Goal: Transaction & Acquisition: Purchase product/service

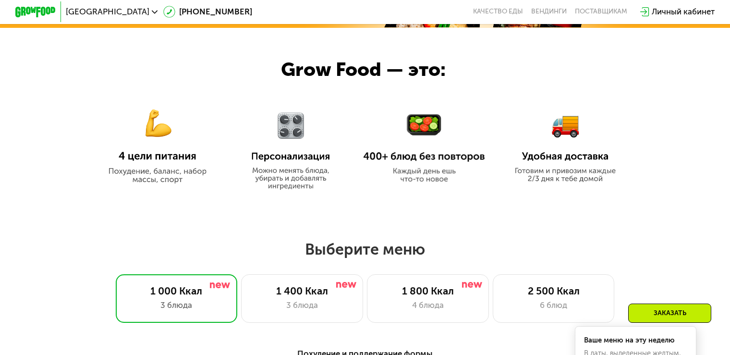
scroll to position [529, 0]
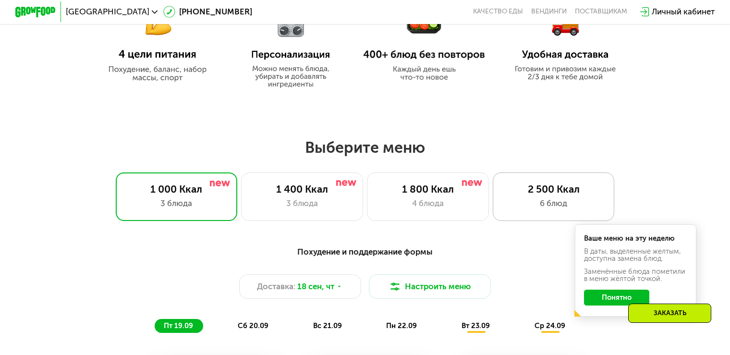
click at [552, 194] on div "2 500 Ккал" at bounding box center [554, 189] width 100 height 12
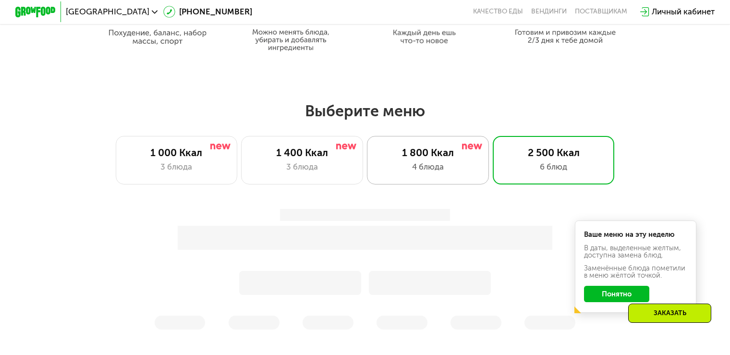
scroll to position [721, 0]
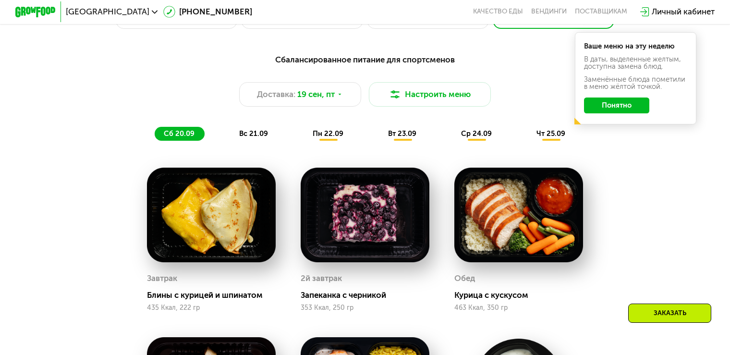
click at [222, 216] on img at bounding box center [211, 215] width 128 height 95
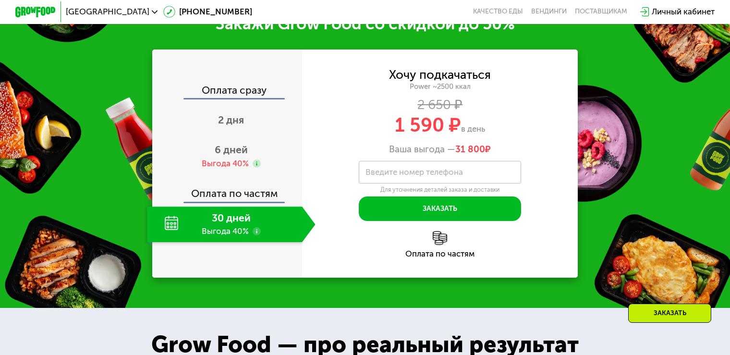
scroll to position [1394, 0]
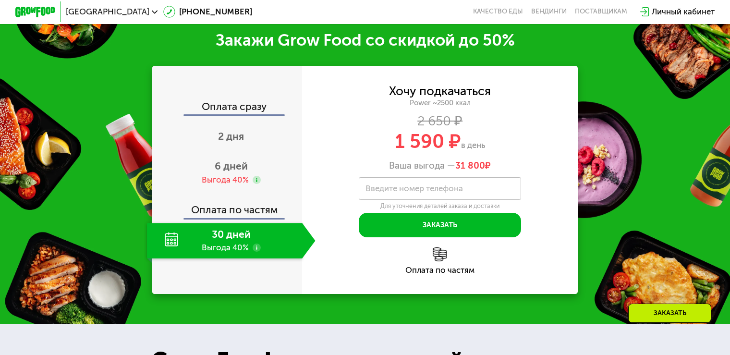
click at [255, 249] on use at bounding box center [257, 248] width 8 height 8
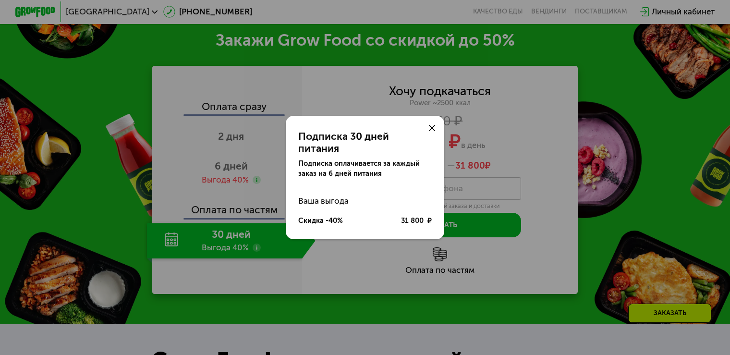
click at [431, 131] on icon at bounding box center [432, 128] width 6 height 6
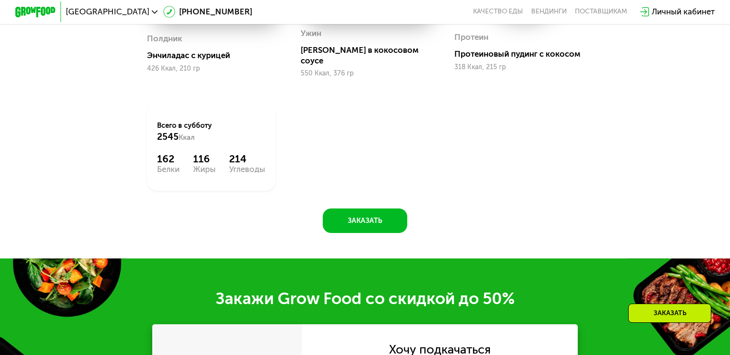
scroll to position [961, 0]
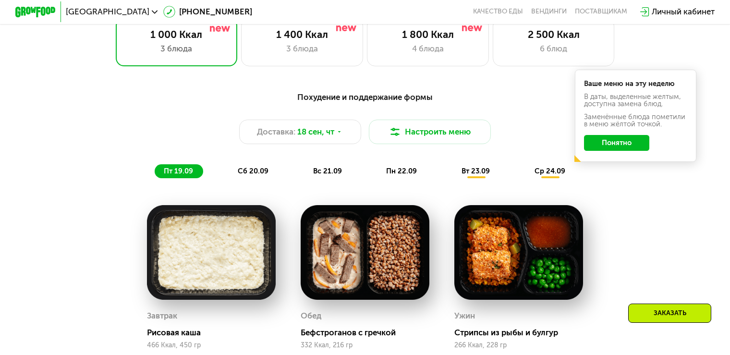
scroll to position [577, 0]
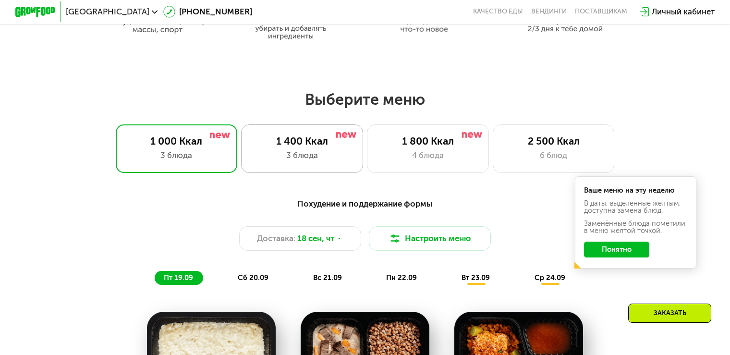
click at [287, 147] on div "1 400 Ккал" at bounding box center [302, 141] width 100 height 12
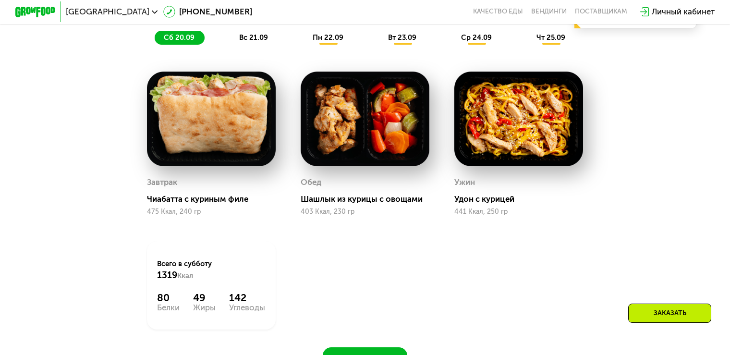
scroll to position [673, 0]
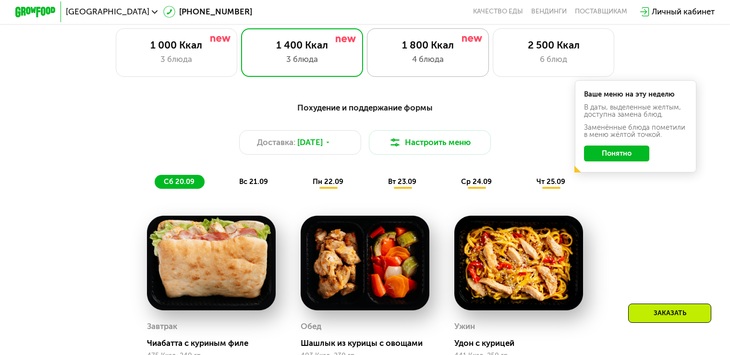
click at [432, 59] on div "4 блюда" at bounding box center [428, 59] width 100 height 12
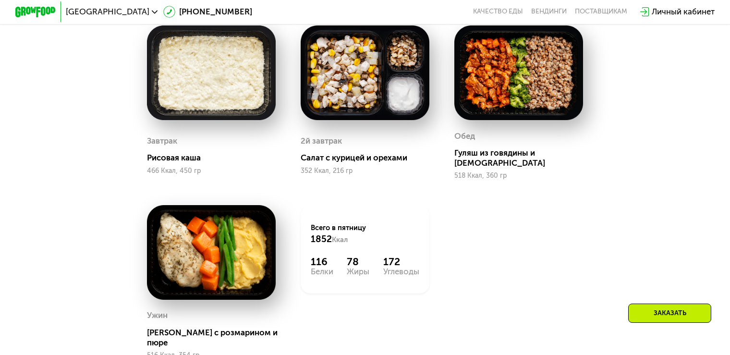
scroll to position [769, 0]
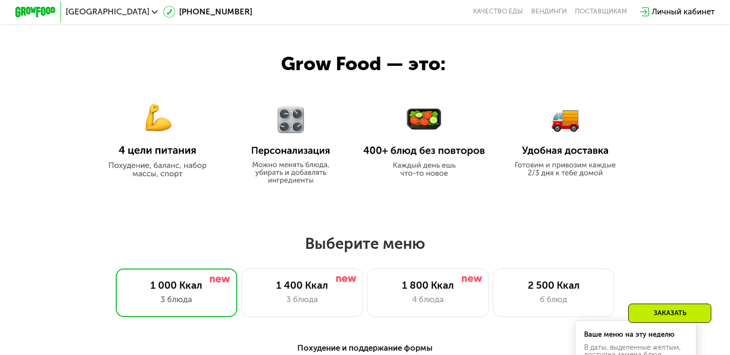
scroll to position [577, 0]
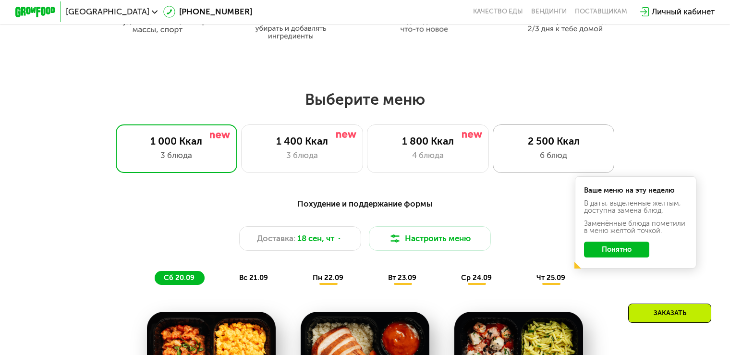
click at [563, 146] on div "2 500 Ккал" at bounding box center [554, 141] width 100 height 12
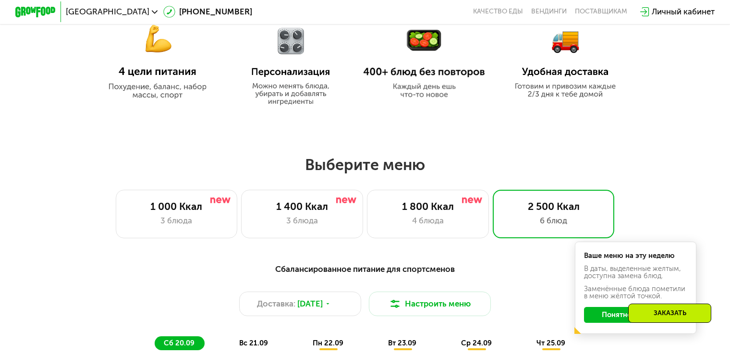
scroll to position [529, 0]
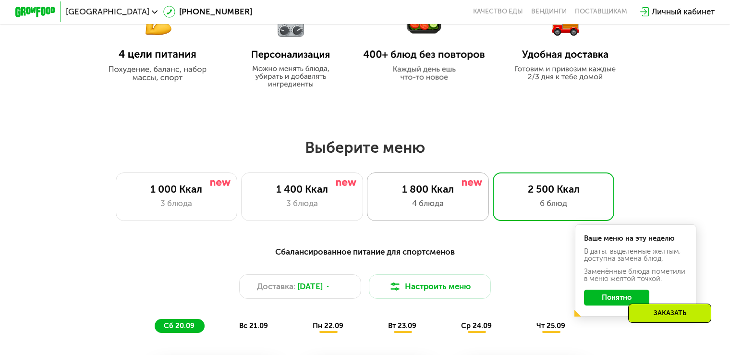
click at [441, 204] on div "4 блюда" at bounding box center [428, 203] width 100 height 12
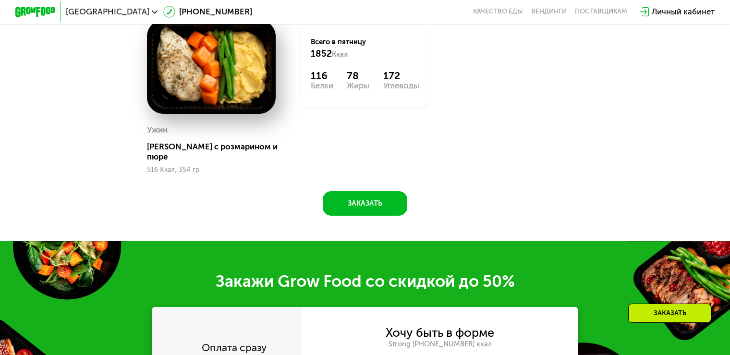
scroll to position [721, 0]
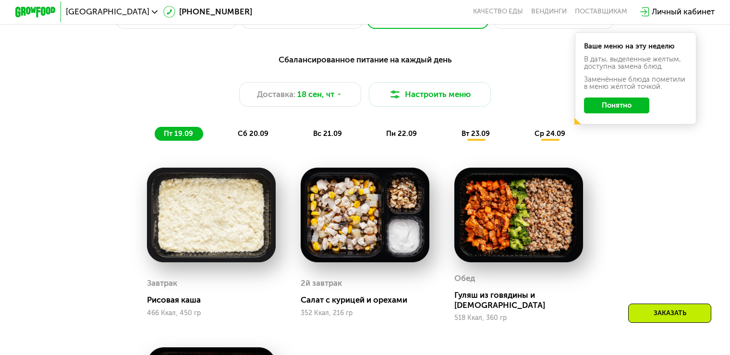
click at [254, 136] on span "сб 20.09" at bounding box center [253, 133] width 31 height 9
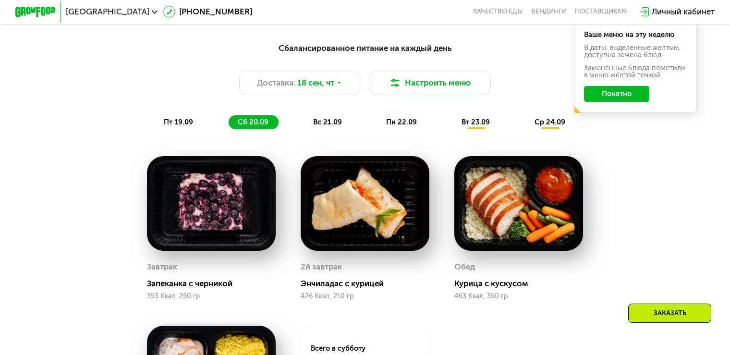
scroll to position [817, 0]
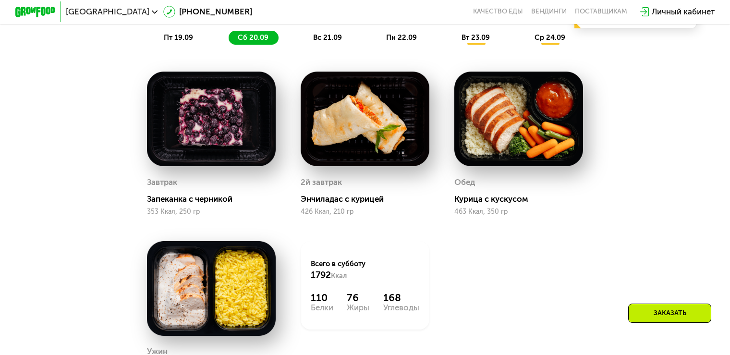
click at [329, 41] on span "вс 21.09" at bounding box center [327, 37] width 29 height 9
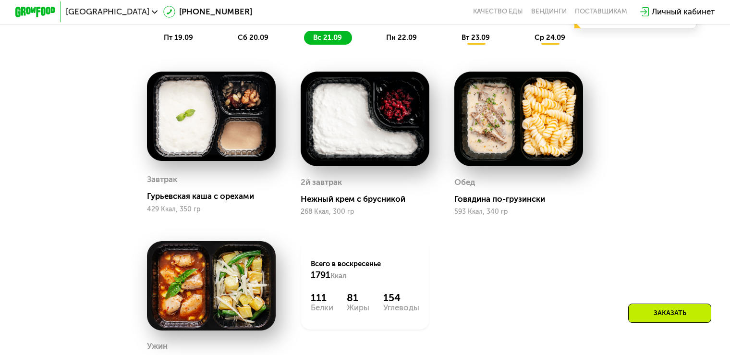
click at [395, 42] on span "пн 22.09" at bounding box center [401, 37] width 31 height 9
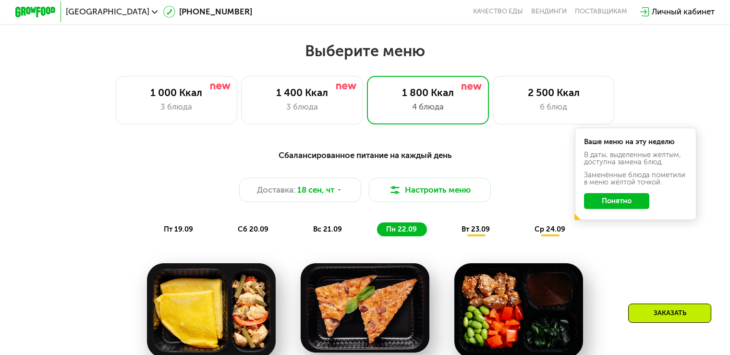
scroll to position [625, 0]
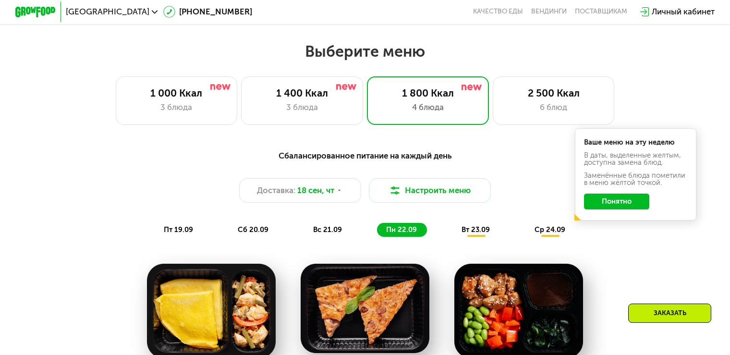
click at [649, 309] on div "Заказать" at bounding box center [670, 313] width 83 height 19
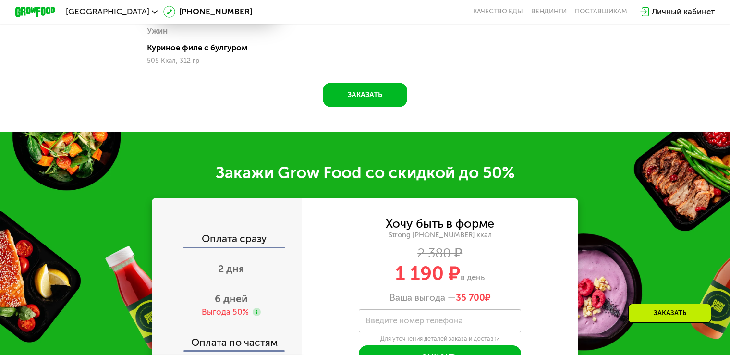
scroll to position [1279, 0]
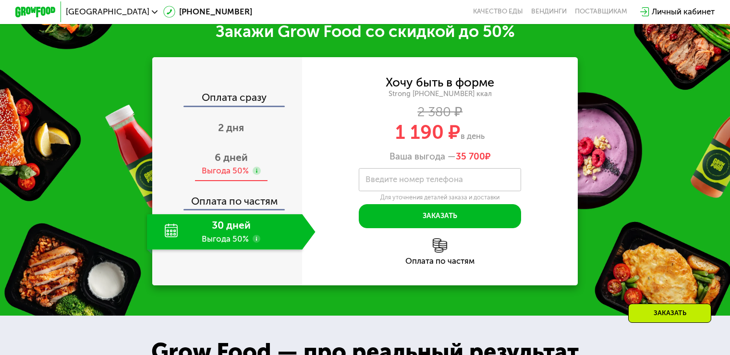
click at [231, 163] on span "6 дней" at bounding box center [231, 157] width 33 height 12
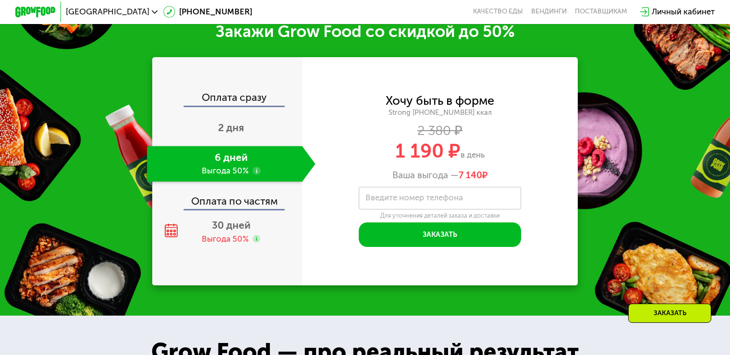
click at [397, 201] on label "Введите номер телефона" at bounding box center [415, 198] width 98 height 6
click at [397, 205] on input "Введите номер телефона" at bounding box center [440, 198] width 162 height 23
click at [383, 210] on input "**********" at bounding box center [440, 198] width 162 height 23
type input "**********"
click at [224, 231] on span "30 дней" at bounding box center [231, 225] width 39 height 12
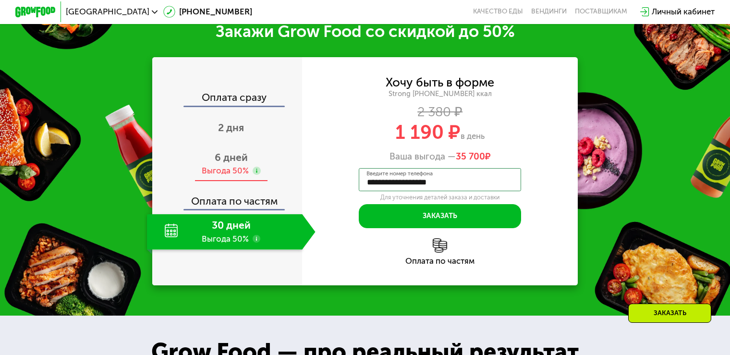
click at [236, 175] on div "6 дней Выгода 50%" at bounding box center [231, 164] width 168 height 36
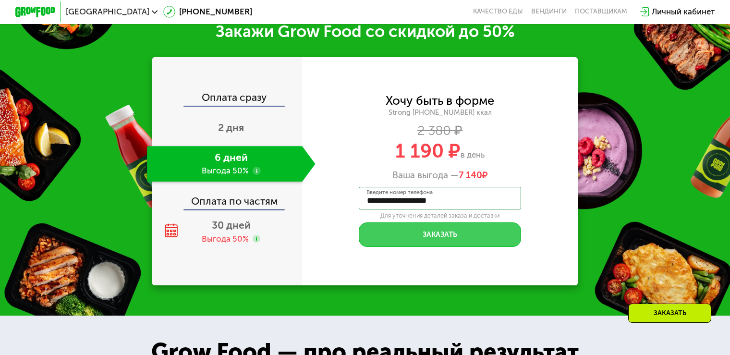
click at [419, 244] on button "Заказать" at bounding box center [440, 234] width 162 height 25
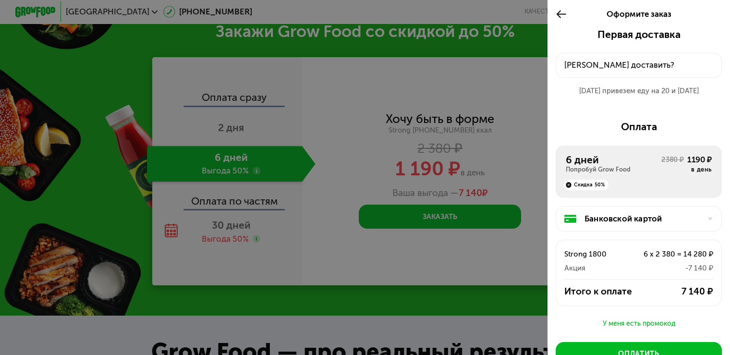
click at [601, 65] on div "Куда доставить?" at bounding box center [639, 65] width 149 height 12
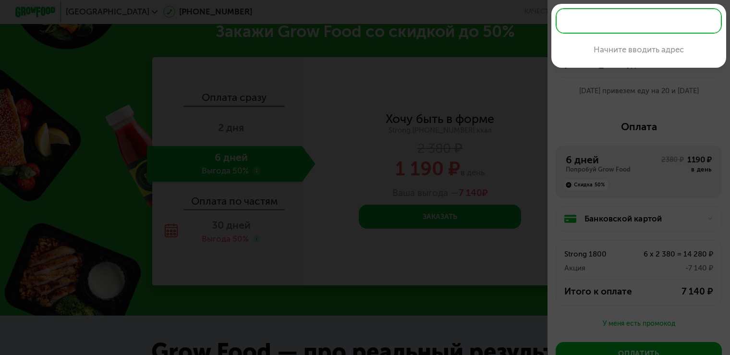
click at [681, 81] on div at bounding box center [365, 177] width 730 height 355
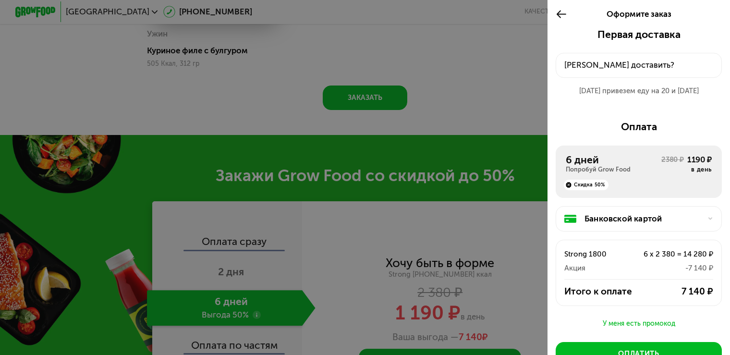
click at [600, 67] on div "Куда доставить?" at bounding box center [639, 65] width 149 height 12
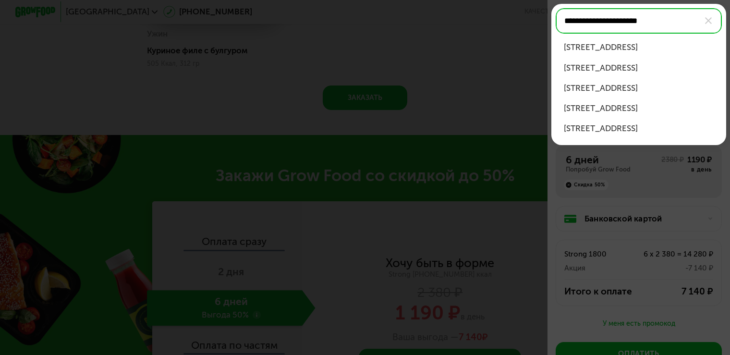
click at [651, 45] on div "ул Крылатские Холмы, д 33 к 2" at bounding box center [639, 47] width 150 height 12
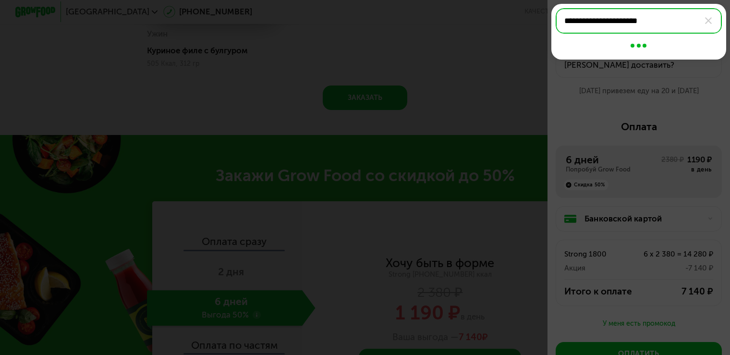
type input "**********"
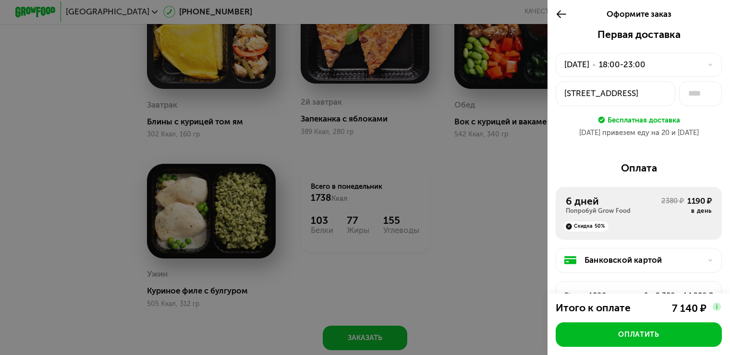
scroll to position [798, 0]
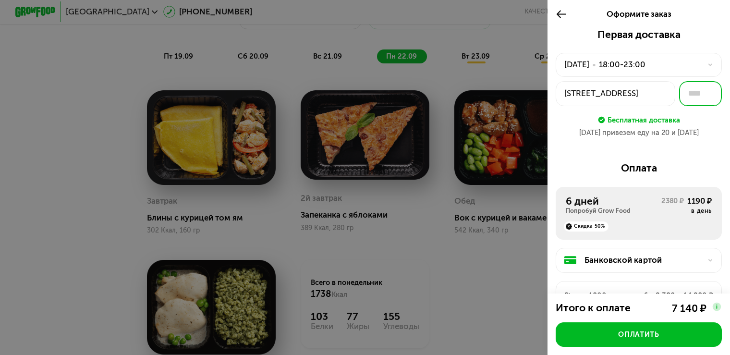
click at [700, 93] on input "text" at bounding box center [700, 93] width 43 height 25
click at [560, 11] on icon at bounding box center [562, 14] width 12 height 12
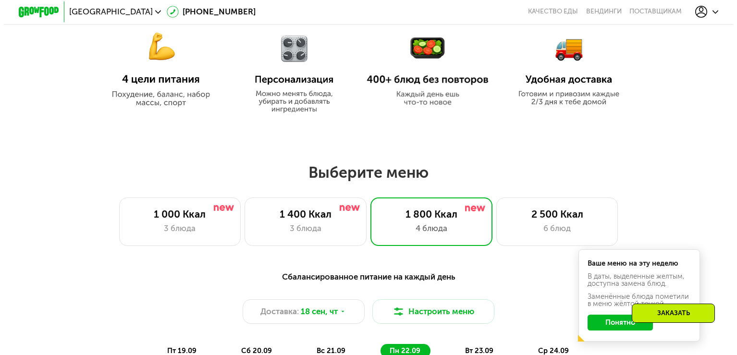
scroll to position [577, 0]
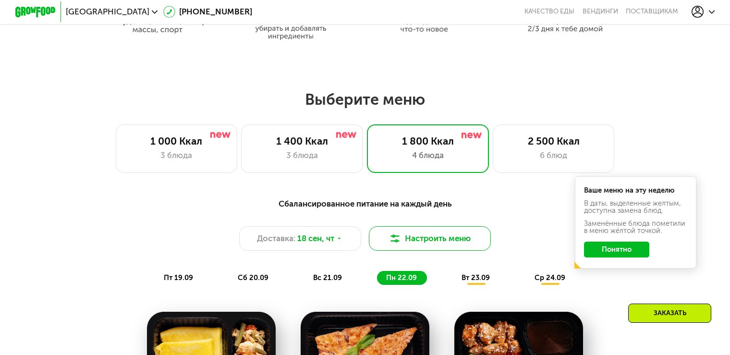
click at [411, 241] on button "Настроить меню" at bounding box center [430, 238] width 122 height 25
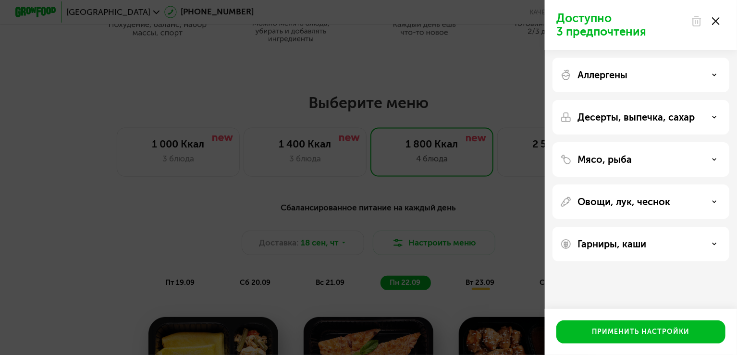
click at [697, 70] on div "Аллергены" at bounding box center [640, 75] width 161 height 12
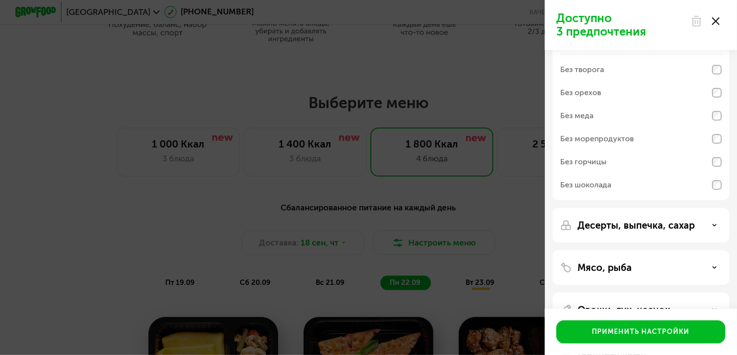
scroll to position [0, 0]
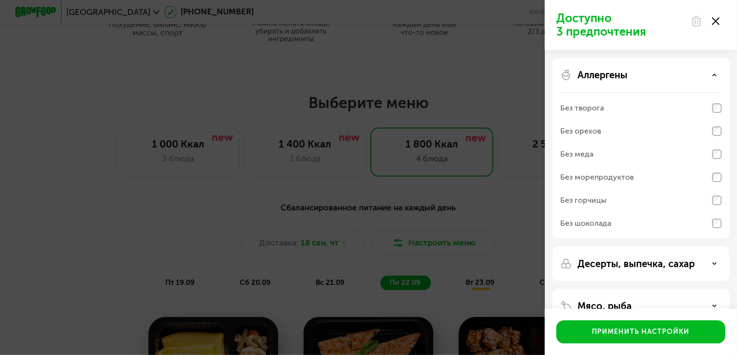
click at [627, 31] on p "Доступно 3 предпочтения" at bounding box center [620, 25] width 129 height 27
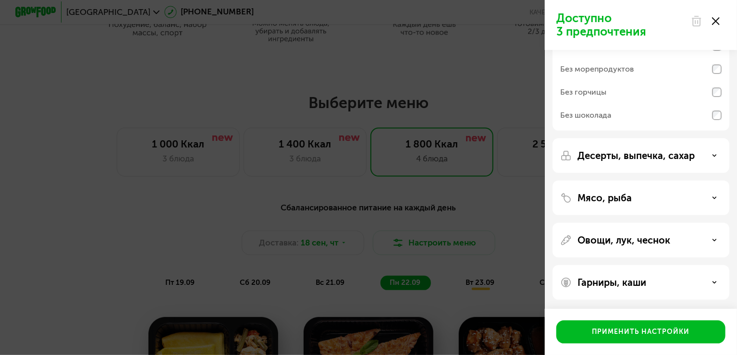
click at [694, 282] on div "Гарниры, каши" at bounding box center [640, 283] width 161 height 12
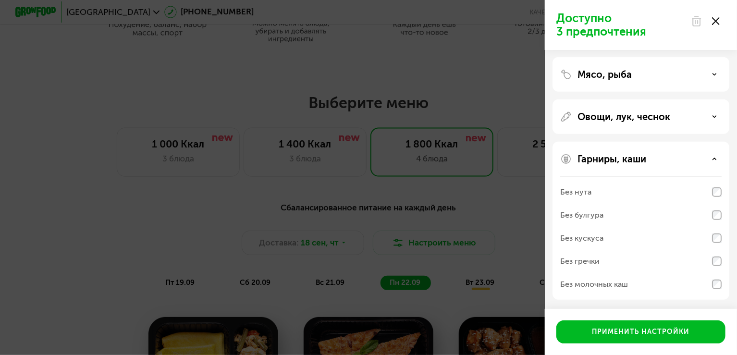
click at [706, 161] on div "Гарниры, каши" at bounding box center [640, 159] width 161 height 12
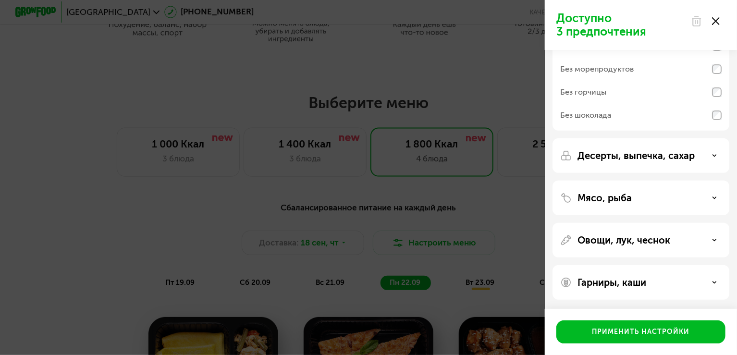
click at [704, 154] on div "Десерты, выпечка, сахар" at bounding box center [640, 156] width 161 height 12
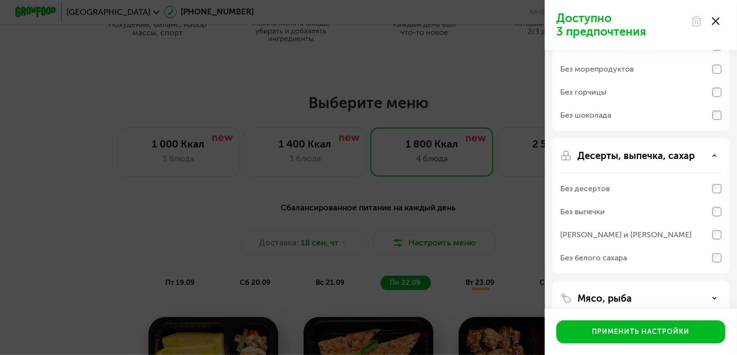
scroll to position [209, 0]
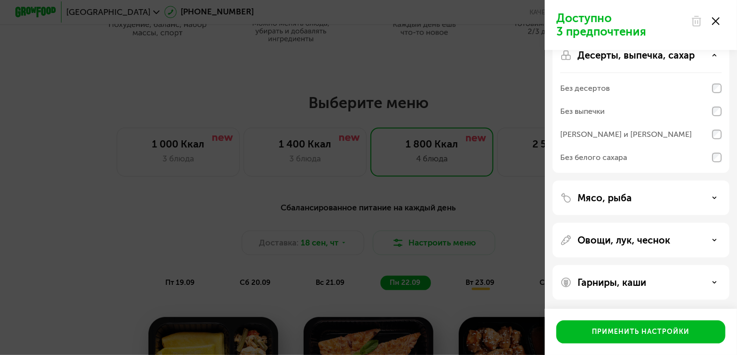
click at [698, 197] on div "Мясо, рыба" at bounding box center [640, 198] width 161 height 12
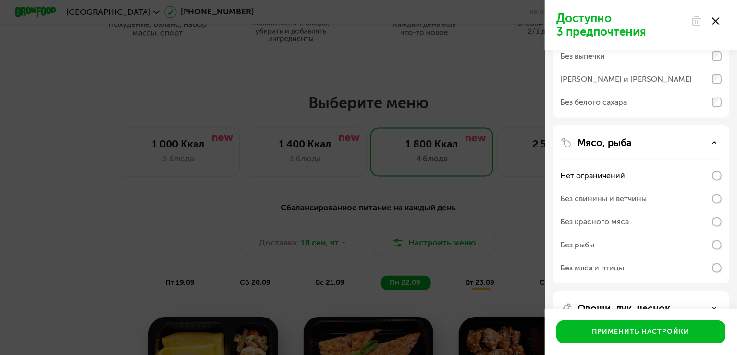
scroll to position [328, 0]
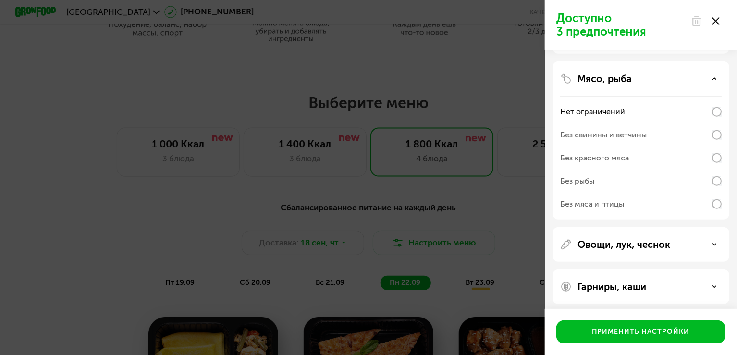
click at [698, 246] on div "Овощи, лук, чеснок" at bounding box center [640, 245] width 161 height 12
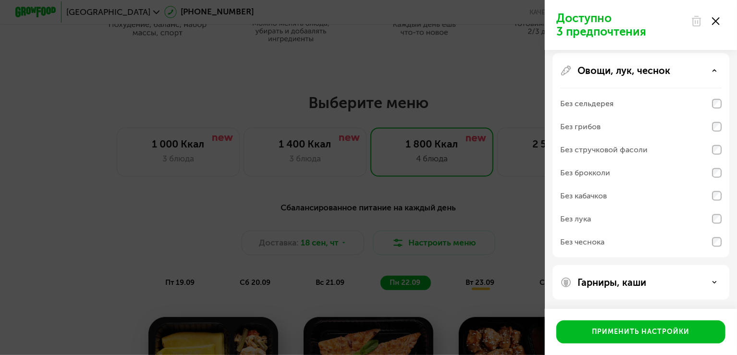
scroll to position [358, 0]
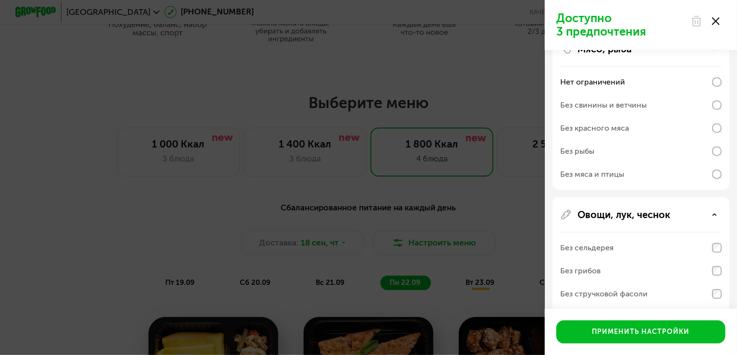
click at [700, 212] on div "Овощи, лук, чеснок" at bounding box center [640, 215] width 161 height 12
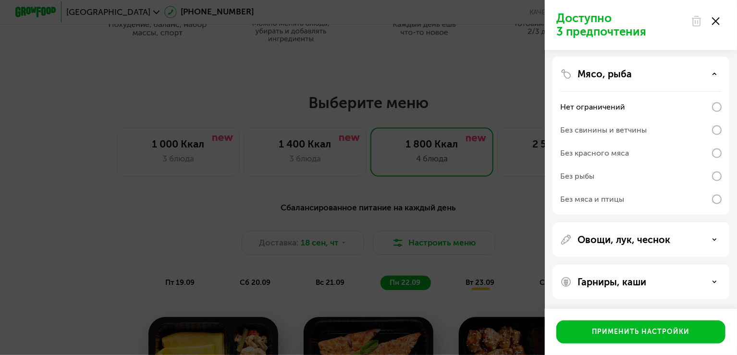
scroll to position [332, 0]
click at [693, 72] on div "Мясо, рыба" at bounding box center [640, 75] width 161 height 12
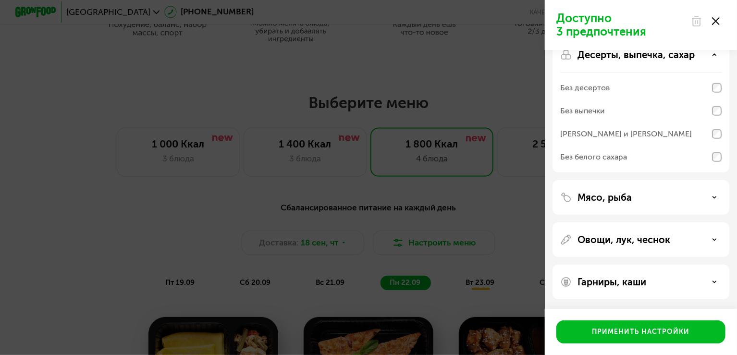
scroll to position [209, 0]
click at [694, 57] on p "Десерты, выпечка, сахар" at bounding box center [636, 55] width 117 height 12
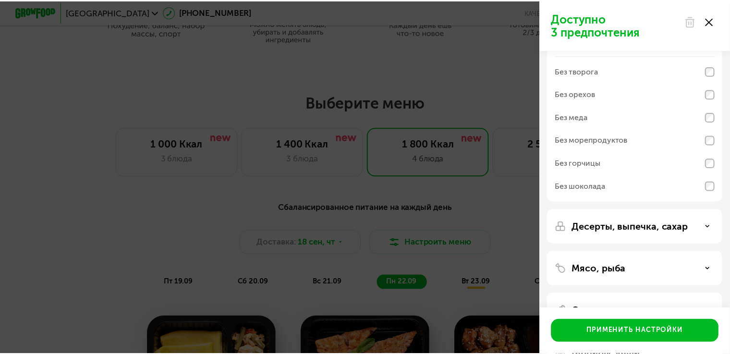
scroll to position [108, 0]
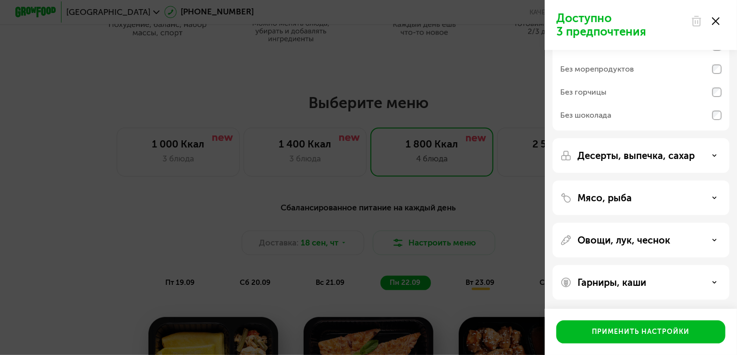
click at [714, 19] on use at bounding box center [716, 21] width 8 height 8
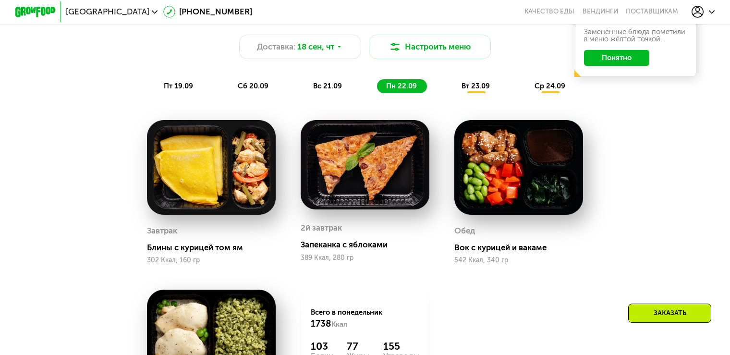
scroll to position [769, 0]
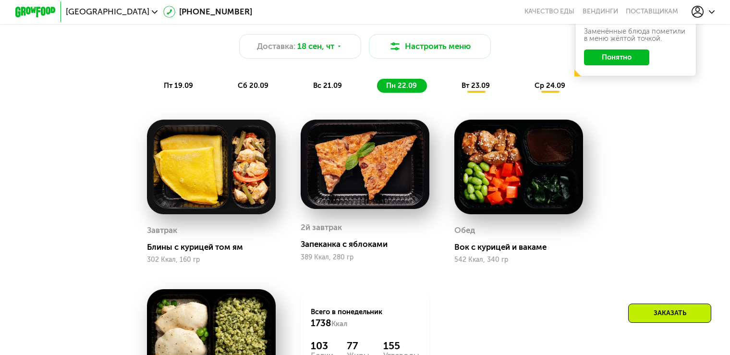
click at [469, 90] on span "вт 23.09" at bounding box center [476, 85] width 28 height 9
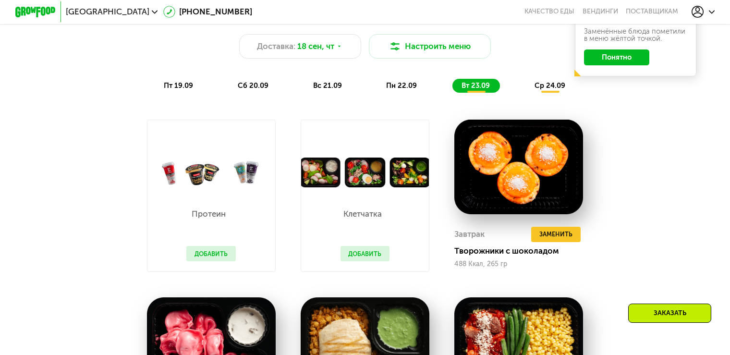
click at [409, 87] on span "пн 22.09" at bounding box center [401, 85] width 31 height 9
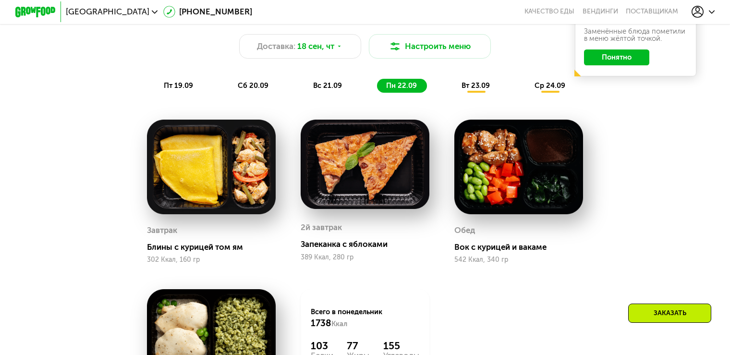
click at [554, 86] on span "ср 24.09" at bounding box center [550, 85] width 31 height 9
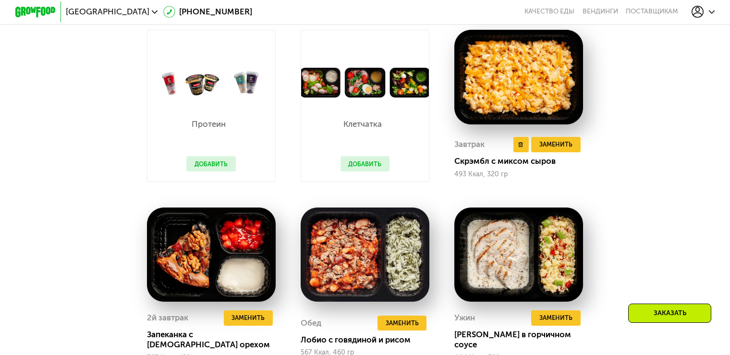
scroll to position [865, 0]
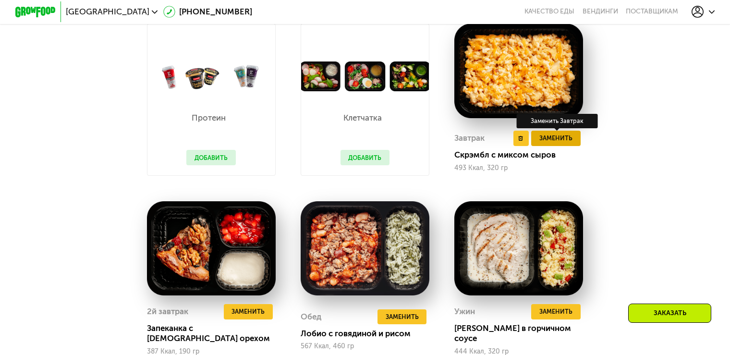
click at [556, 143] on span "Заменить" at bounding box center [556, 138] width 33 height 10
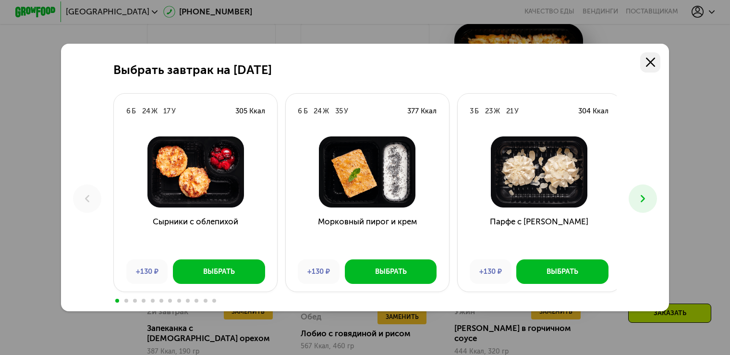
click at [655, 61] on icon at bounding box center [650, 62] width 9 height 9
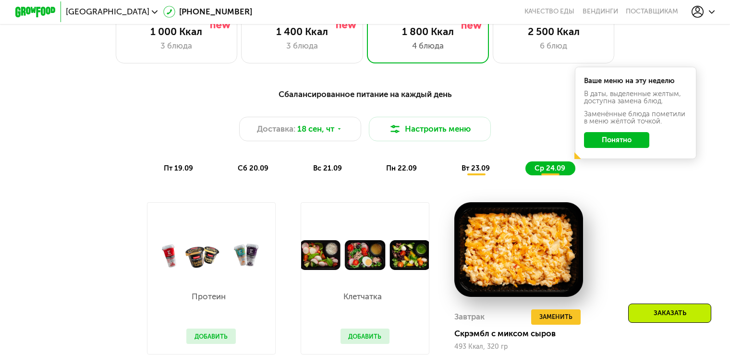
scroll to position [721, 0]
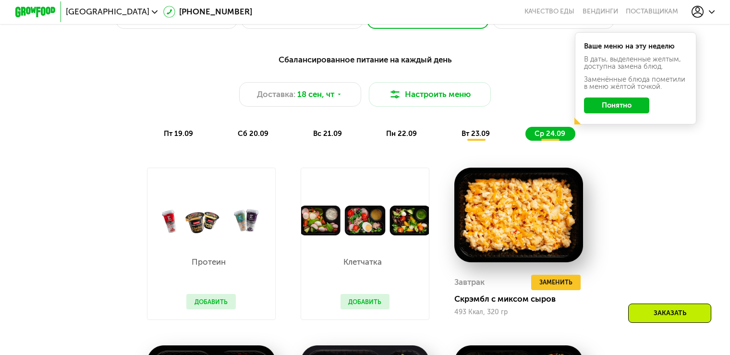
click at [663, 313] on div "Заказать" at bounding box center [670, 313] width 83 height 19
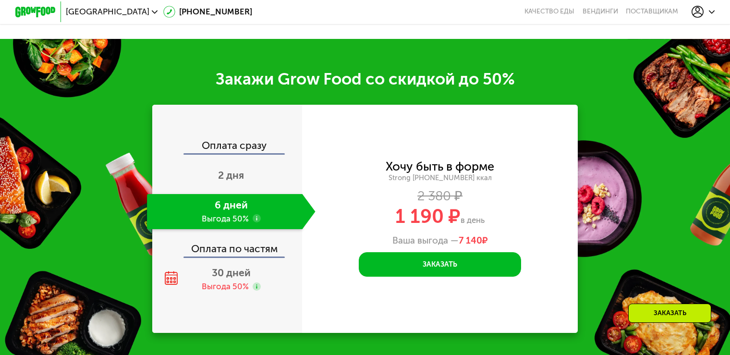
scroll to position [1401, 0]
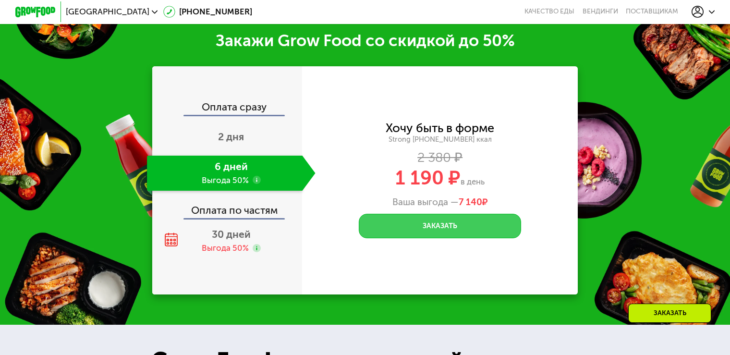
click at [487, 229] on button "Заказать" at bounding box center [440, 226] width 162 height 25
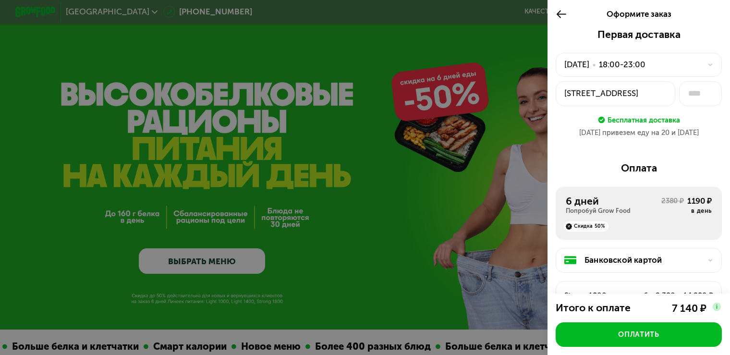
click at [691, 62] on div "19 сен, пт • 18:00-23:00" at bounding box center [633, 65] width 137 height 12
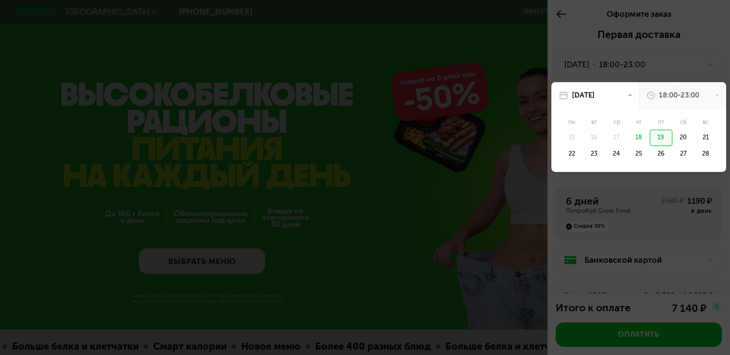
click at [715, 97] on icon at bounding box center [717, 95] width 5 height 5
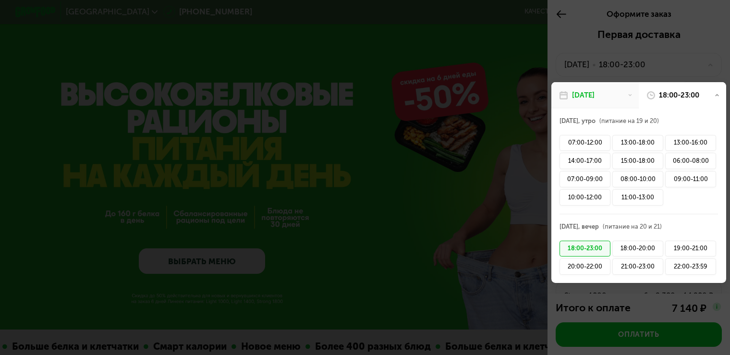
click at [715, 97] on icon at bounding box center [717, 95] width 5 height 5
click at [582, 145] on div "07:00-12:00" at bounding box center [585, 143] width 51 height 16
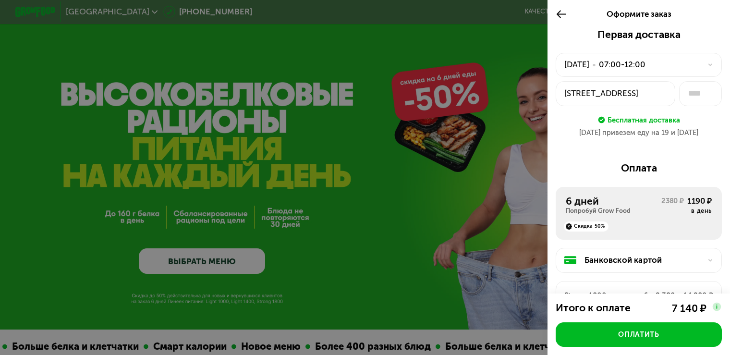
scroll to position [115, 0]
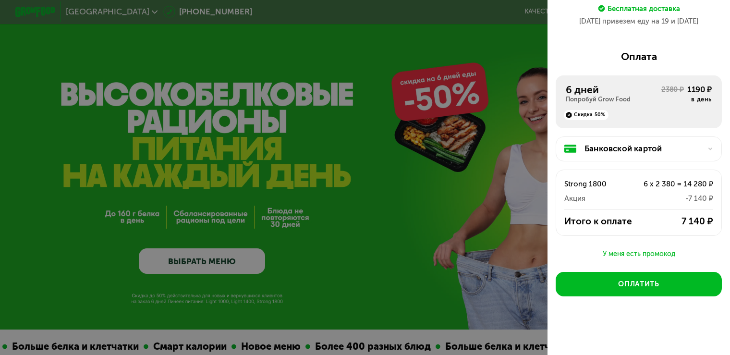
click at [678, 143] on div "Банковской картой" at bounding box center [643, 149] width 117 height 12
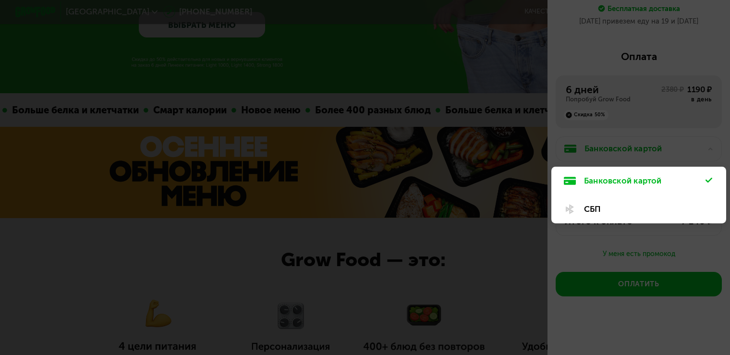
scroll to position [288, 0]
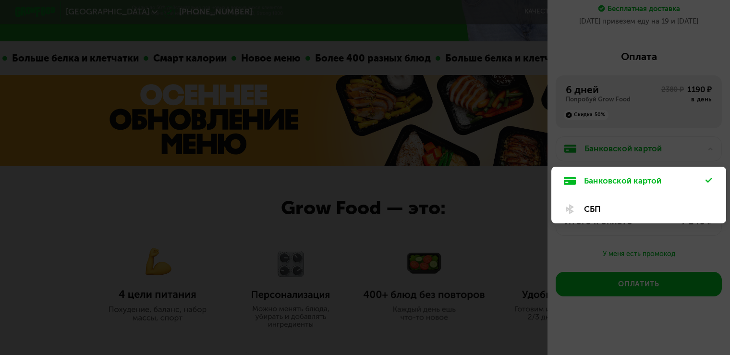
click at [636, 122] on div at bounding box center [365, 177] width 730 height 355
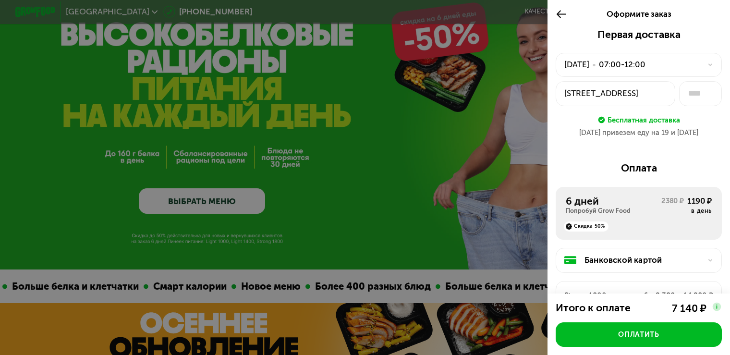
scroll to position [48, 0]
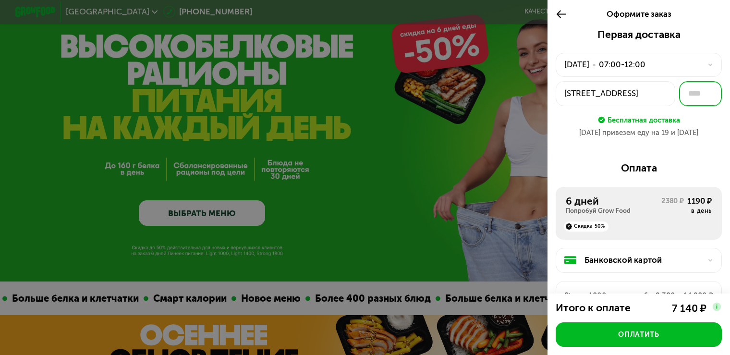
click at [690, 93] on input "text" at bounding box center [700, 93] width 43 height 25
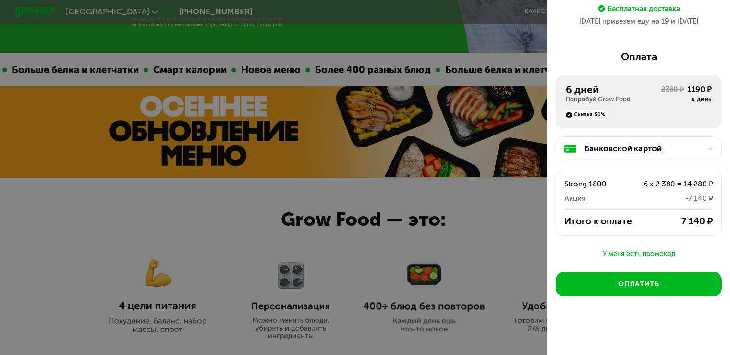
scroll to position [384, 0]
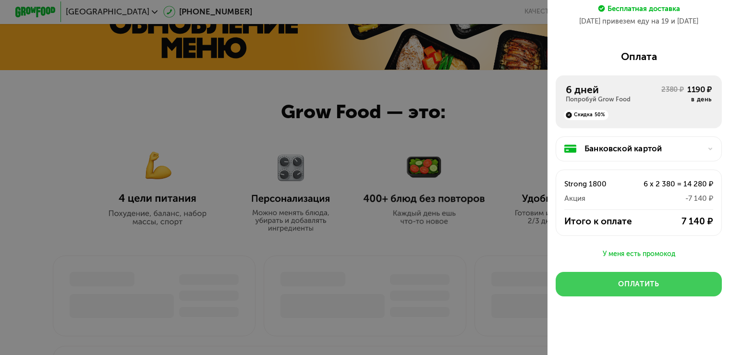
type input "**"
click at [649, 284] on div "Оплатить" at bounding box center [638, 284] width 41 height 10
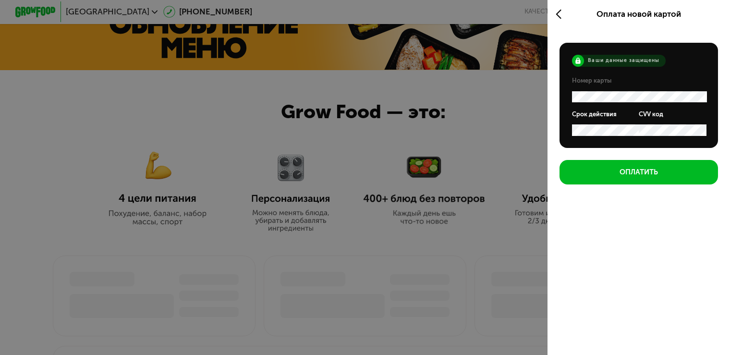
scroll to position [0, 0]
click at [553, 12] on div "Оплата новой картой" at bounding box center [639, 14] width 183 height 28
click at [558, 12] on icon at bounding box center [562, 14] width 12 height 12
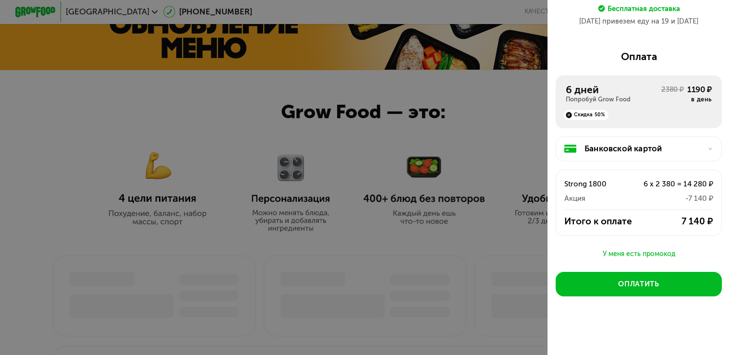
click at [677, 144] on div "Банковской картой" at bounding box center [643, 149] width 117 height 12
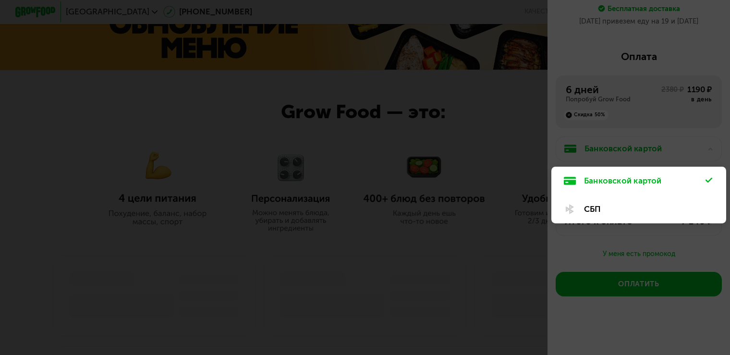
click at [602, 208] on div "СБП" at bounding box center [645, 209] width 122 height 12
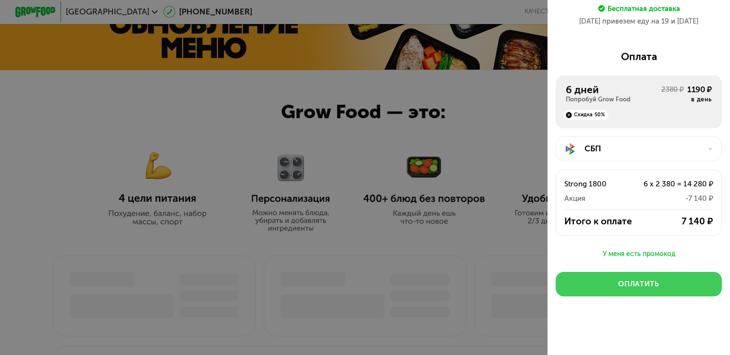
click at [642, 284] on div "Оплатить" at bounding box center [638, 284] width 41 height 10
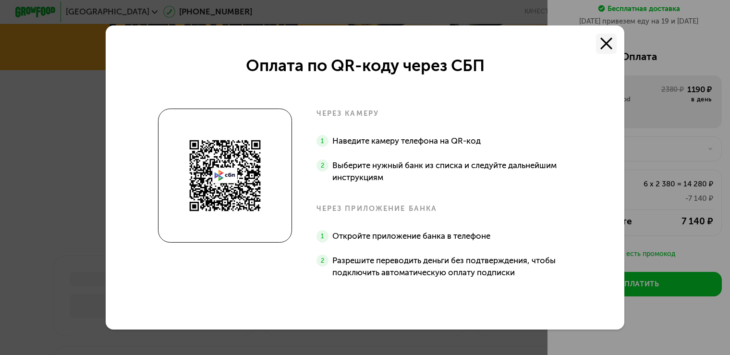
click at [610, 42] on use at bounding box center [607, 43] width 12 height 12
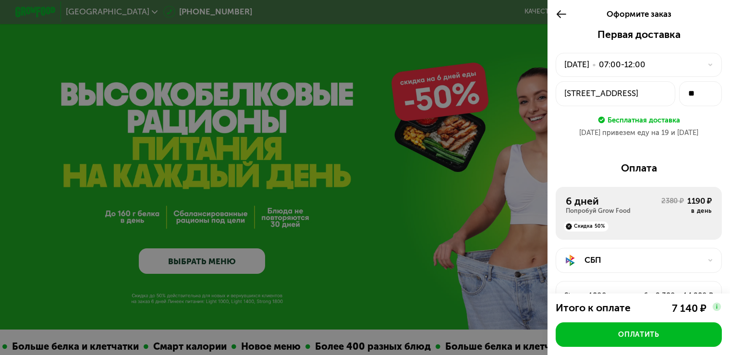
click at [559, 13] on icon at bounding box center [562, 14] width 12 height 12
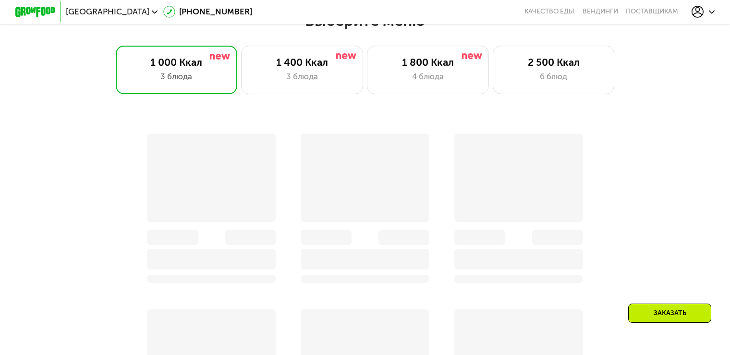
scroll to position [673, 0]
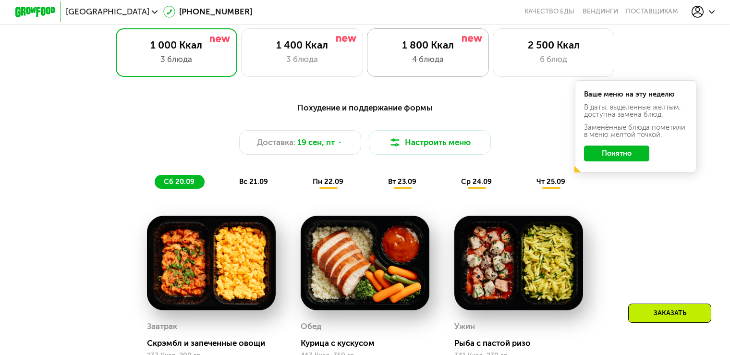
click at [445, 51] on div "1 800 Ккал" at bounding box center [428, 45] width 100 height 12
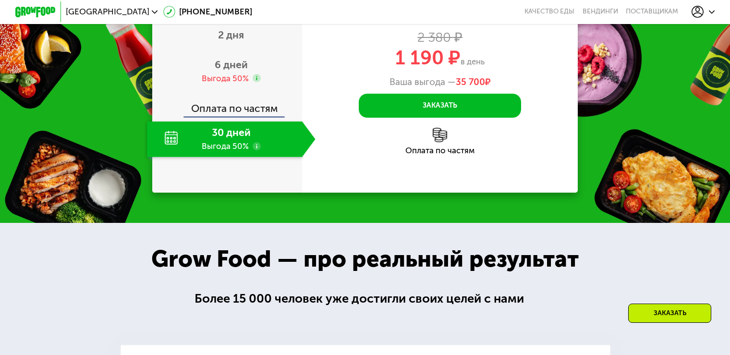
scroll to position [1249, 0]
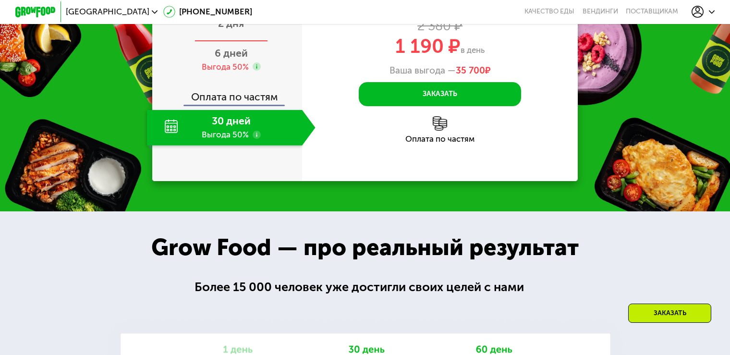
click at [237, 29] on span "2 дня" at bounding box center [231, 23] width 26 height 12
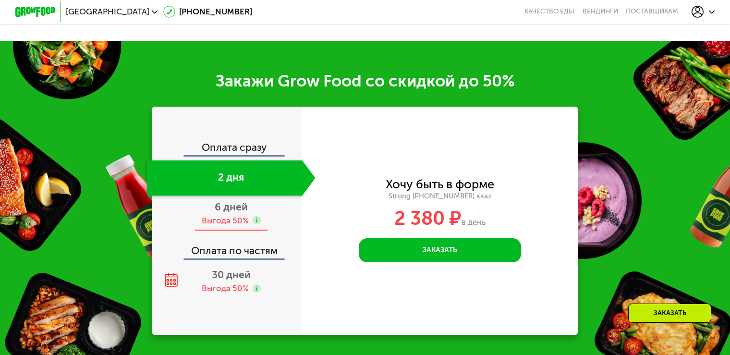
click at [235, 201] on span "6 дней" at bounding box center [231, 207] width 33 height 12
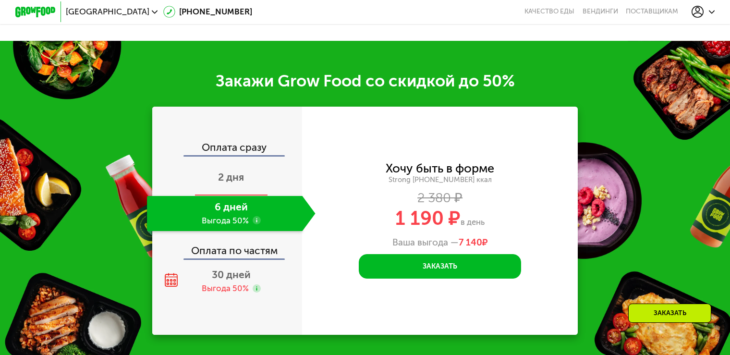
click at [232, 171] on span "2 дня" at bounding box center [231, 177] width 26 height 12
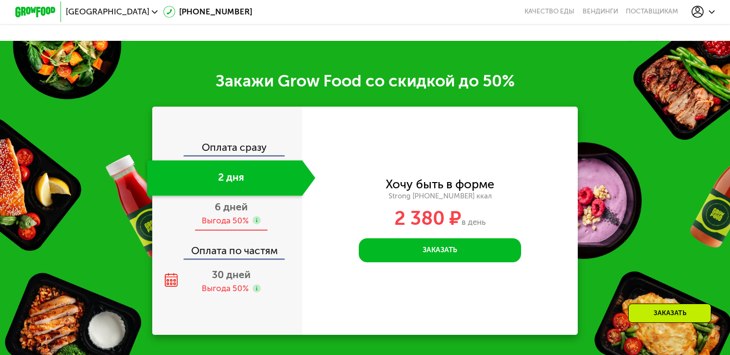
click at [242, 204] on div "6 дней Выгода 50%" at bounding box center [231, 214] width 168 height 36
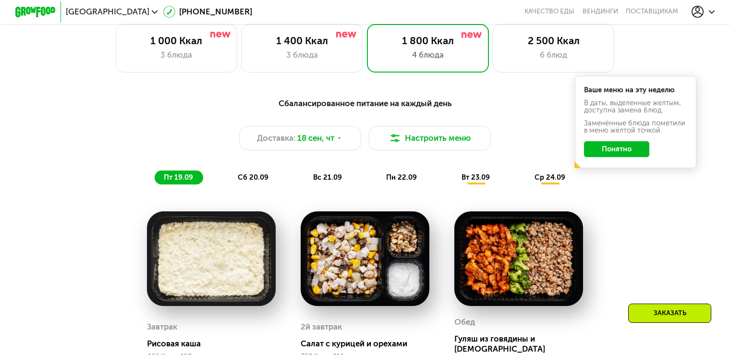
scroll to position [673, 0]
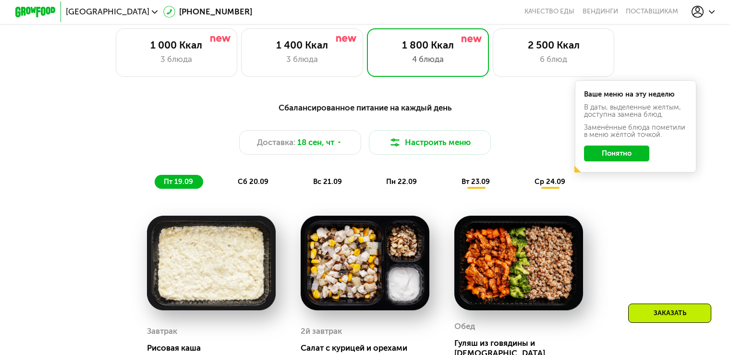
click at [253, 185] on span "сб 20.09" at bounding box center [253, 181] width 31 height 9
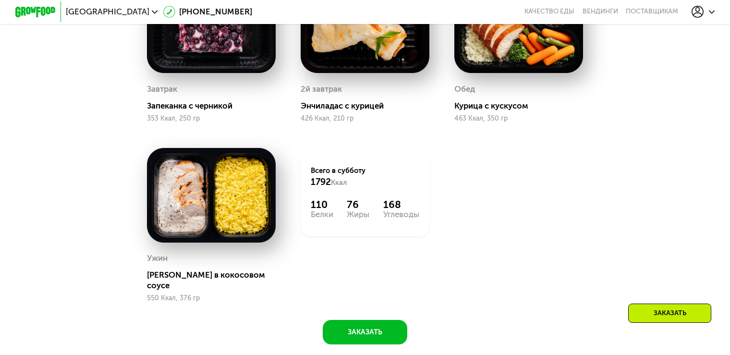
scroll to position [817, 0]
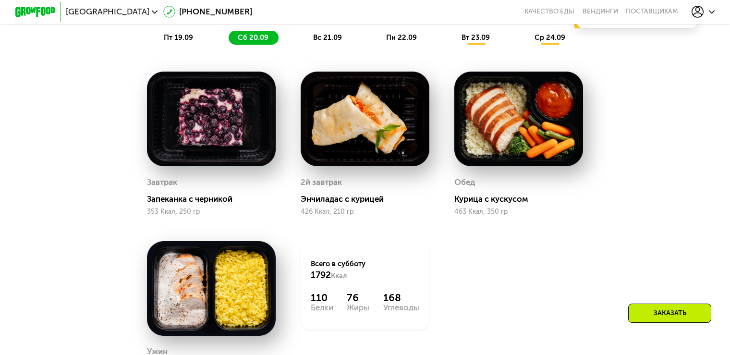
click at [173, 42] on span "пт 19.09" at bounding box center [178, 37] width 29 height 9
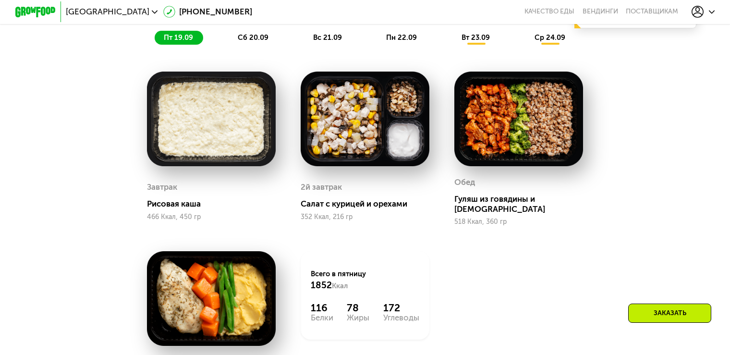
click at [317, 41] on span "вс 21.09" at bounding box center [327, 37] width 29 height 9
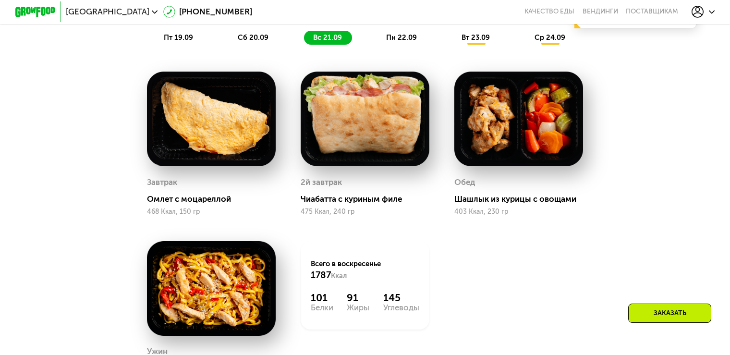
click at [395, 42] on span "пн 22.09" at bounding box center [401, 37] width 31 height 9
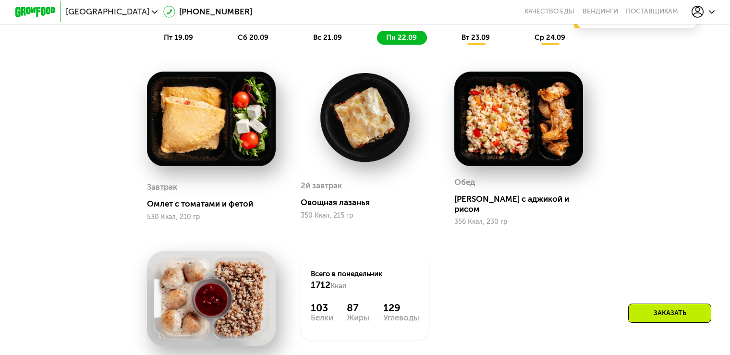
click at [480, 42] on span "вт 23.09" at bounding box center [476, 37] width 28 height 9
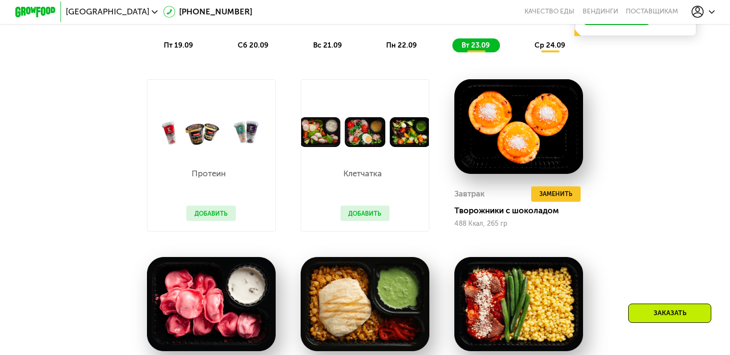
scroll to position [529, 0]
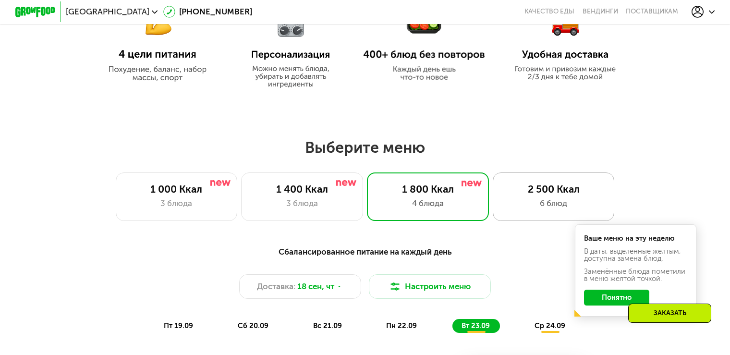
click at [557, 195] on div "2 500 Ккал" at bounding box center [554, 189] width 100 height 12
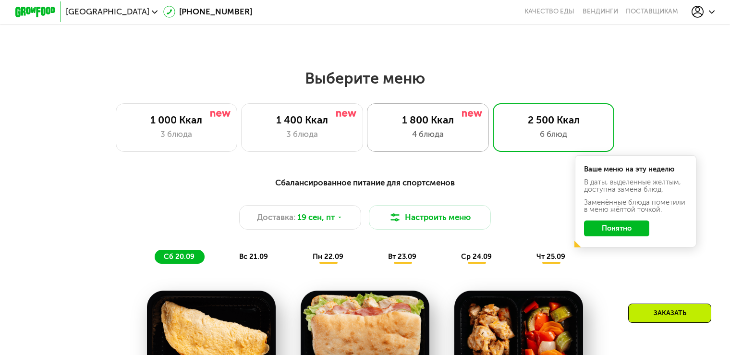
scroll to position [721, 0]
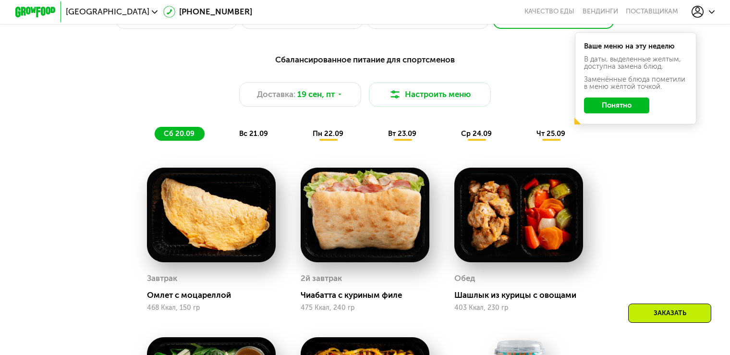
click at [663, 313] on div "Заказать" at bounding box center [670, 313] width 83 height 19
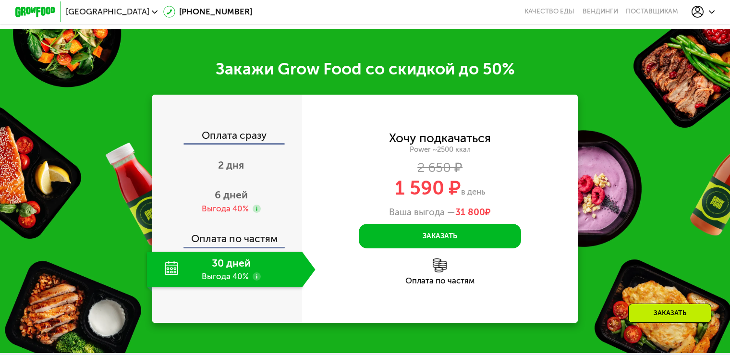
scroll to position [1404, 0]
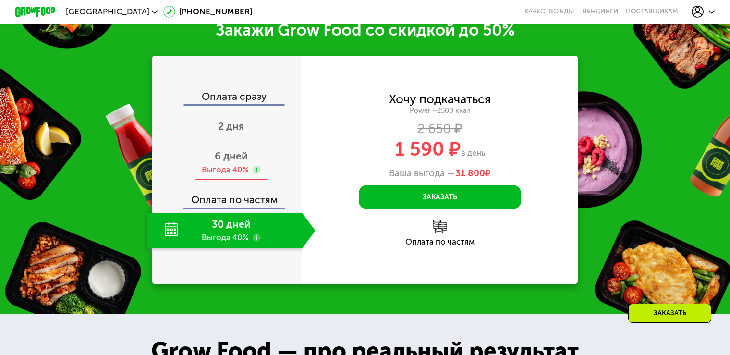
click at [226, 162] on span "6 дней" at bounding box center [231, 156] width 33 height 12
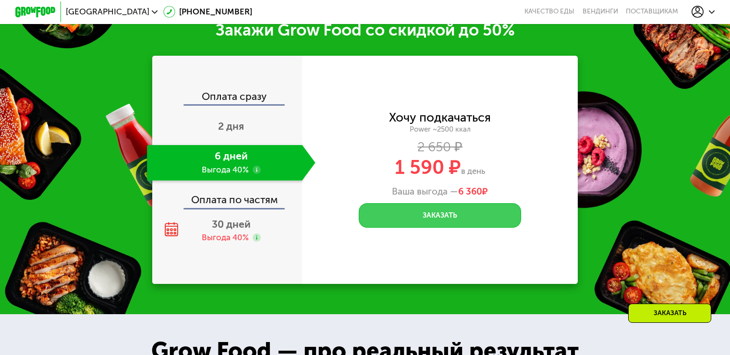
click at [479, 228] on button "Заказать" at bounding box center [440, 215] width 162 height 25
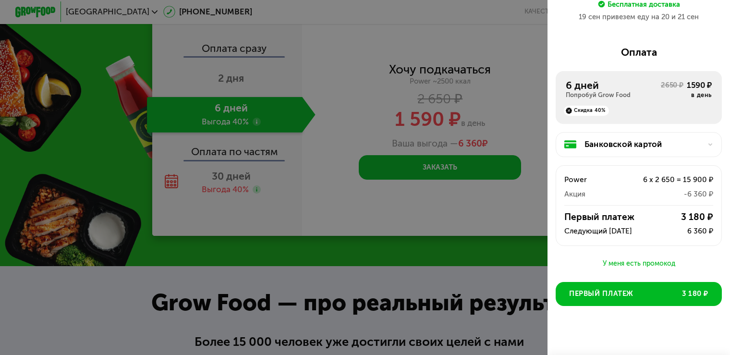
scroll to position [129, 0]
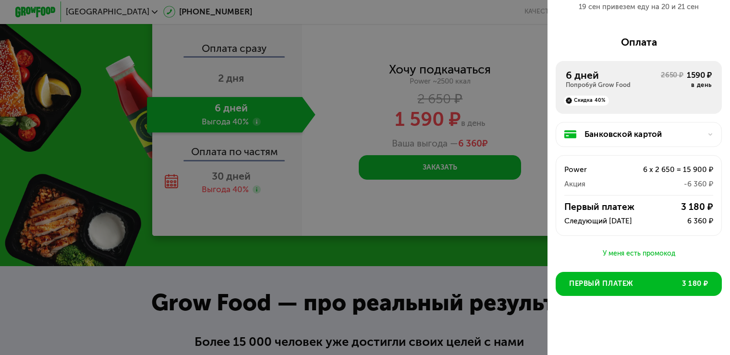
click at [431, 226] on div at bounding box center [365, 177] width 730 height 355
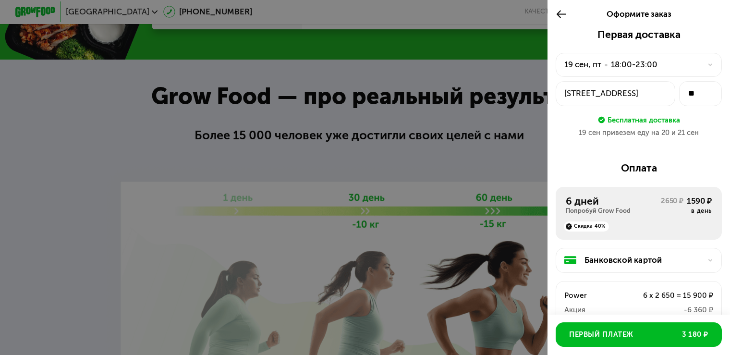
scroll to position [1500, 0]
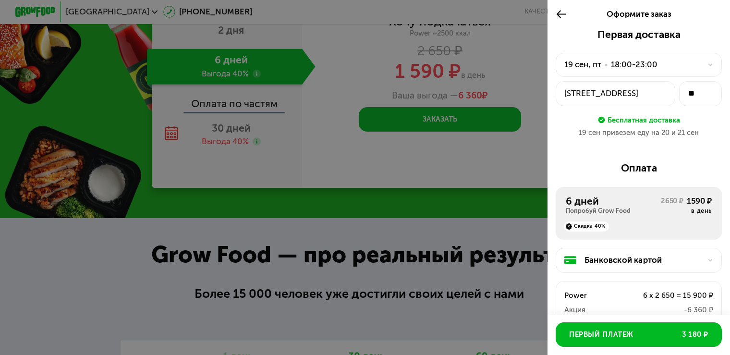
click at [565, 6] on div at bounding box center [564, 14] width 17 height 28
click at [558, 13] on icon at bounding box center [562, 14] width 12 height 12
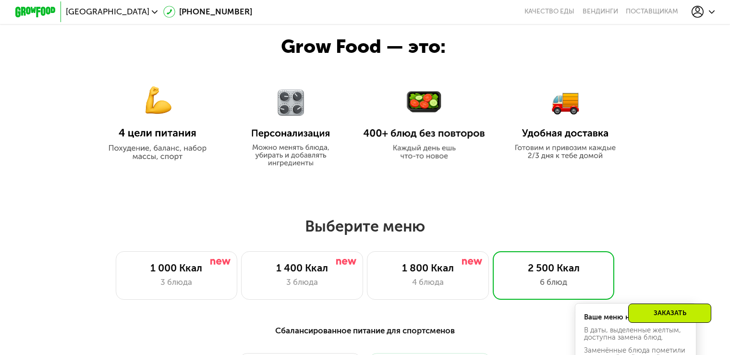
scroll to position [587, 0]
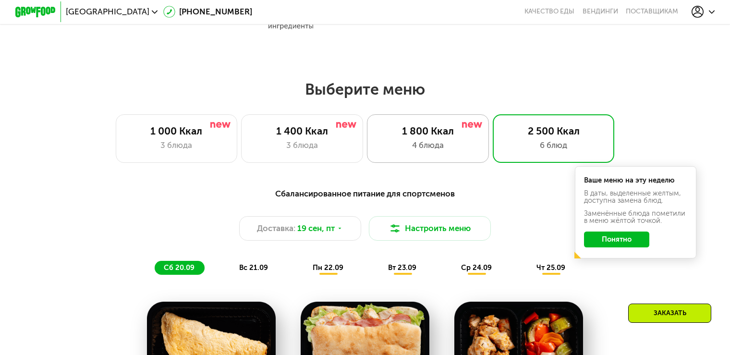
click at [430, 133] on div "1 800 Ккал" at bounding box center [428, 131] width 100 height 12
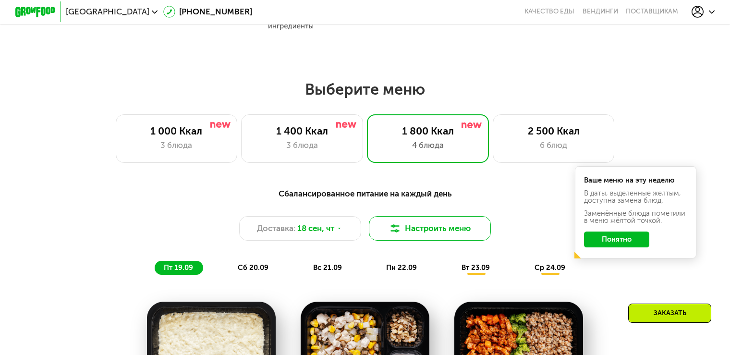
click at [459, 227] on button "Настроить меню" at bounding box center [430, 228] width 122 height 25
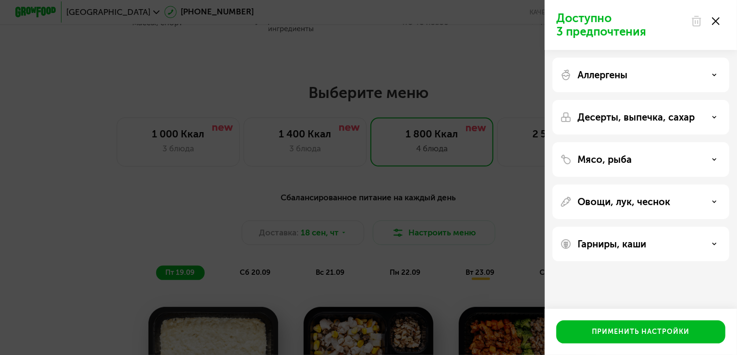
click at [643, 75] on div "Аллергены" at bounding box center [640, 75] width 161 height 12
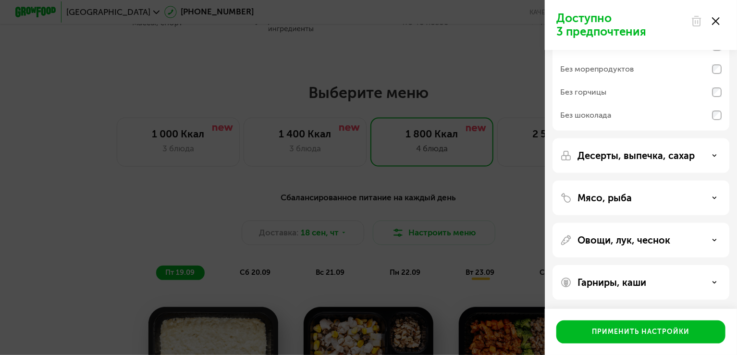
scroll to position [0, 0]
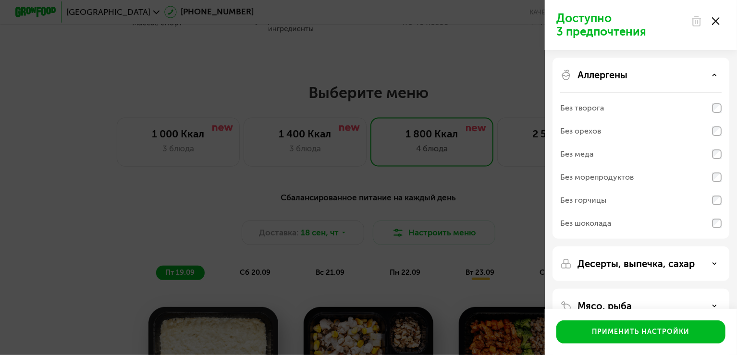
click at [644, 63] on div "Аллергены Без творога Без орехов Без меда Без морепродуктов Без горчицы Без шок…" at bounding box center [641, 148] width 177 height 181
click at [644, 74] on div "Аллергены" at bounding box center [640, 75] width 161 height 12
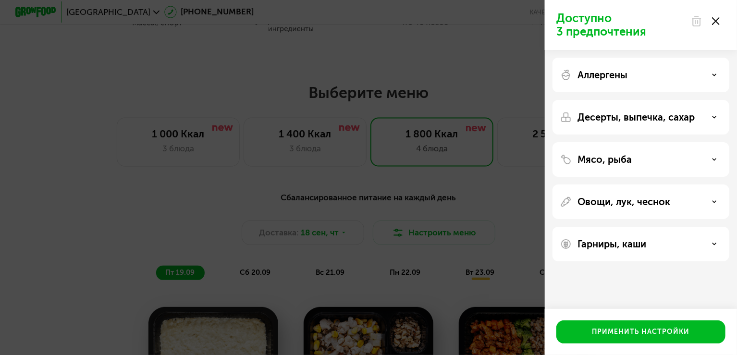
click at [659, 202] on p "Овощи, лук, чеснок" at bounding box center [624, 202] width 93 height 12
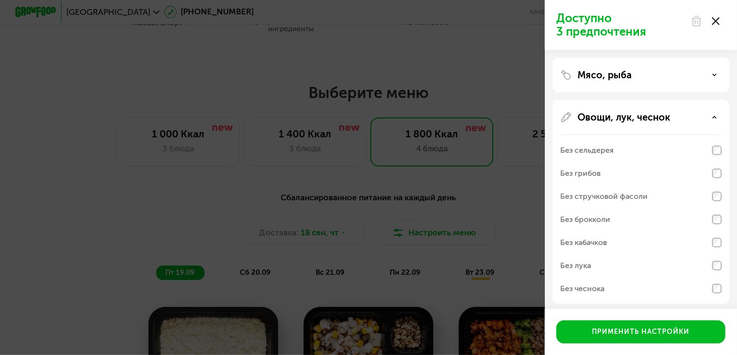
scroll to position [35, 0]
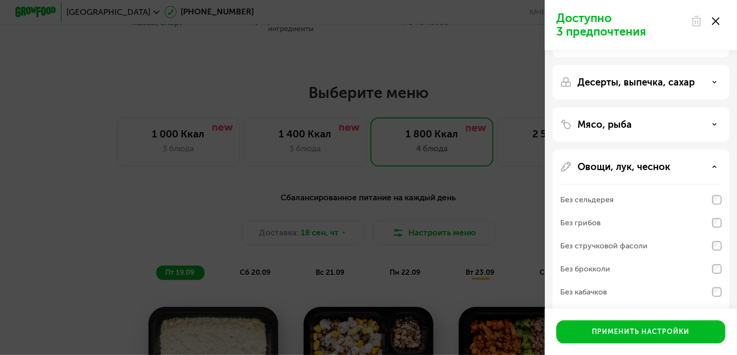
click at [685, 168] on div "Овощи, лук, чеснок" at bounding box center [640, 167] width 161 height 12
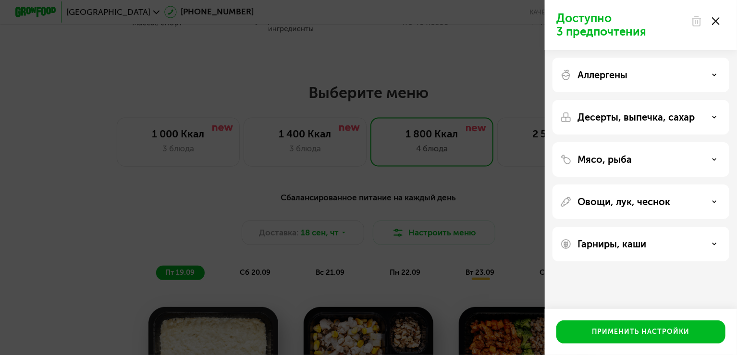
scroll to position [0, 0]
click at [645, 242] on p "Гарниры, каши" at bounding box center [612, 244] width 69 height 12
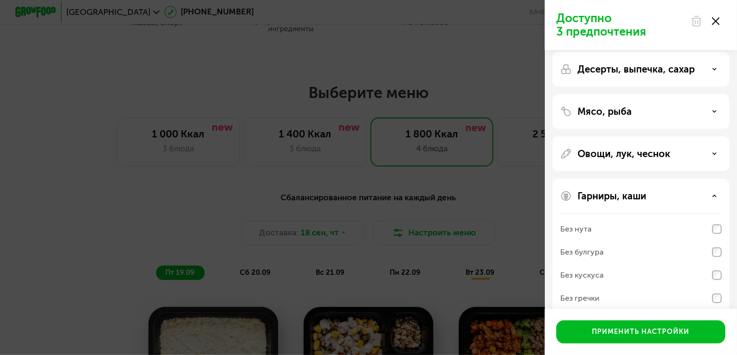
scroll to position [85, 0]
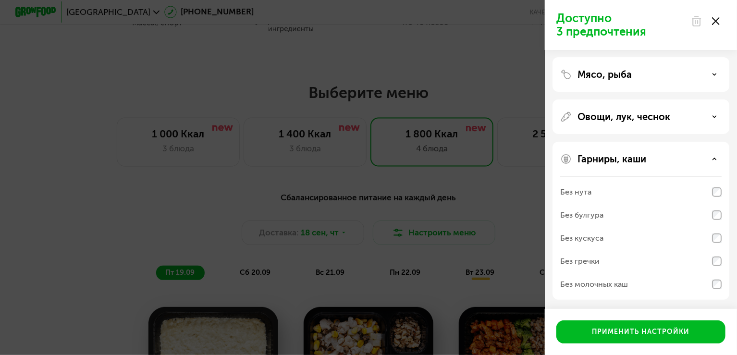
click at [678, 160] on div "Гарниры, каши" at bounding box center [640, 159] width 161 height 12
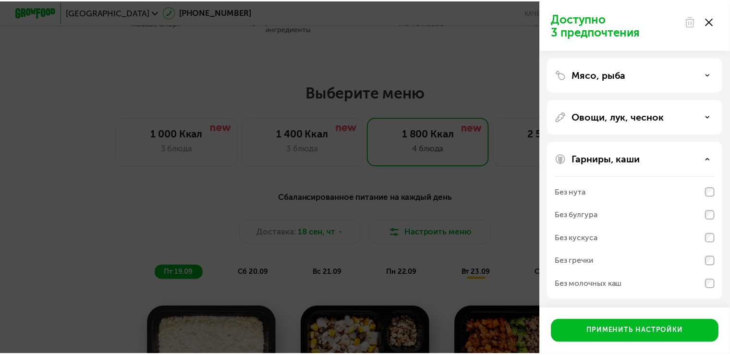
scroll to position [0, 0]
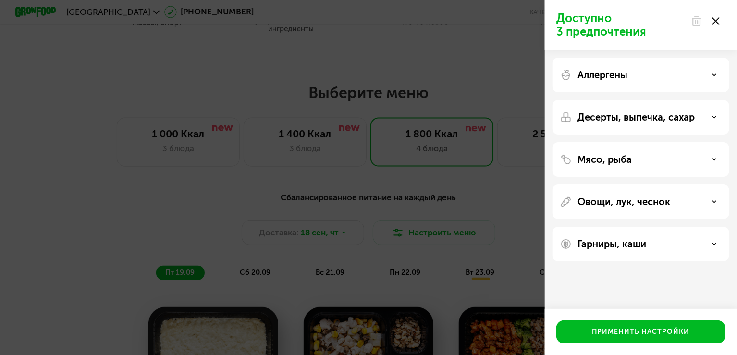
click at [714, 21] on icon at bounding box center [716, 21] width 8 height 8
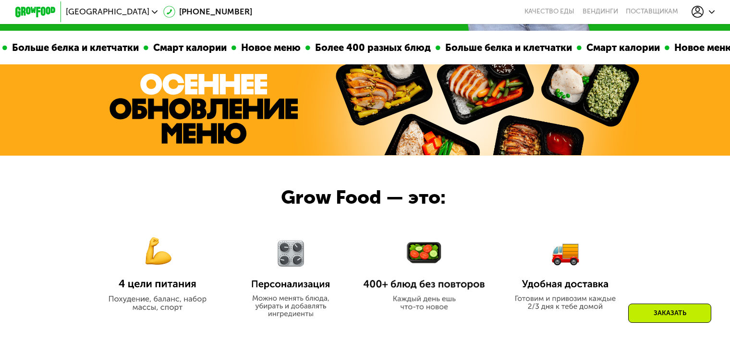
scroll to position [298, 0]
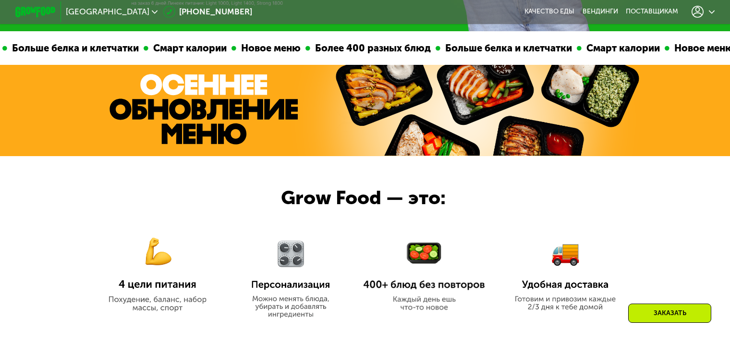
click at [704, 14] on use at bounding box center [698, 12] width 12 height 12
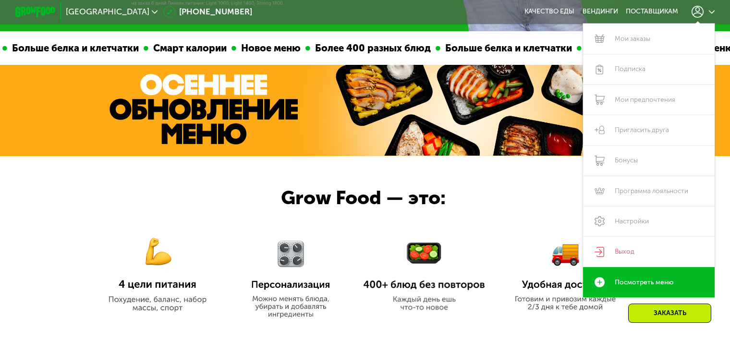
click at [713, 9] on icon at bounding box center [712, 12] width 6 height 6
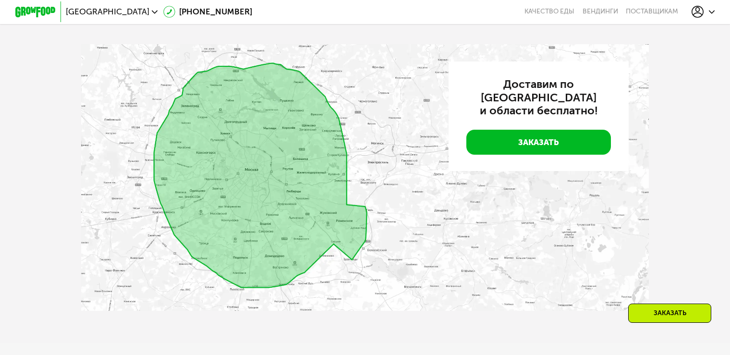
scroll to position [2365, 0]
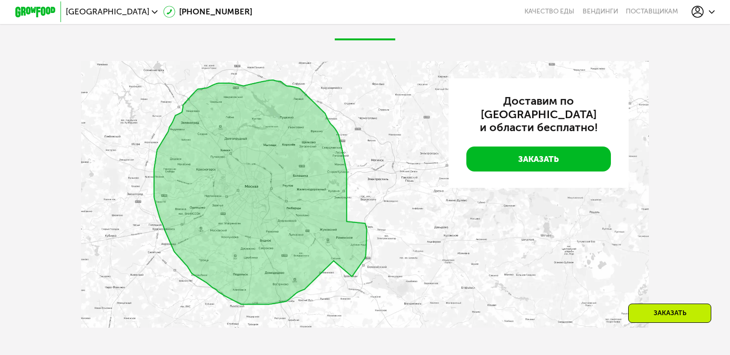
click at [713, 10] on icon at bounding box center [712, 12] width 6 height 6
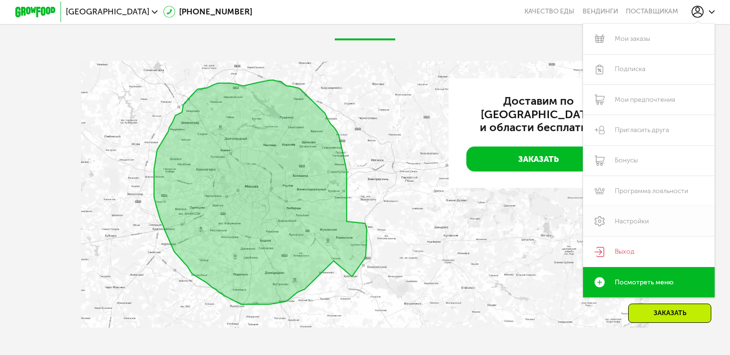
click at [646, 224] on link "Настройки" at bounding box center [649, 221] width 132 height 30
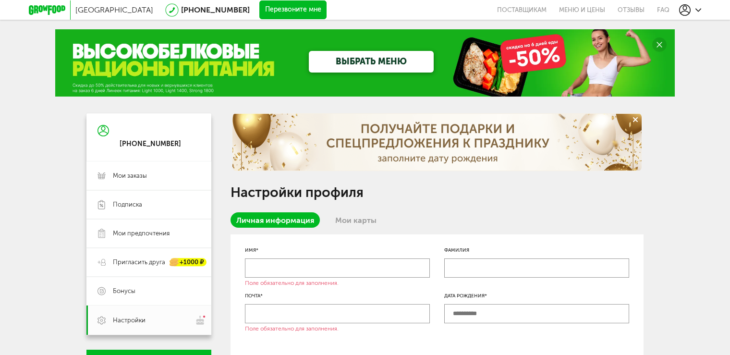
click at [383, 57] on link "ВЫБРАТЬ МЕНЮ" at bounding box center [371, 62] width 125 height 22
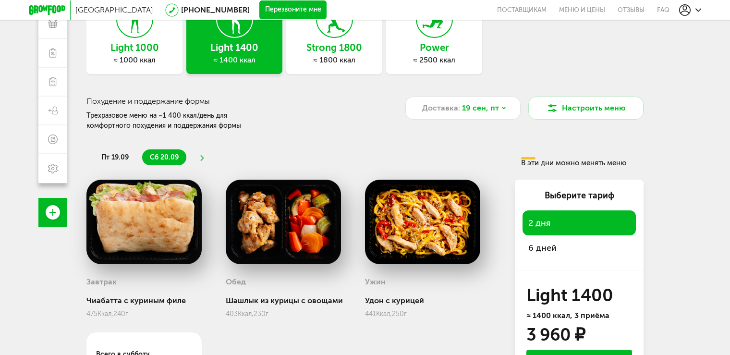
scroll to position [177, 0]
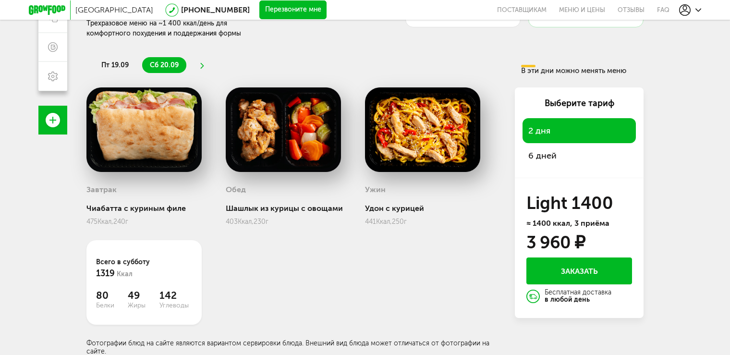
click at [555, 154] on span "6 дней" at bounding box center [580, 155] width 102 height 13
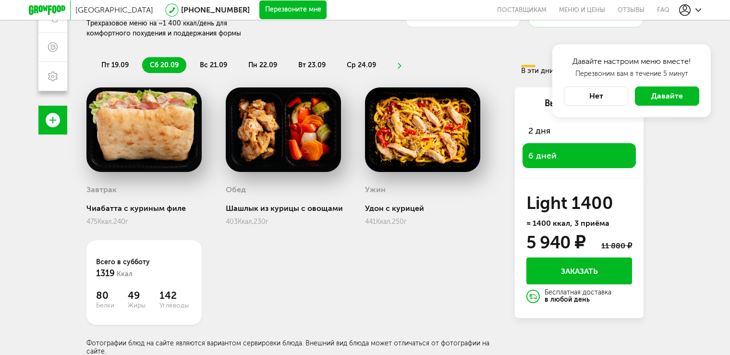
click at [666, 91] on span "Давайте" at bounding box center [668, 95] width 32 height 9
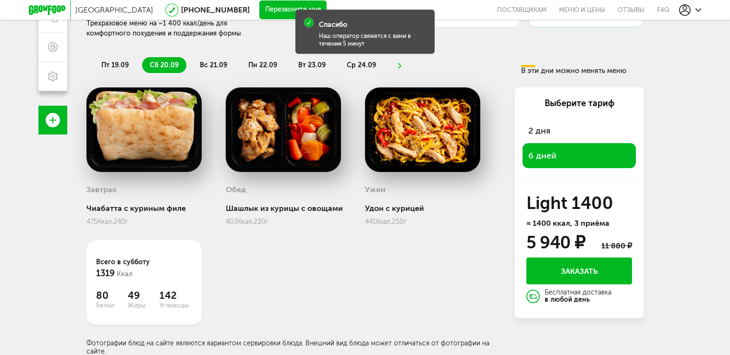
click at [110, 63] on span "пт 19.09" at bounding box center [114, 65] width 27 height 8
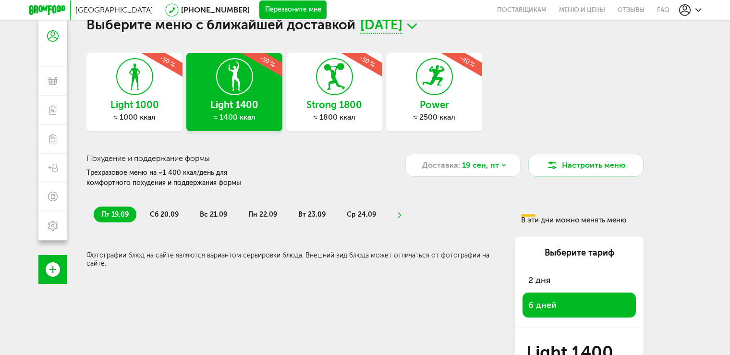
scroll to position [0, 0]
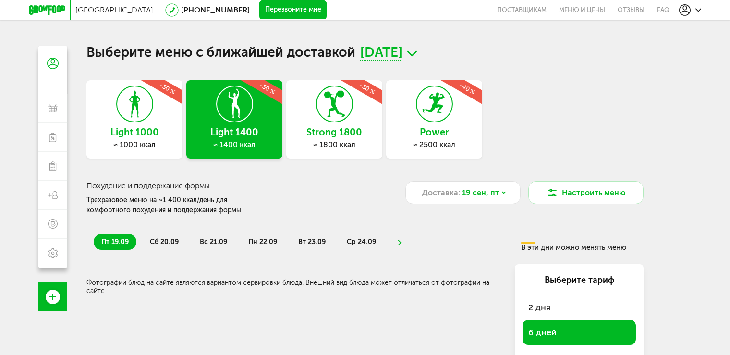
click at [316, 111] on div at bounding box center [334, 104] width 37 height 37
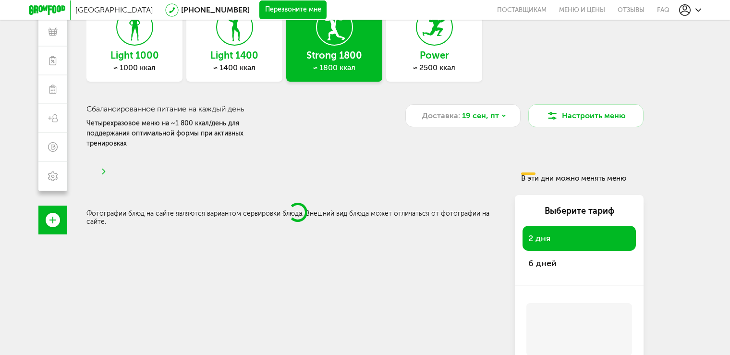
scroll to position [154, 0]
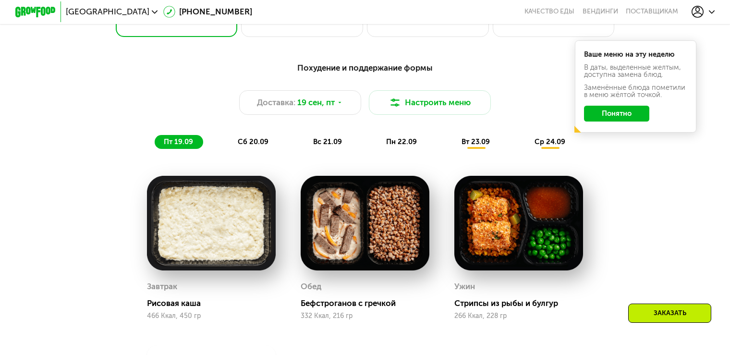
scroll to position [817, 0]
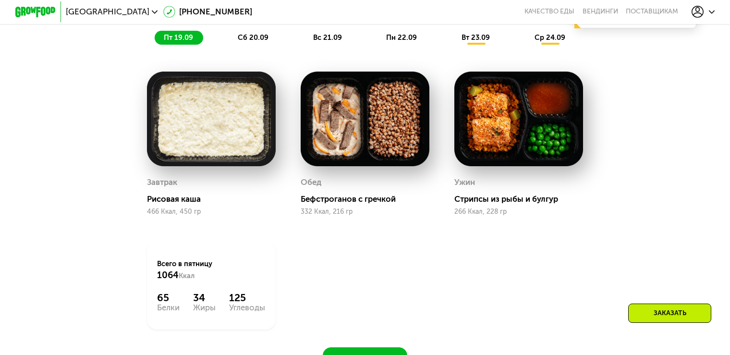
click at [220, 112] on img at bounding box center [211, 119] width 128 height 95
click at [482, 141] on img at bounding box center [519, 119] width 128 height 95
click at [249, 42] on span "сб 20.09" at bounding box center [253, 37] width 31 height 9
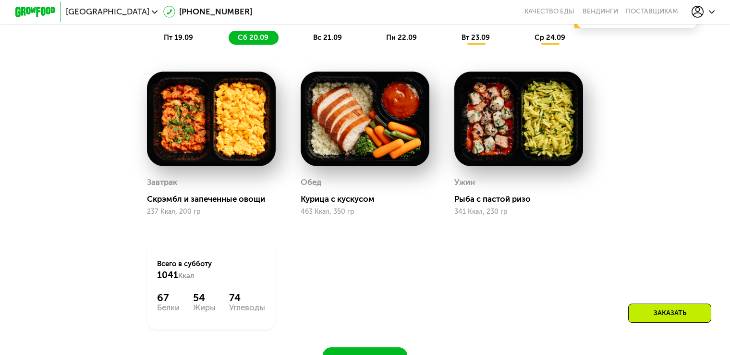
click at [330, 38] on span "вс 21.09" at bounding box center [327, 37] width 29 height 9
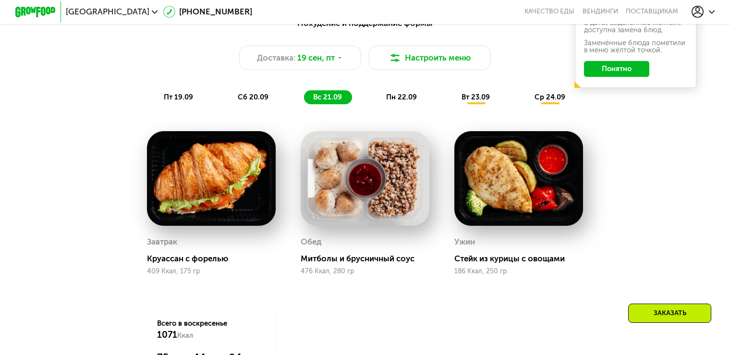
scroll to position [625, 0]
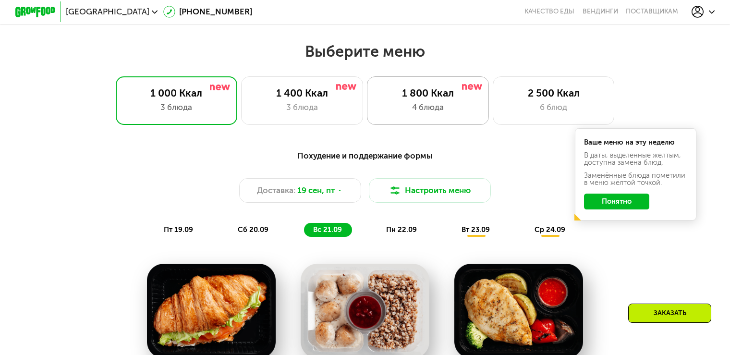
click at [420, 98] on div "1 800 Ккал" at bounding box center [428, 93] width 100 height 12
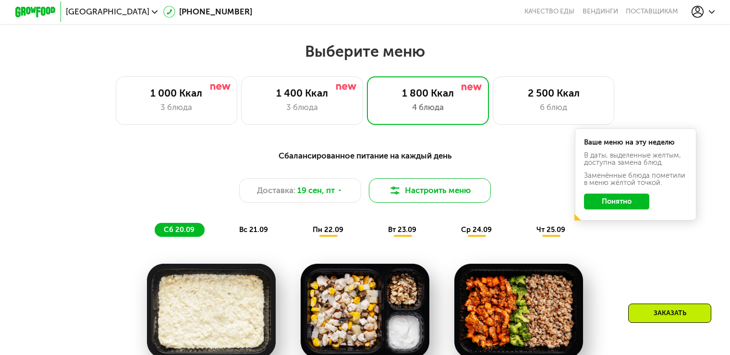
click at [432, 195] on button "Настроить меню" at bounding box center [430, 190] width 122 height 25
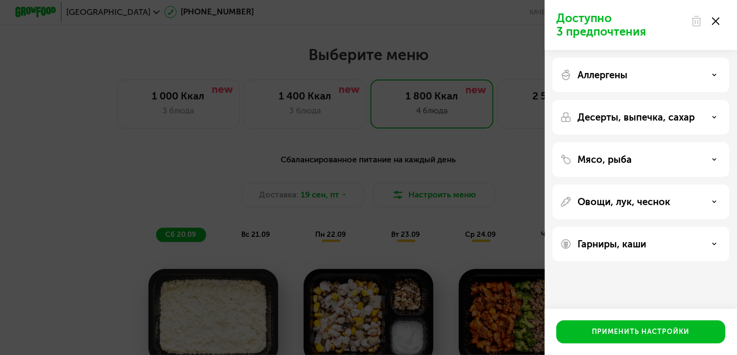
click at [188, 114] on div "Доступно 3 предпочтения Аллергены Десерты, выпечка, сахар Мясо, рыба Овощи, лук…" at bounding box center [368, 177] width 737 height 355
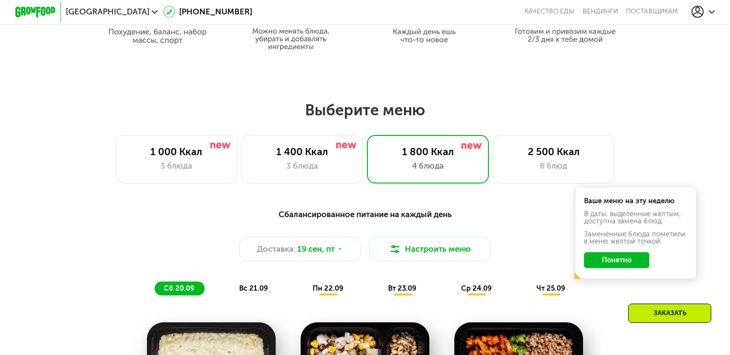
scroll to position [673, 0]
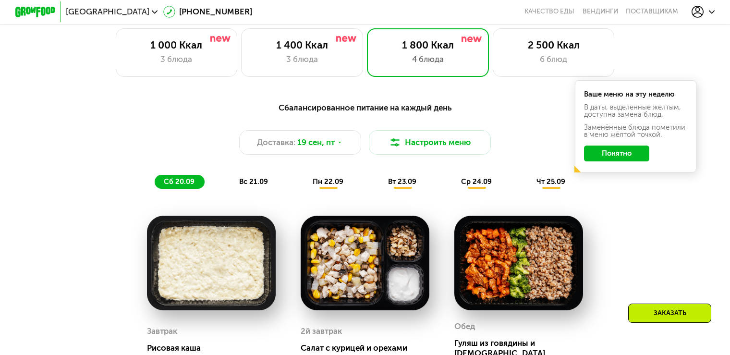
click at [169, 186] on span "сб 20.09" at bounding box center [179, 181] width 31 height 9
click at [332, 142] on span "19 сен, пт" at bounding box center [315, 142] width 37 height 12
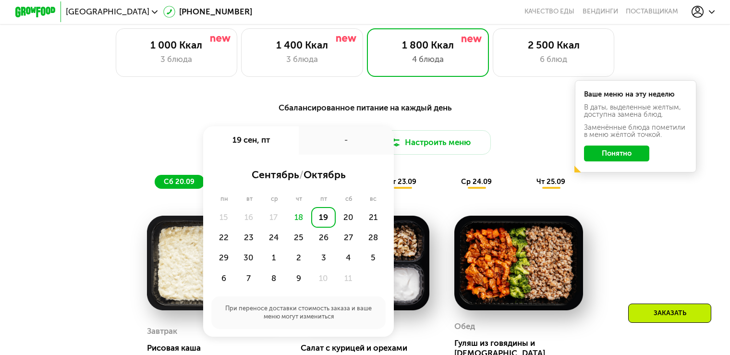
click at [184, 103] on div "Сбалансированное питание на каждый день Доставка: [DATE] сен, пт - сентябрь / о…" at bounding box center [365, 145] width 613 height 100
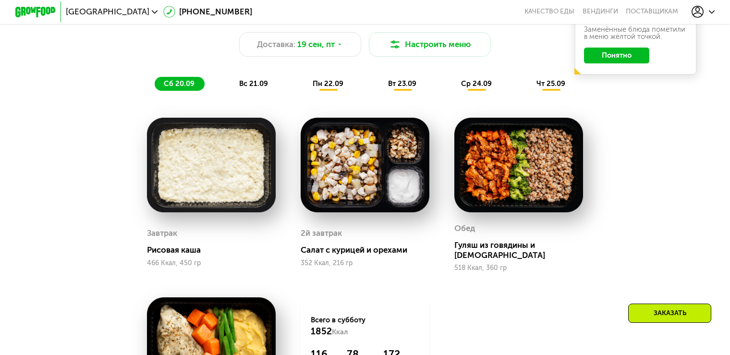
scroll to position [769, 0]
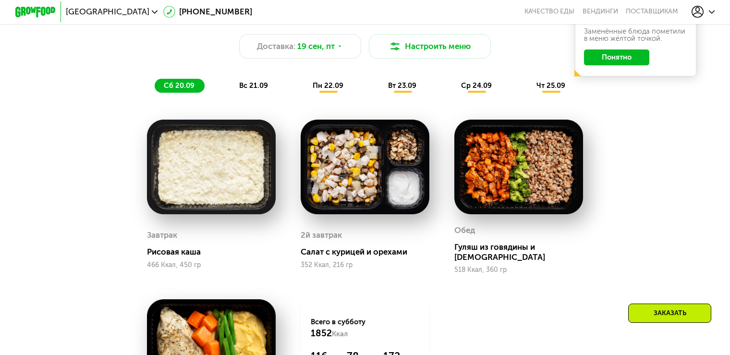
click at [345, 169] on img at bounding box center [365, 167] width 128 height 95
click at [336, 205] on img at bounding box center [365, 167] width 128 height 95
click at [337, 204] on img at bounding box center [365, 167] width 128 height 95
click at [337, 187] on img at bounding box center [365, 167] width 128 height 95
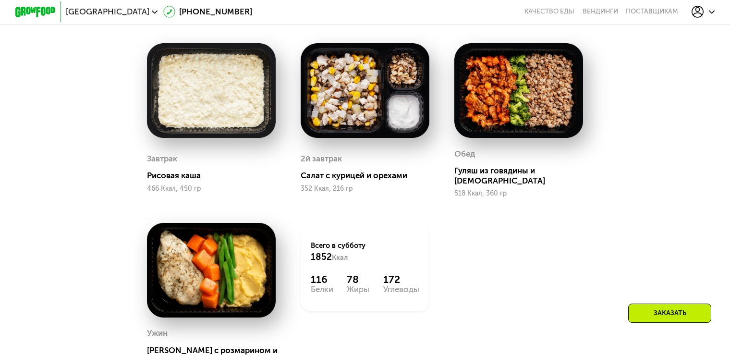
scroll to position [673, 0]
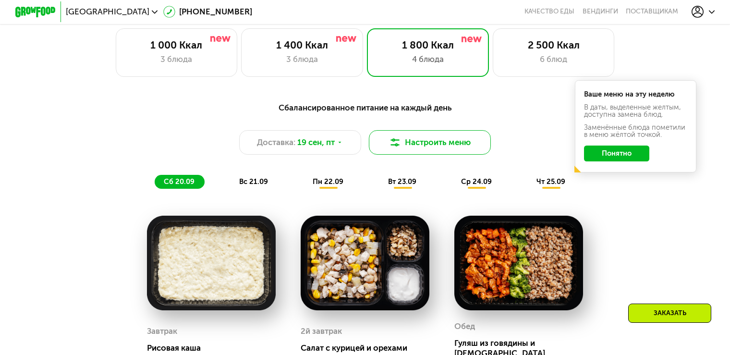
click at [419, 144] on button "Настроить меню" at bounding box center [430, 142] width 122 height 25
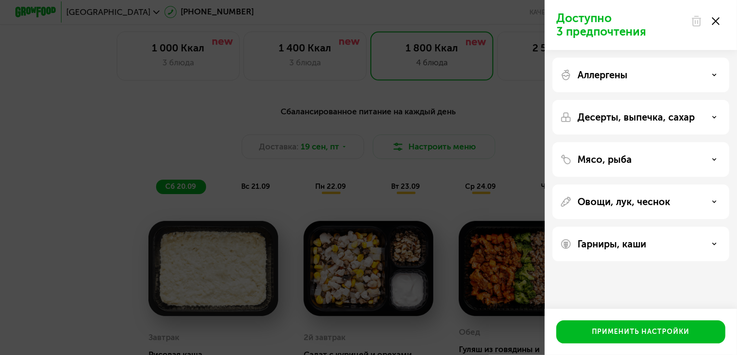
click at [698, 76] on div "Аллергены" at bounding box center [640, 75] width 161 height 12
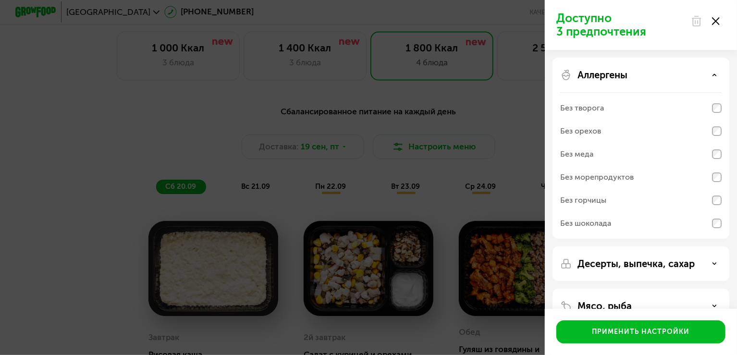
click at [701, 75] on div "Аллергены" at bounding box center [640, 75] width 161 height 12
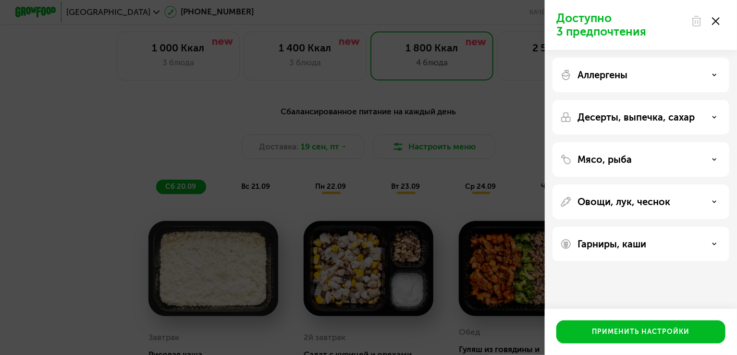
click at [715, 20] on use at bounding box center [716, 21] width 8 height 8
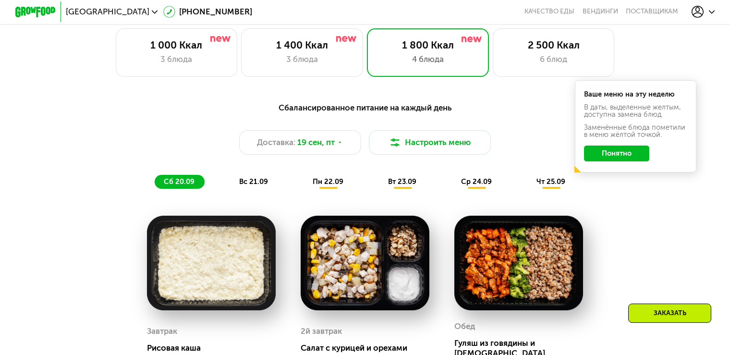
click at [248, 189] on div "вс 21.09" at bounding box center [254, 182] width 48 height 14
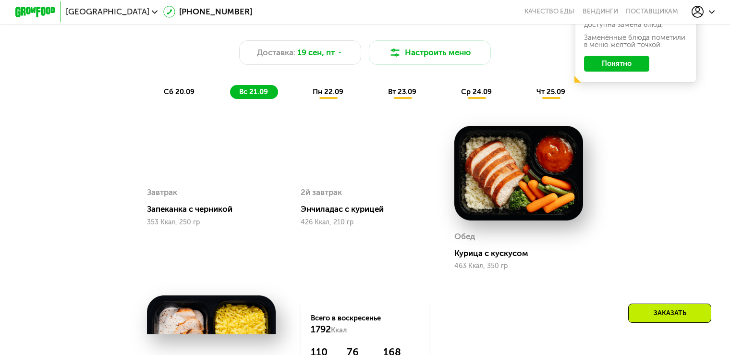
scroll to position [769, 0]
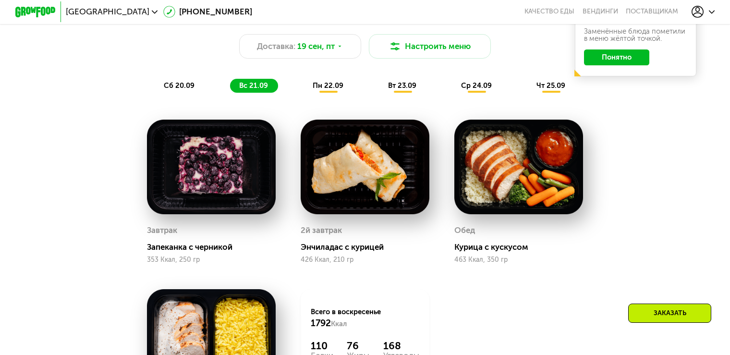
click at [324, 90] on span "пн 22.09" at bounding box center [328, 85] width 31 height 9
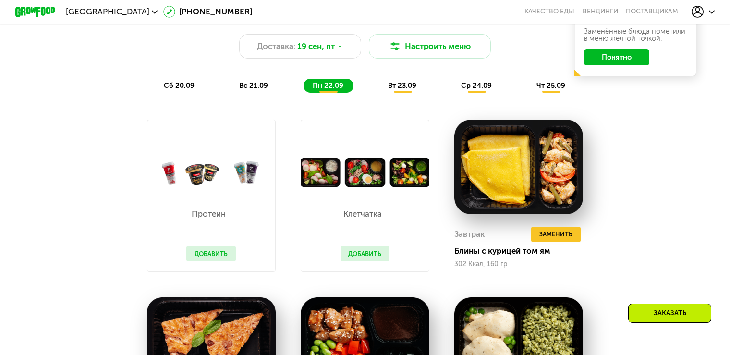
click at [253, 89] on span "вс 21.09" at bounding box center [253, 85] width 29 height 9
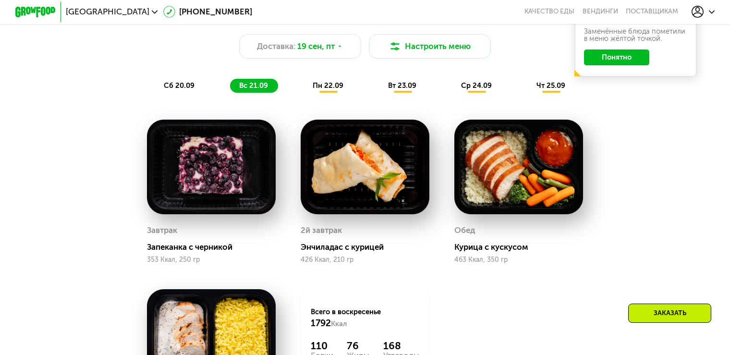
click at [185, 192] on img at bounding box center [211, 167] width 128 height 95
click at [479, 88] on span "ср 24.09" at bounding box center [476, 85] width 31 height 9
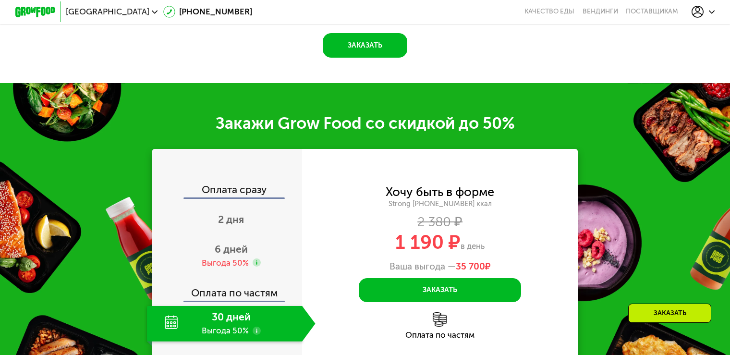
scroll to position [1345, 0]
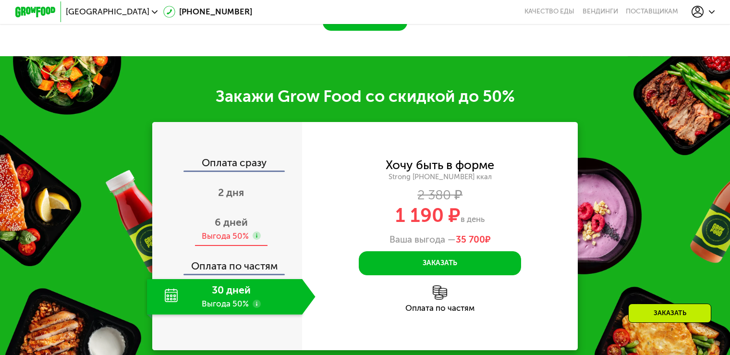
click at [229, 225] on span "6 дней" at bounding box center [231, 222] width 33 height 12
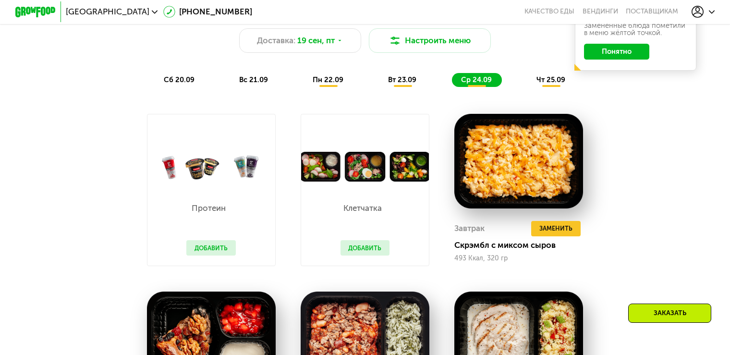
scroll to position [769, 0]
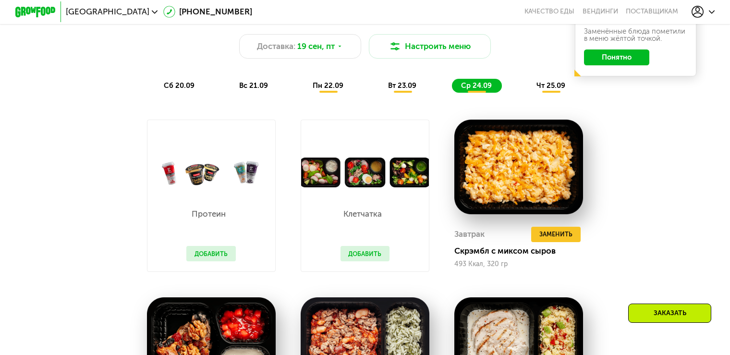
click at [167, 88] on span "сб 20.09" at bounding box center [179, 85] width 31 height 9
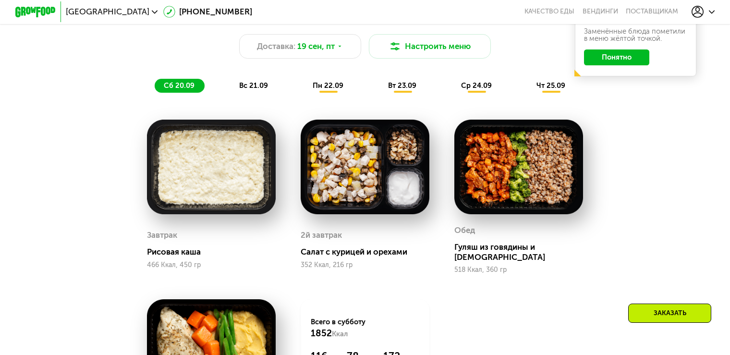
click at [315, 90] on span "пн 22.09" at bounding box center [328, 85] width 31 height 9
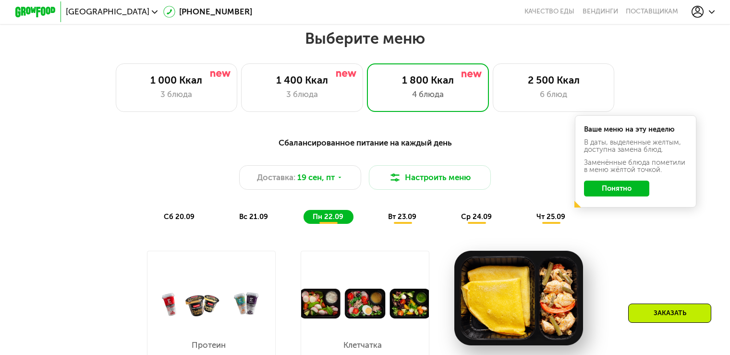
scroll to position [529, 0]
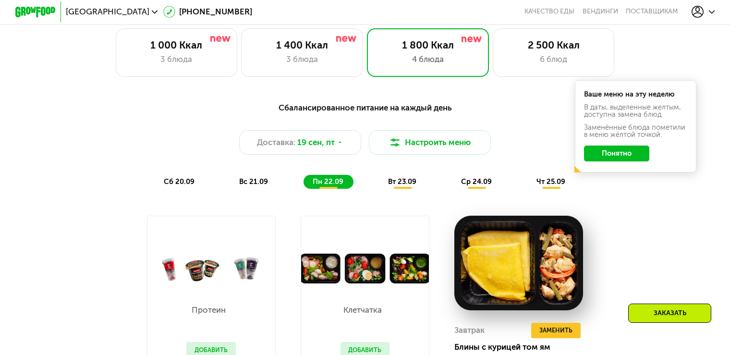
click at [652, 310] on div "Заказать" at bounding box center [670, 313] width 83 height 19
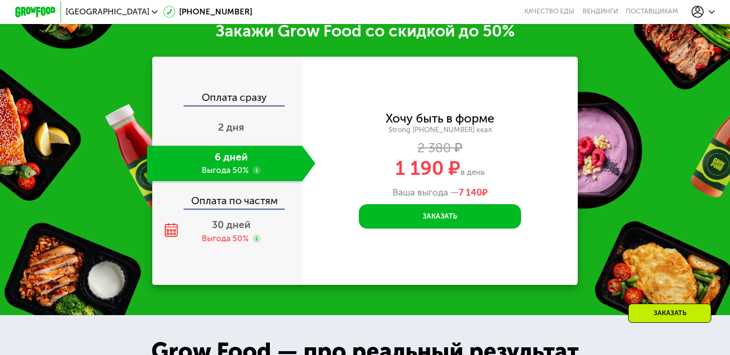
scroll to position [1401, 0]
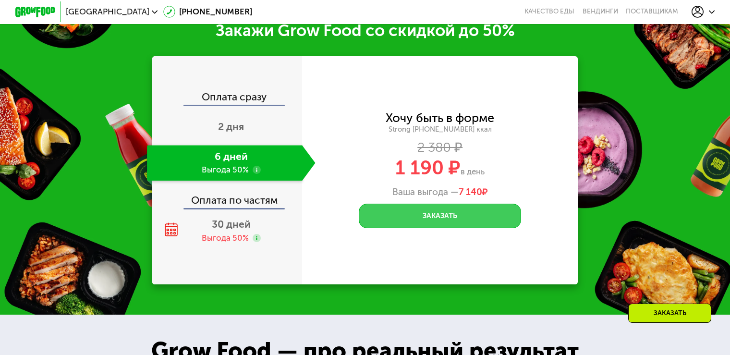
click at [455, 226] on button "Заказать" at bounding box center [440, 216] width 162 height 25
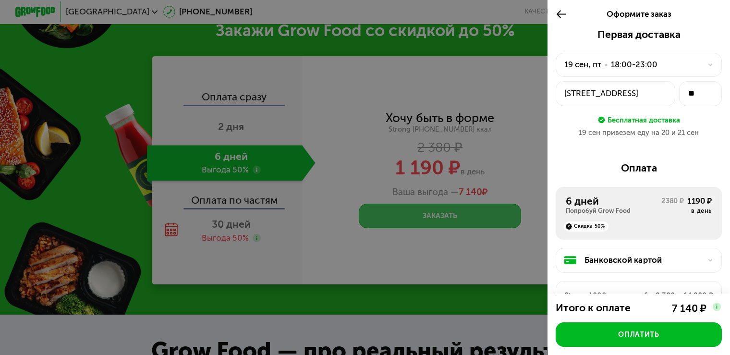
click at [672, 58] on div "[DATE] • 18:00-23:00" at bounding box center [639, 65] width 166 height 25
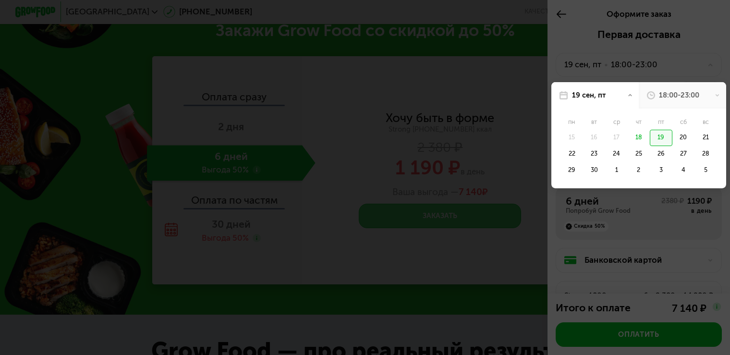
click at [672, 93] on div "18:00-23:00" at bounding box center [679, 95] width 40 height 10
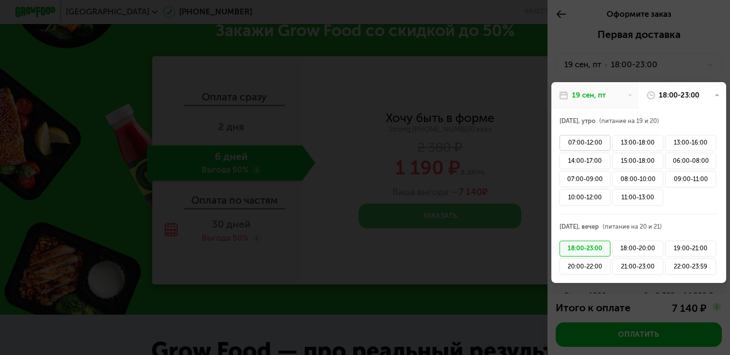
click at [594, 141] on div "07:00-12:00" at bounding box center [585, 143] width 51 height 16
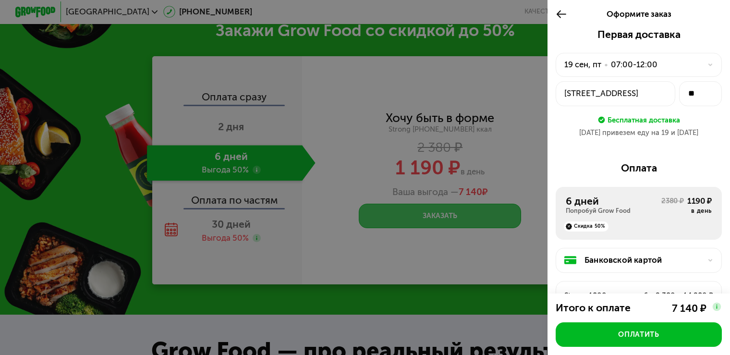
click at [687, 258] on div "Банковской картой" at bounding box center [643, 260] width 117 height 12
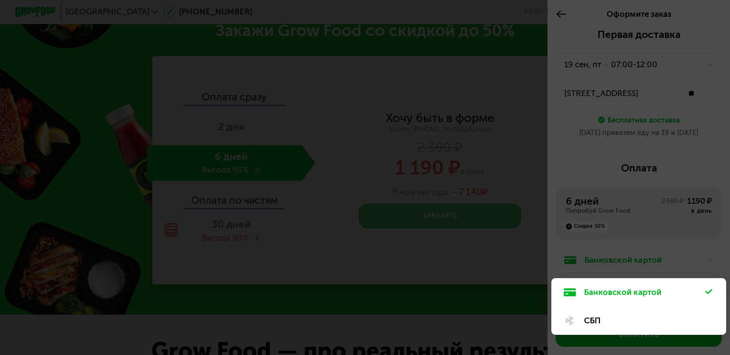
click at [595, 318] on div "СБП" at bounding box center [645, 321] width 122 height 12
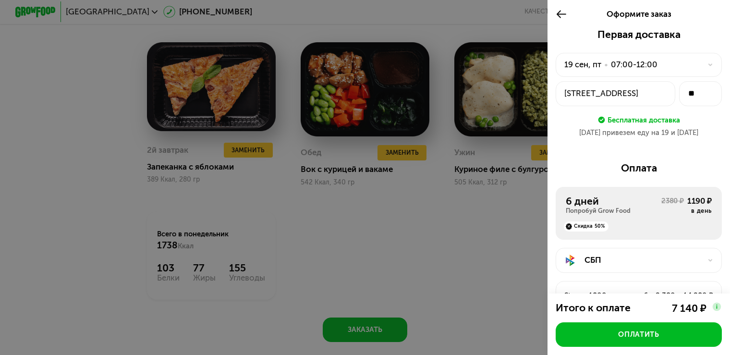
scroll to position [1017, 0]
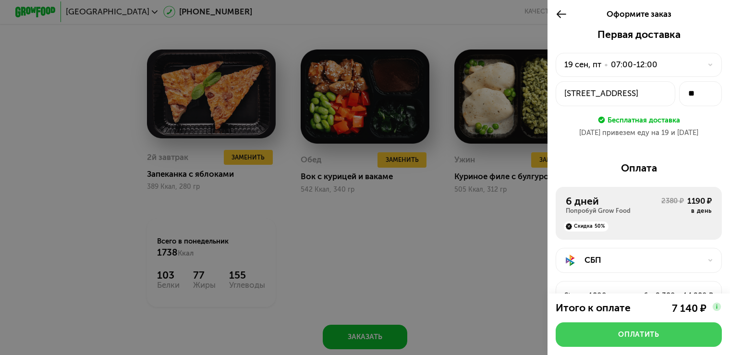
click at [615, 322] on button "Оплатить" at bounding box center [639, 334] width 166 height 25
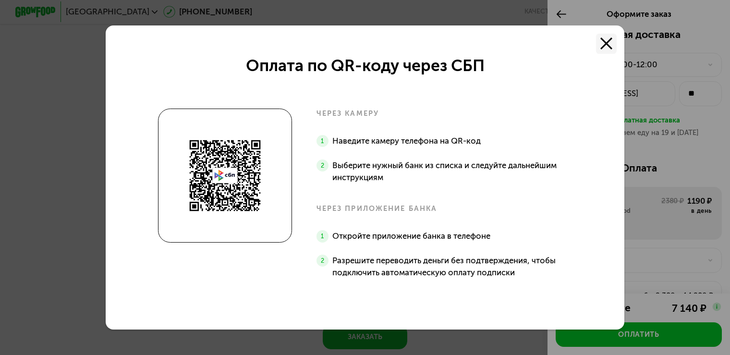
click at [603, 39] on icon at bounding box center [607, 43] width 12 height 12
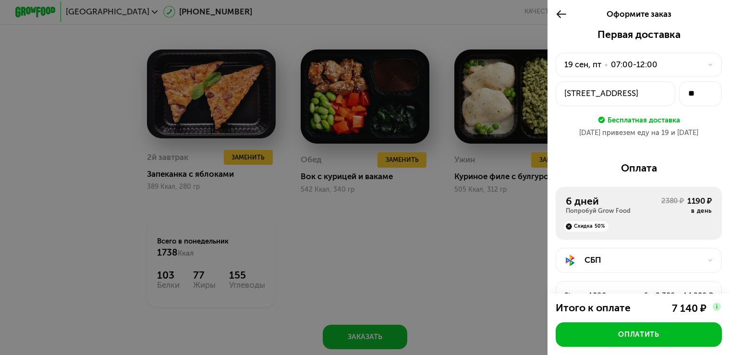
click at [641, 263] on div "СБП" at bounding box center [643, 260] width 117 height 12
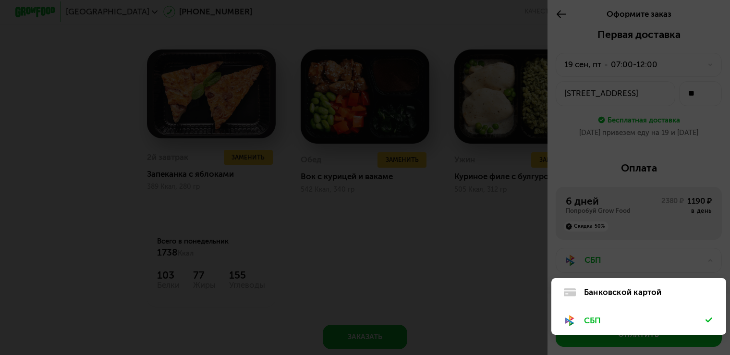
click at [604, 292] on div "Банковской картой" at bounding box center [645, 292] width 122 height 12
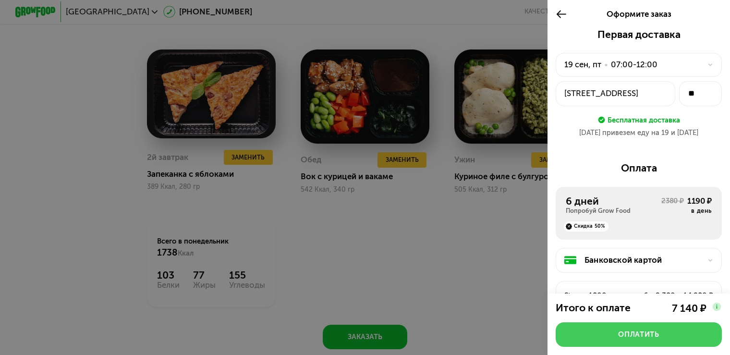
click at [619, 329] on button "Оплатить" at bounding box center [639, 334] width 166 height 25
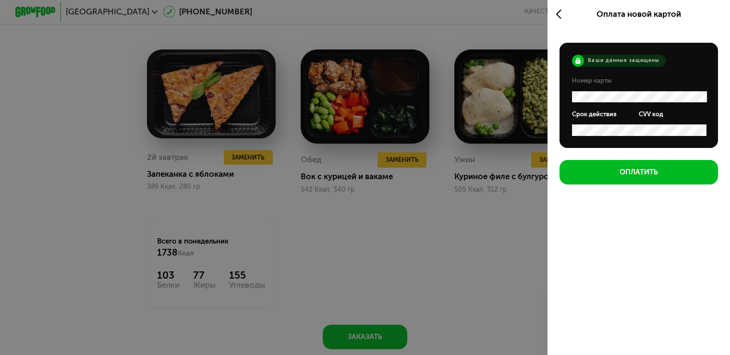
scroll to position [0, 0]
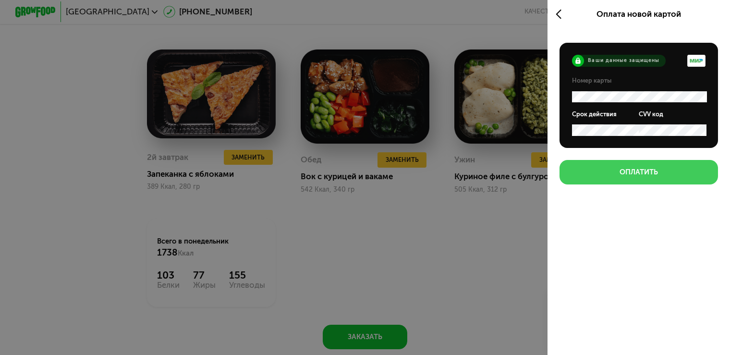
click at [589, 173] on button "Оплатить" at bounding box center [639, 172] width 158 height 25
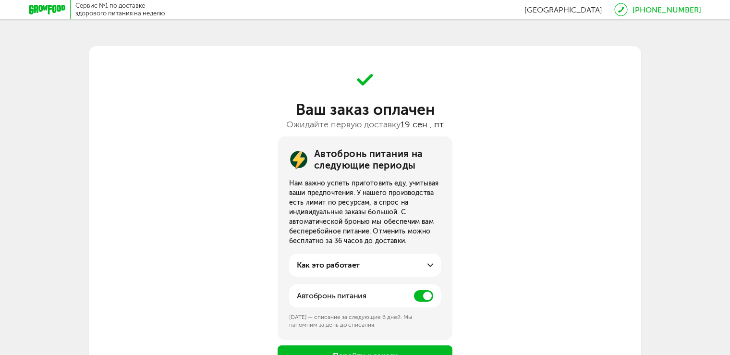
click at [426, 296] on span at bounding box center [423, 296] width 19 height 12
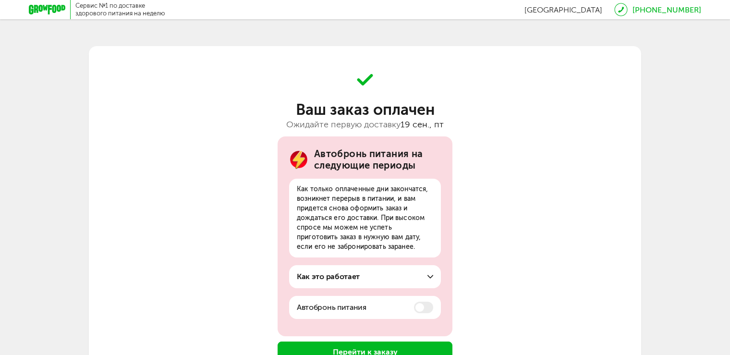
scroll to position [48, 0]
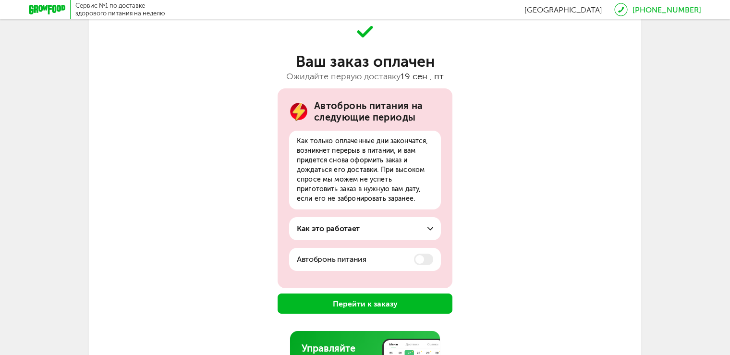
click at [397, 228] on div "Как это работает" at bounding box center [365, 229] width 136 height 12
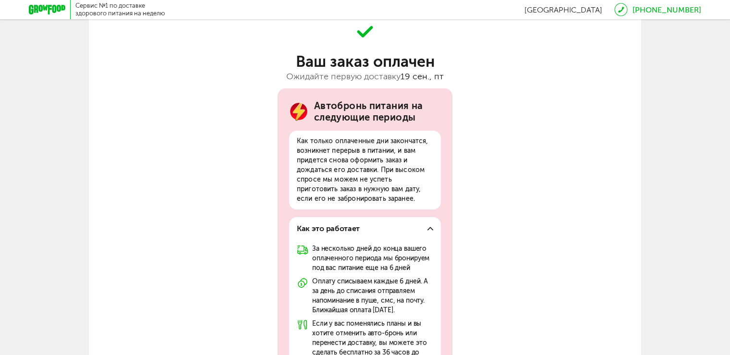
click at [397, 228] on div "Как это работает" at bounding box center [365, 229] width 136 height 12
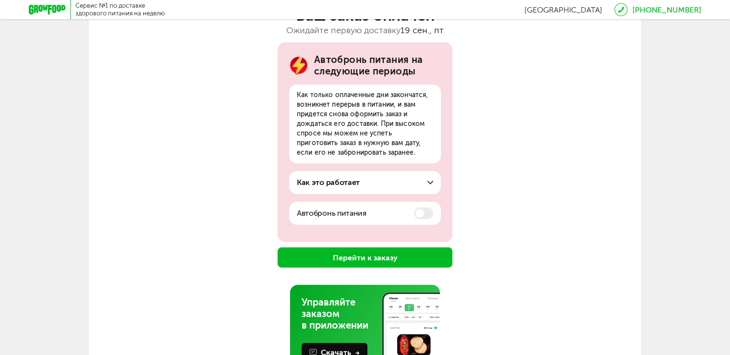
scroll to position [96, 0]
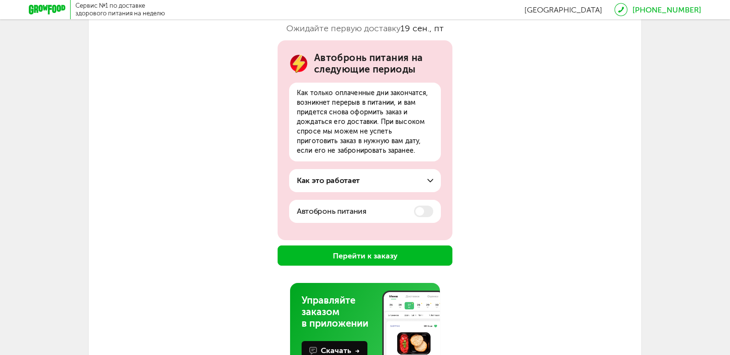
click at [382, 254] on button "Перейти к заказу" at bounding box center [365, 256] width 175 height 20
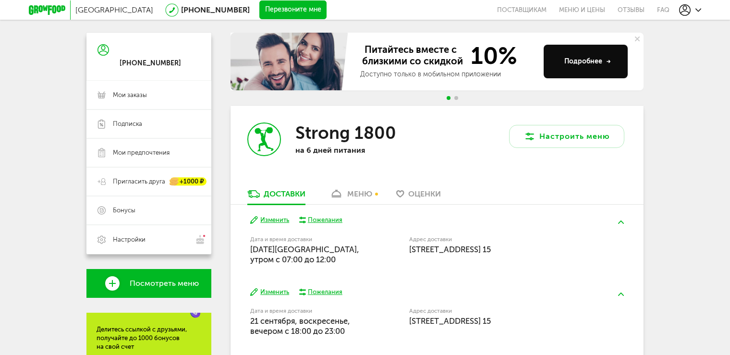
scroll to position [0, 0]
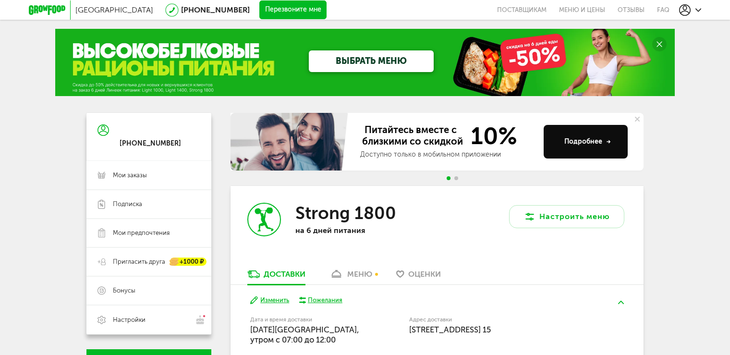
click at [690, 10] on icon at bounding box center [685, 10] width 12 height 12
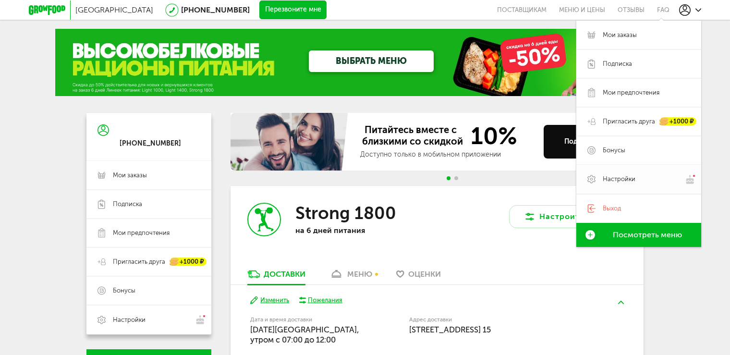
click at [676, 180] on span "Настройки" at bounding box center [646, 179] width 87 height 10
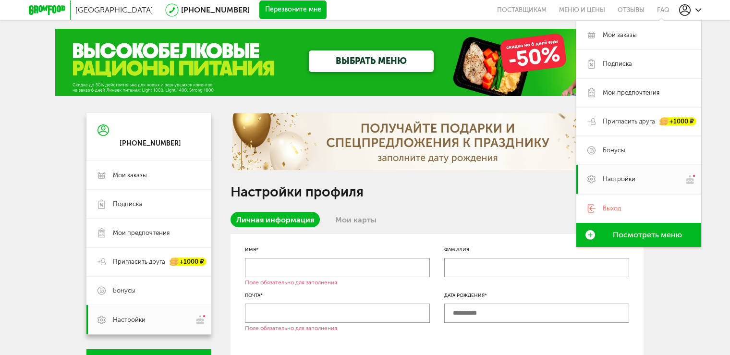
click at [276, 267] on input "text" at bounding box center [337, 267] width 185 height 19
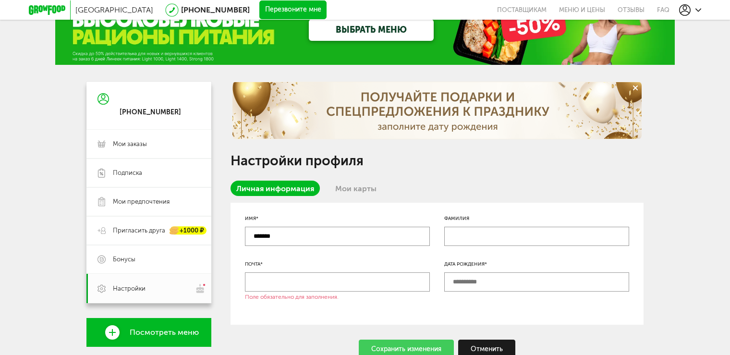
scroll to position [49, 0]
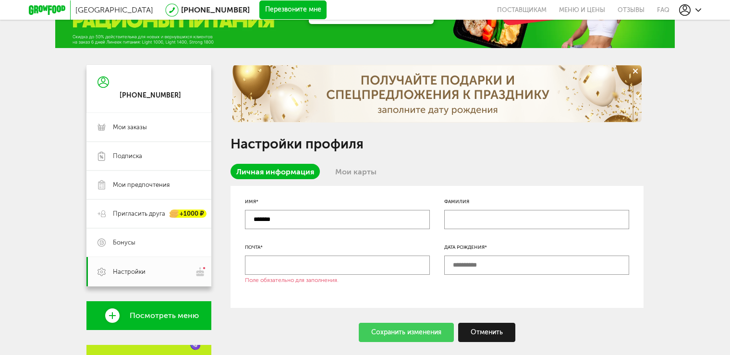
type input "*******"
click at [274, 267] on input "text" at bounding box center [337, 265] width 185 height 19
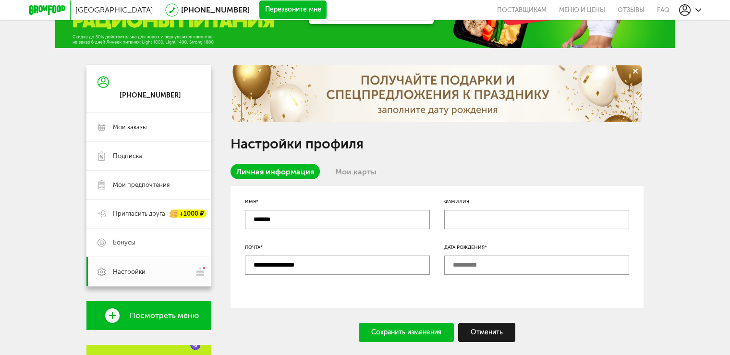
type input "**********"
click at [462, 262] on input "text" at bounding box center [536, 265] width 185 height 19
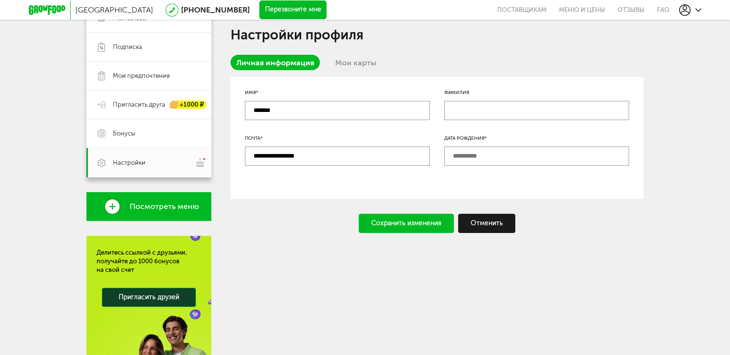
scroll to position [97, 0]
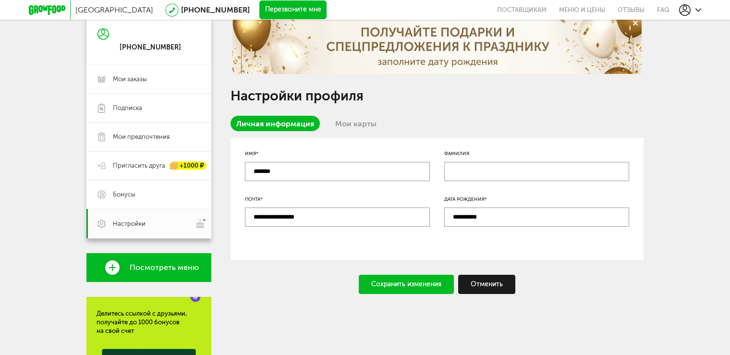
type input "**********"
click at [387, 281] on div "Сохранить изменения" at bounding box center [406, 284] width 95 height 19
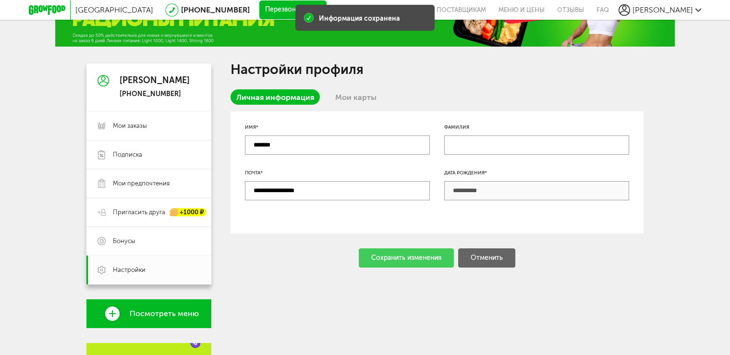
scroll to position [0, 0]
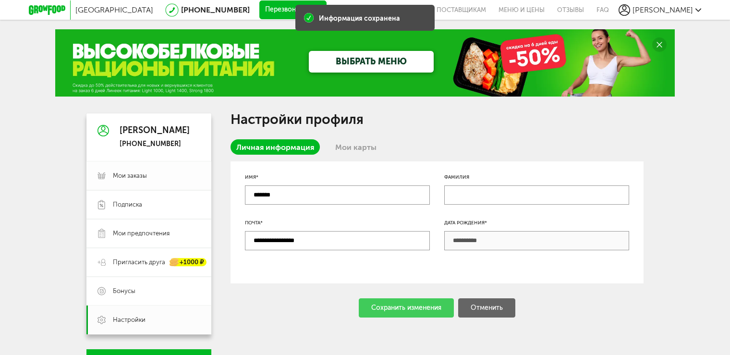
click at [148, 182] on link "Мои заказы" at bounding box center [148, 175] width 125 height 29
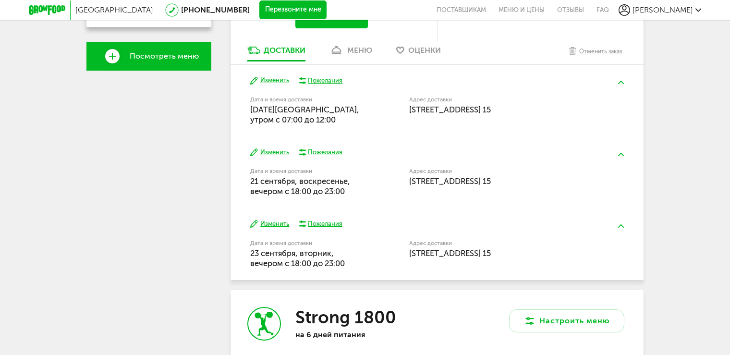
scroll to position [221, 0]
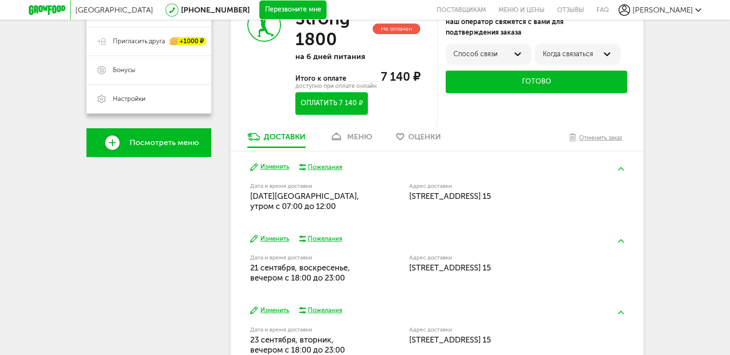
click at [613, 170] on button at bounding box center [621, 169] width 25 height 23
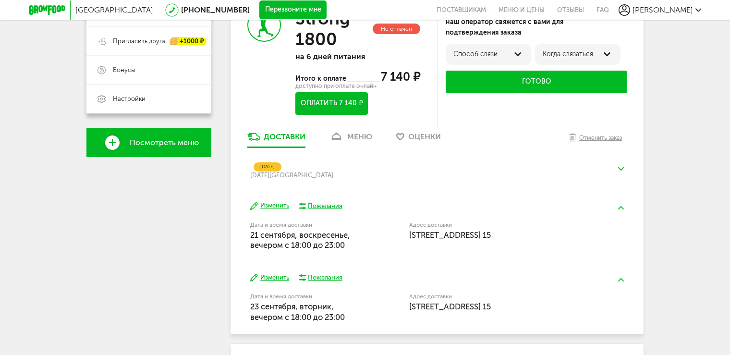
click at [330, 205] on div "Пожелания" at bounding box center [325, 206] width 35 height 9
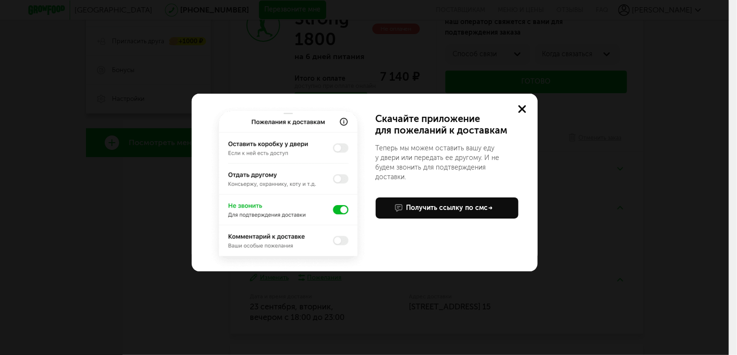
click at [473, 203] on div "Получить ссылку по смс" at bounding box center [450, 208] width 86 height 10
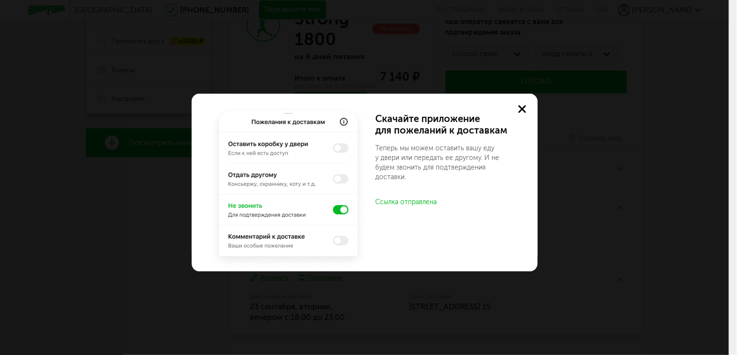
click at [339, 183] on img at bounding box center [288, 187] width 161 height 168
click at [521, 108] on use at bounding box center [522, 109] width 8 height 8
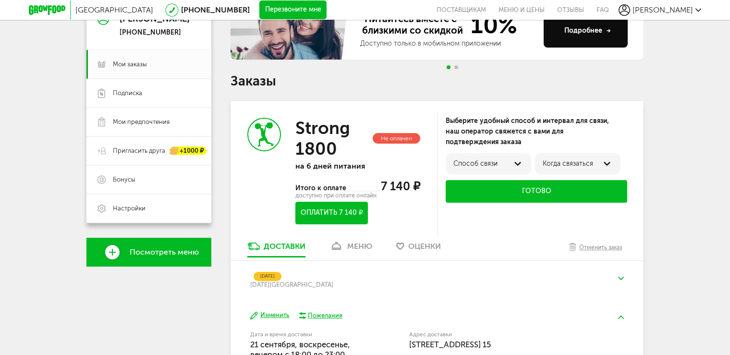
scroll to position [0, 0]
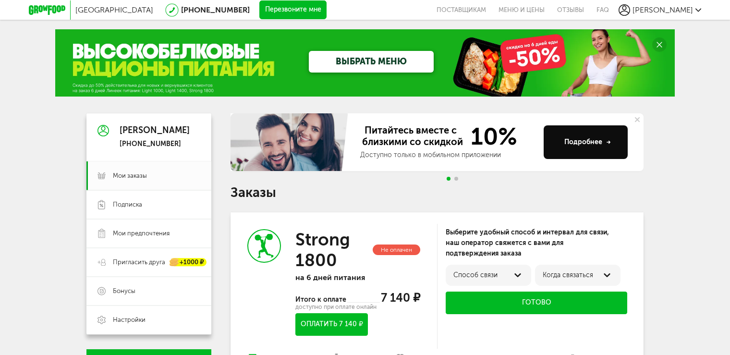
click at [517, 273] on div at bounding box center [518, 276] width 12 height 12
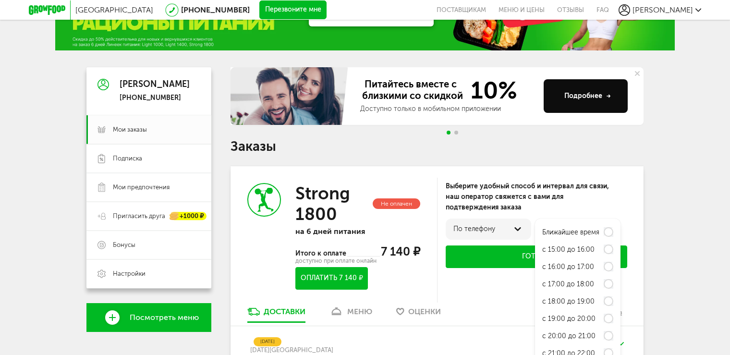
scroll to position [144, 0]
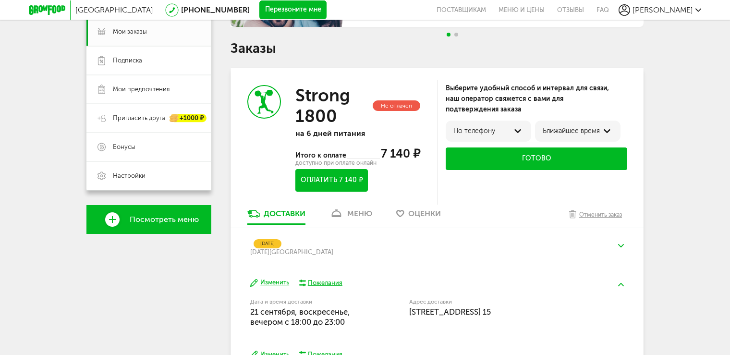
click at [529, 156] on button "Готово" at bounding box center [537, 159] width 182 height 23
click at [514, 160] on button "Готово" at bounding box center [537, 159] width 182 height 23
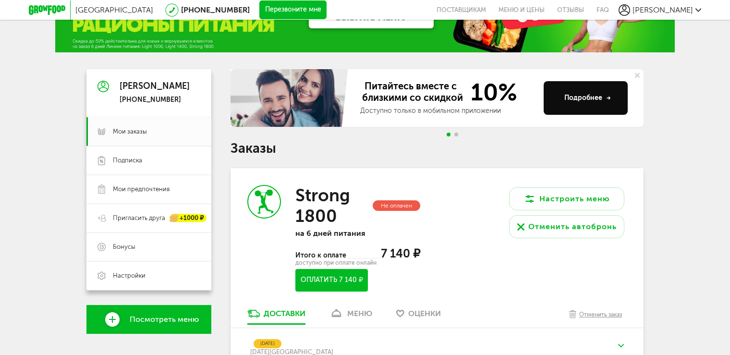
scroll to position [0, 0]
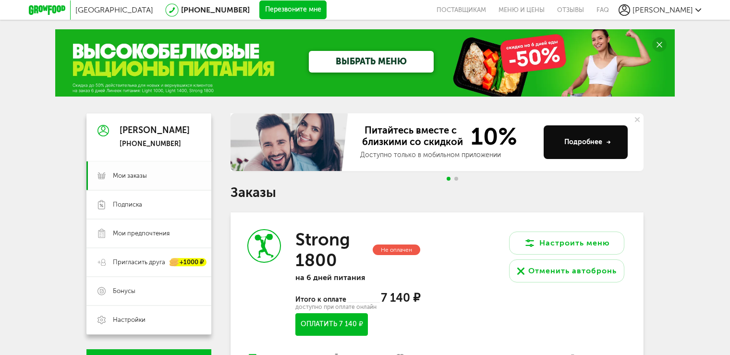
click at [158, 174] on span "Мои заказы" at bounding box center [156, 176] width 87 height 9
click at [155, 177] on span "Мои заказы" at bounding box center [156, 176] width 87 height 9
click at [520, 272] on use at bounding box center [521, 271] width 7 height 7
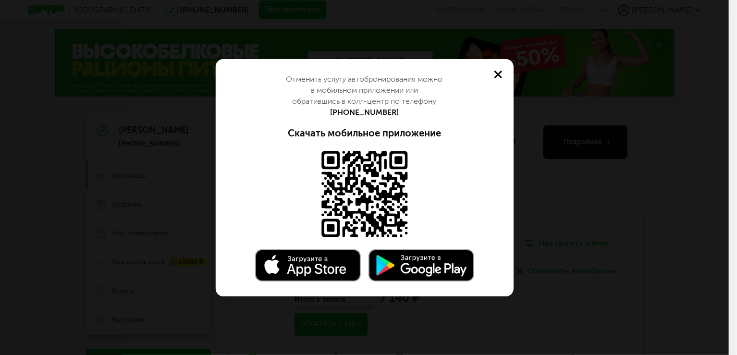
click at [497, 73] on use at bounding box center [498, 75] width 8 height 8
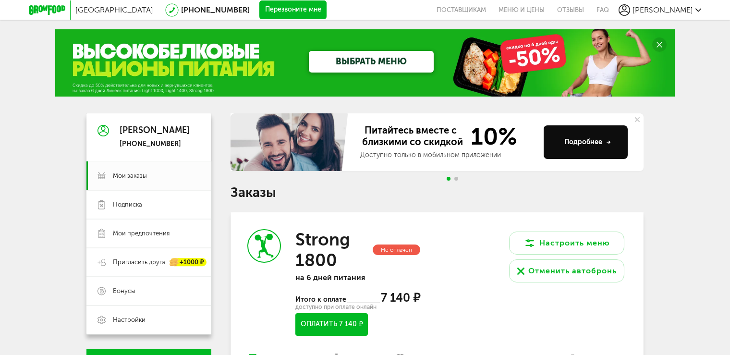
click at [259, 5] on button "Перезвоните мне" at bounding box center [292, 9] width 67 height 19
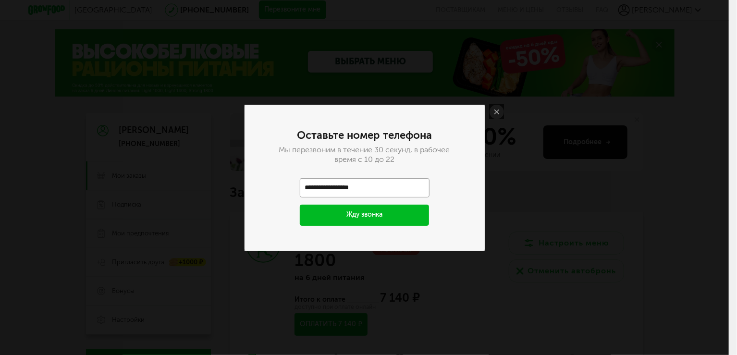
type input "**********"
click at [374, 213] on button "Жду звонка" at bounding box center [365, 215] width 130 height 21
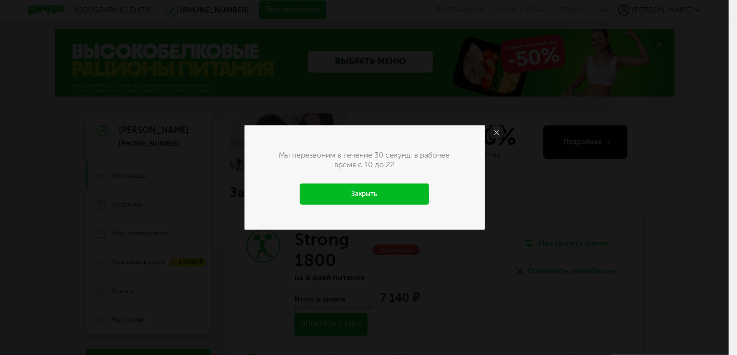
click at [499, 131] on icon at bounding box center [496, 132] width 5 height 5
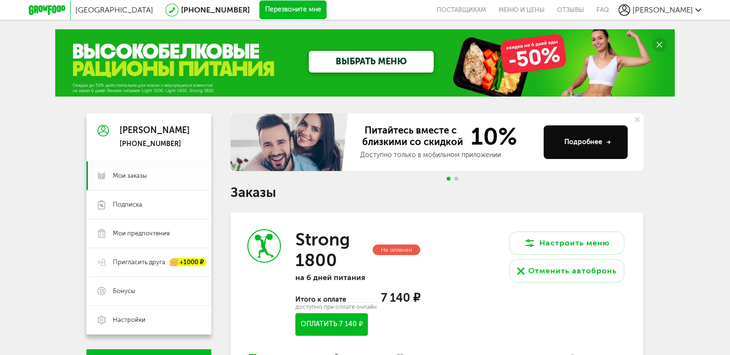
click at [151, 176] on span "Мои заказы" at bounding box center [156, 176] width 87 height 9
click at [152, 173] on span "Мои заказы" at bounding box center [156, 176] width 87 height 9
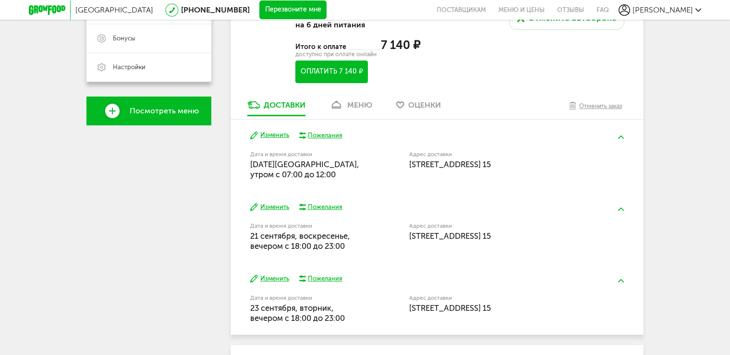
scroll to position [269, 0]
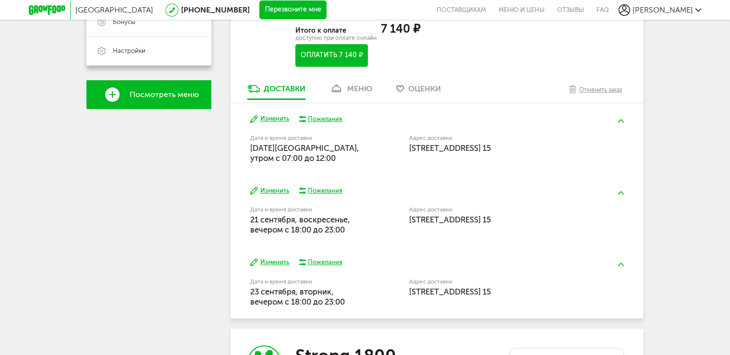
click at [321, 116] on div "Пожелания" at bounding box center [325, 119] width 35 height 9
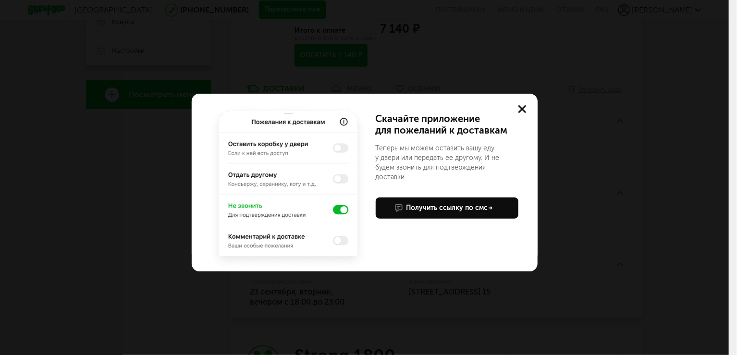
click at [522, 108] on use at bounding box center [522, 109] width 8 height 8
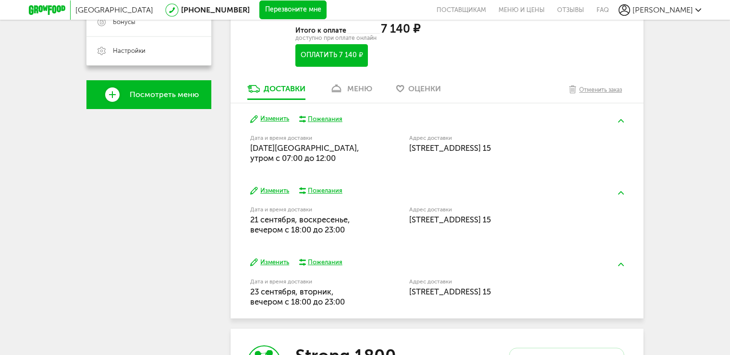
click at [353, 89] on div "меню" at bounding box center [359, 88] width 25 height 9
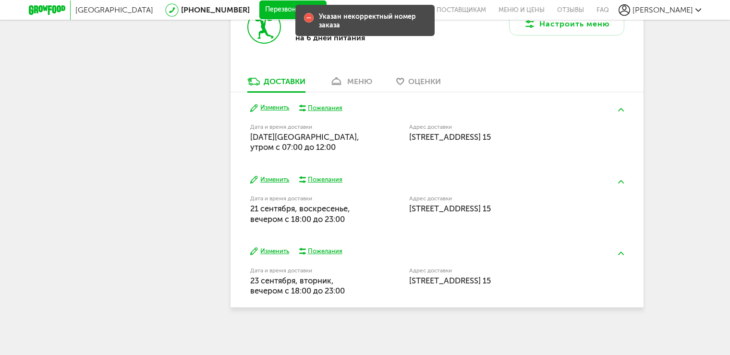
scroll to position [429, 0]
click at [353, 86] on link "меню" at bounding box center [351, 82] width 52 height 15
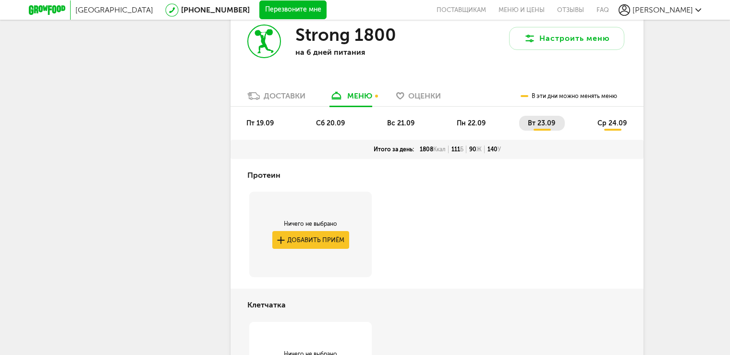
scroll to position [397, 0]
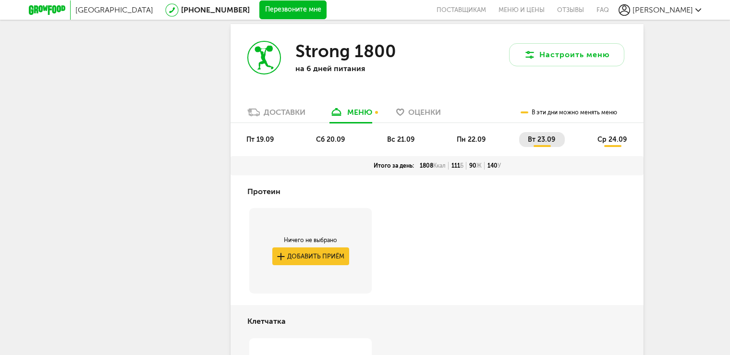
click at [261, 140] on span "пт 19.09" at bounding box center [260, 140] width 27 height 8
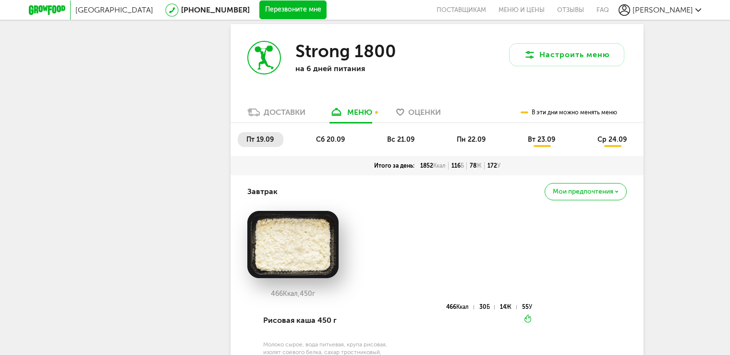
click at [321, 137] on span "сб 20.09" at bounding box center [330, 140] width 29 height 8
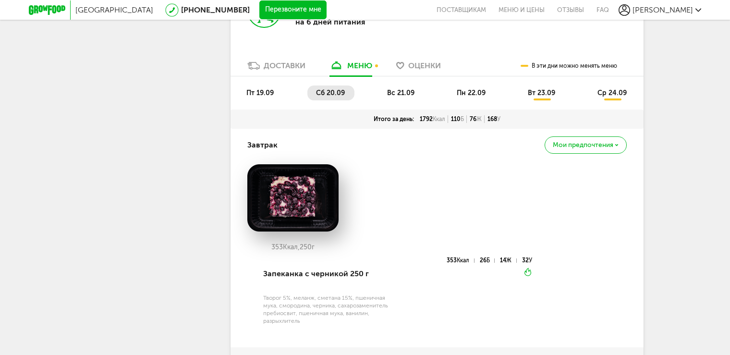
scroll to position [494, 0]
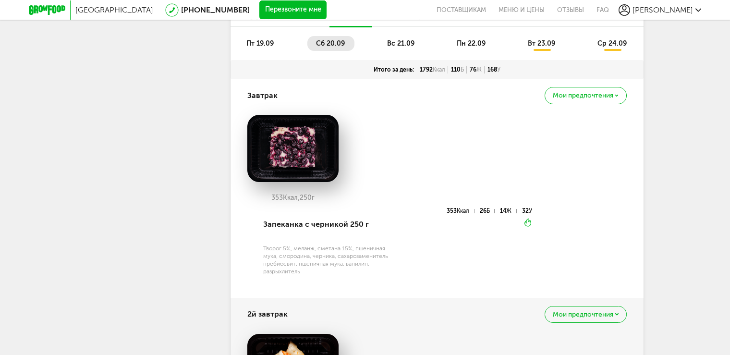
click at [583, 98] on span "Мои предпочтения" at bounding box center [583, 95] width 61 height 7
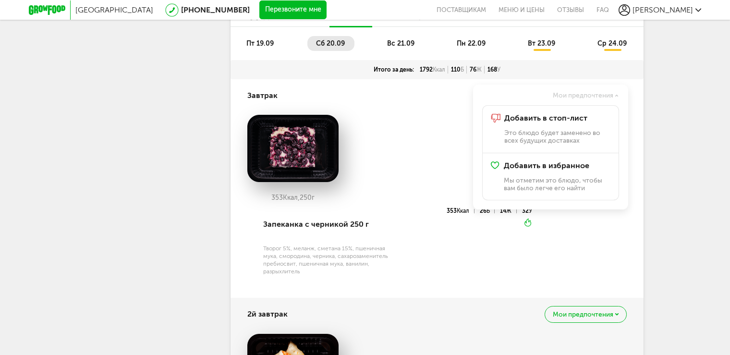
click at [617, 95] on icon at bounding box center [617, 96] width 3 height 2
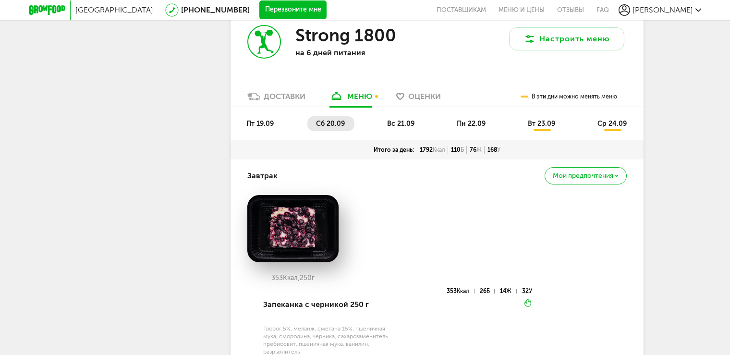
scroll to position [301, 0]
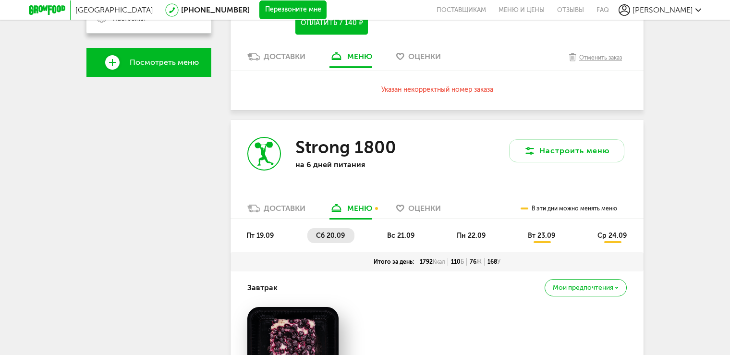
click at [254, 232] on span "пт 19.09" at bounding box center [260, 236] width 27 height 8
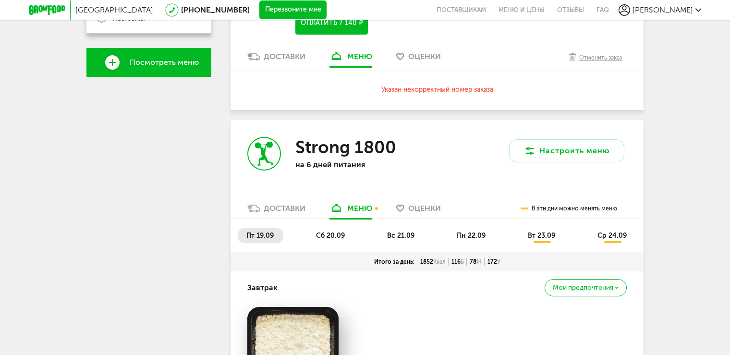
click at [406, 232] on span "вс 21.09" at bounding box center [400, 236] width 27 height 8
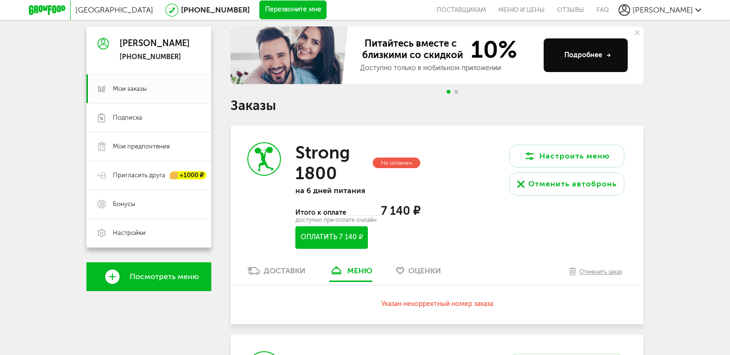
scroll to position [0, 0]
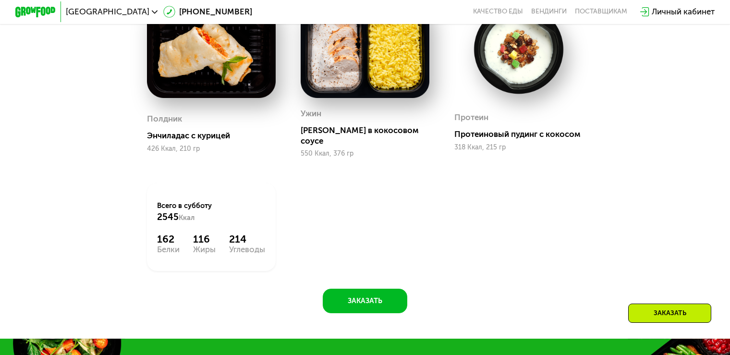
scroll to position [769, 0]
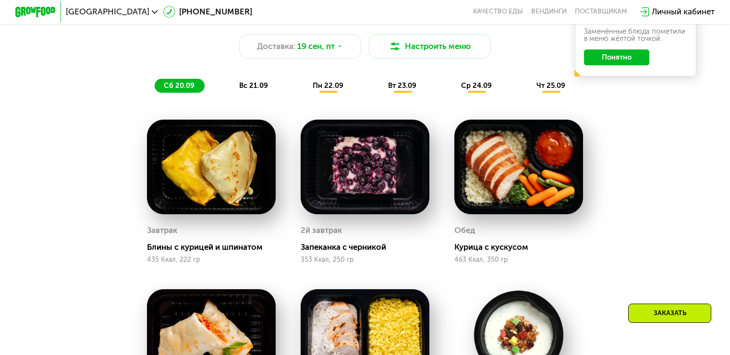
click at [258, 90] on span "вс 21.09" at bounding box center [253, 85] width 29 height 9
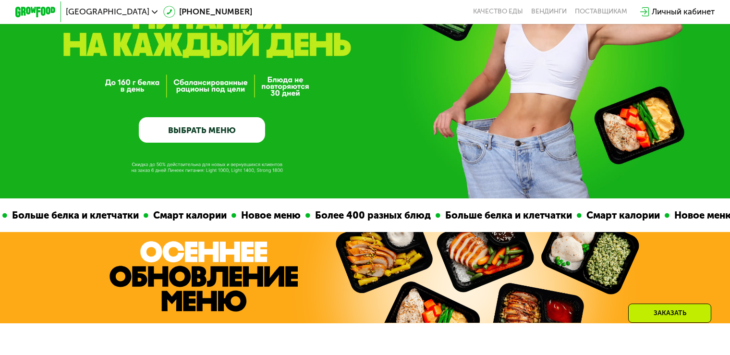
scroll to position [0, 0]
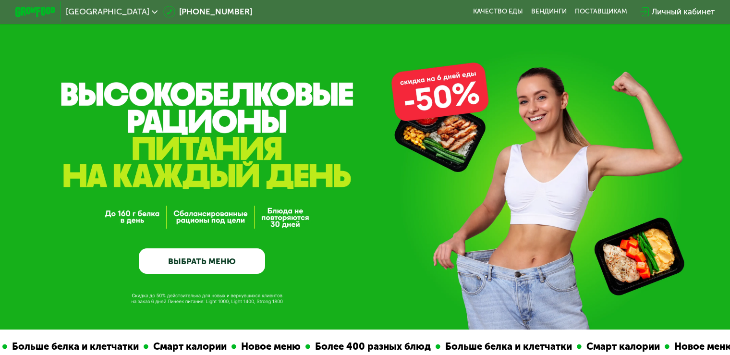
click at [677, 9] on div "Личный кабинет" at bounding box center [683, 12] width 63 height 12
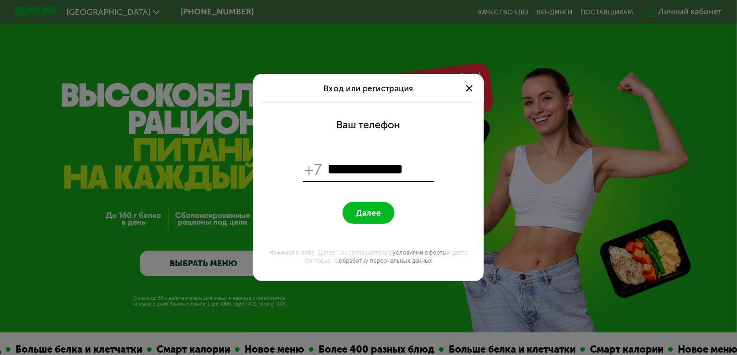
type input "**********"
click at [368, 211] on span "Далее" at bounding box center [368, 213] width 25 height 10
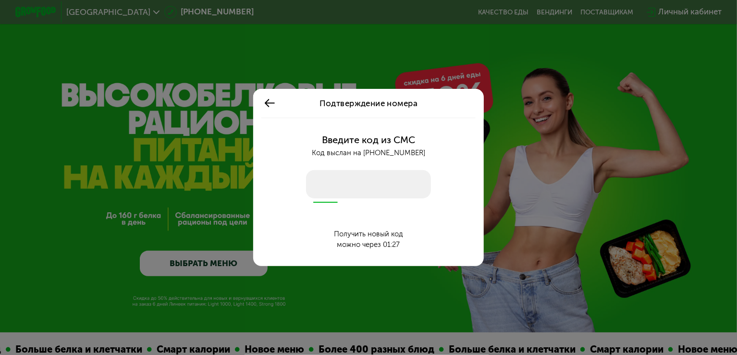
click at [329, 187] on input "number" at bounding box center [368, 184] width 125 height 29
click at [390, 183] on input "number" at bounding box center [368, 184] width 125 height 29
type input "****"
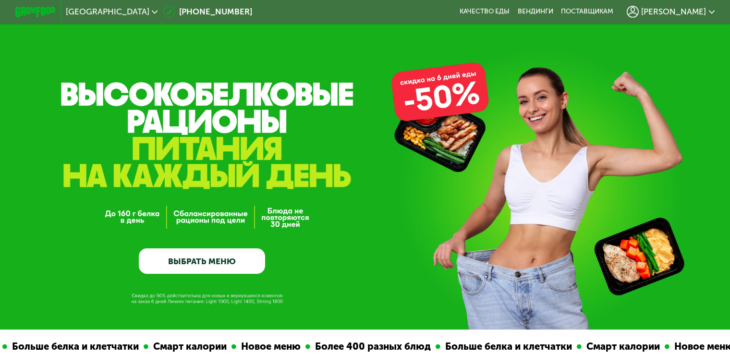
click at [696, 13] on span "[PERSON_NAME]" at bounding box center [674, 12] width 65 height 8
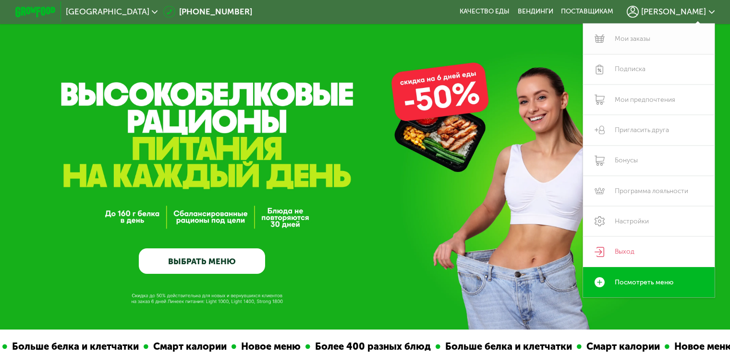
click at [642, 43] on link "Мои заказы" at bounding box center [649, 39] width 132 height 30
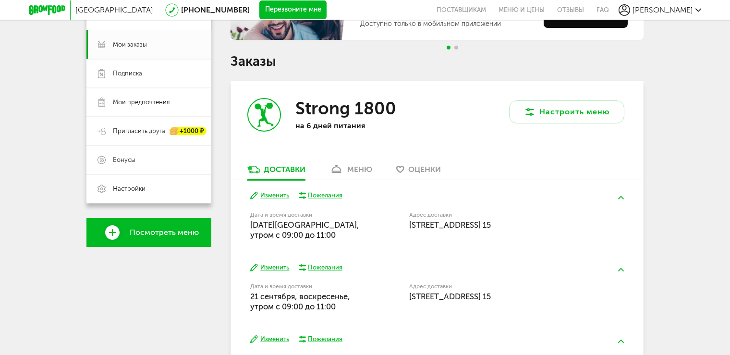
scroll to position [220, 0]
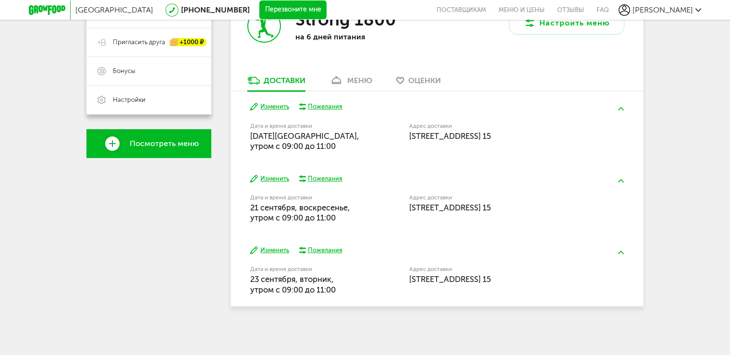
click at [344, 78] on icon at bounding box center [337, 80] width 14 height 8
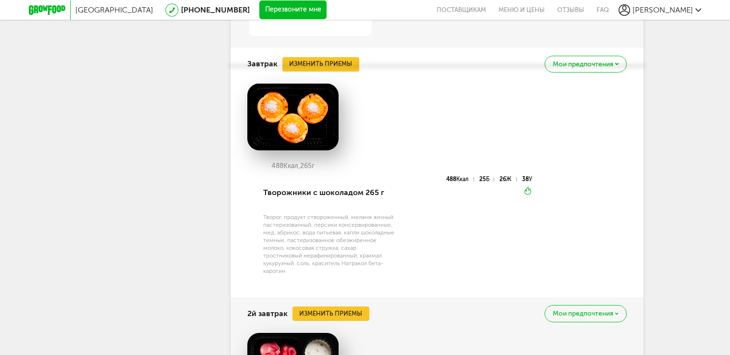
scroll to position [525, 0]
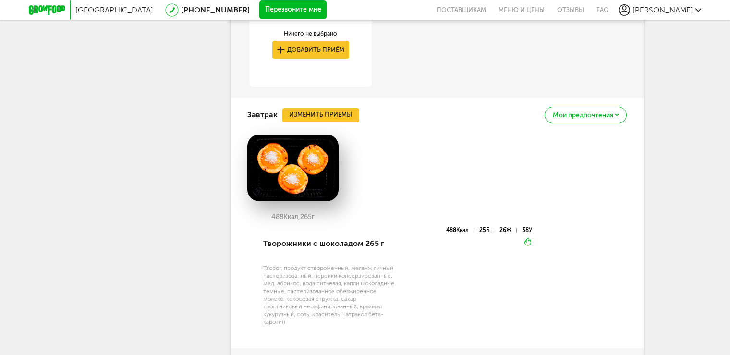
click at [590, 113] on span "Мои предпочтения" at bounding box center [583, 115] width 61 height 7
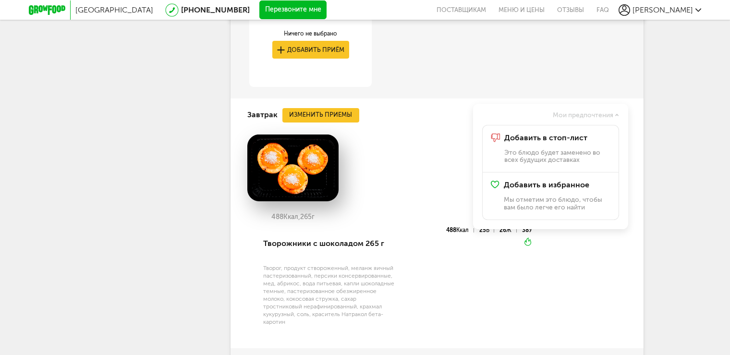
click at [590, 113] on span "Мои предпочтения" at bounding box center [583, 115] width 61 height 7
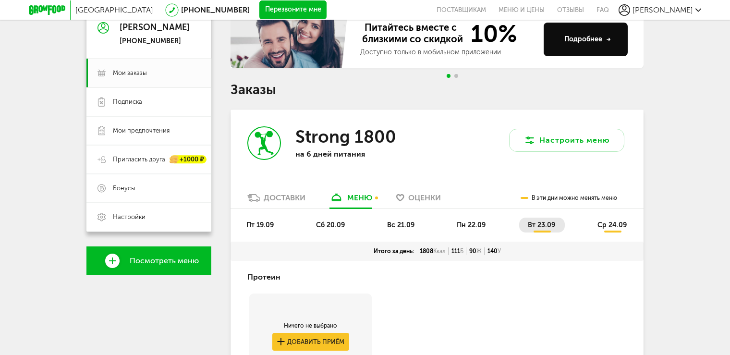
scroll to position [155, 0]
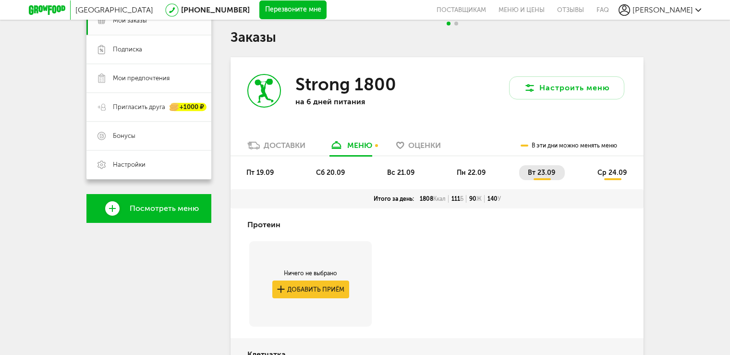
click at [268, 165] on li "пт 19.09" at bounding box center [261, 172] width 46 height 15
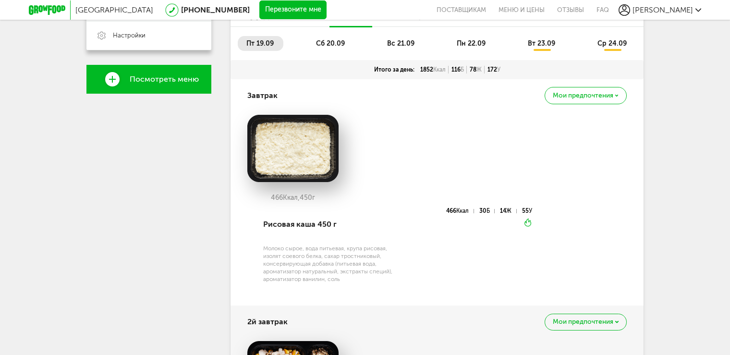
scroll to position [107, 0]
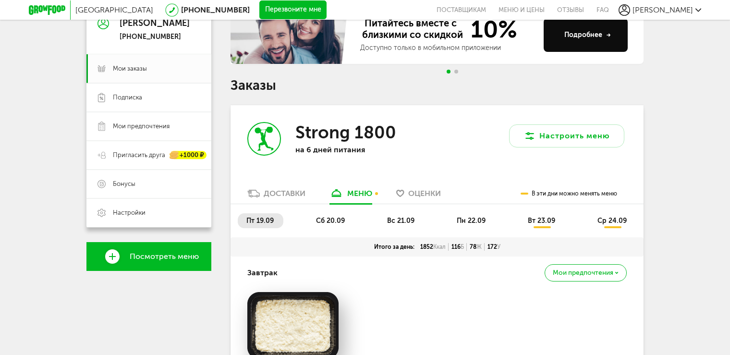
click at [330, 219] on span "сб 20.09" at bounding box center [330, 221] width 29 height 8
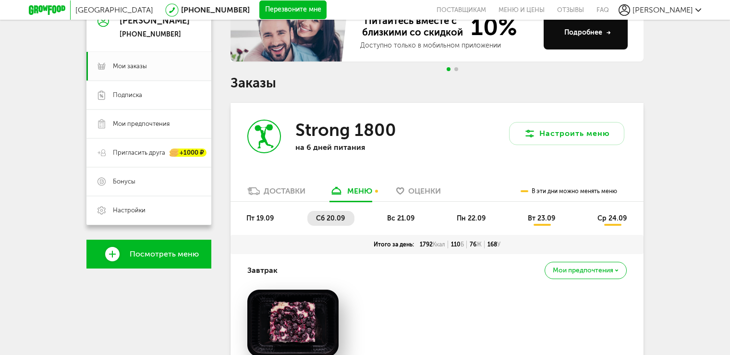
scroll to position [52, 0]
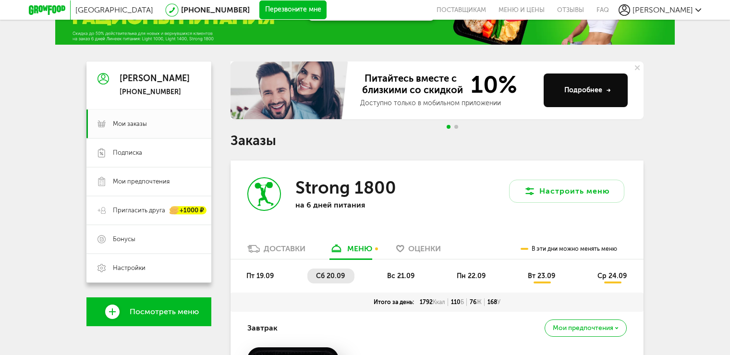
click at [406, 274] on span "вс 21.09" at bounding box center [400, 276] width 27 height 8
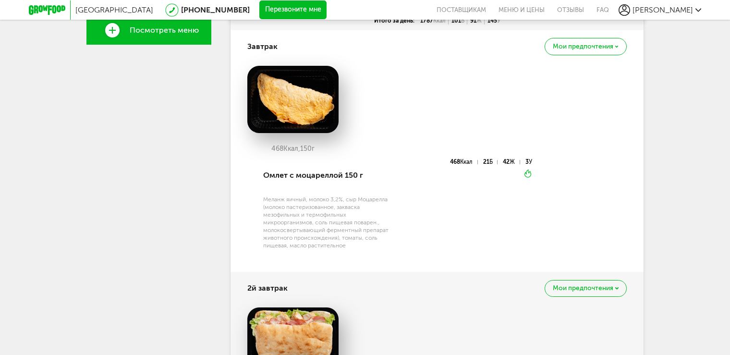
scroll to position [182, 0]
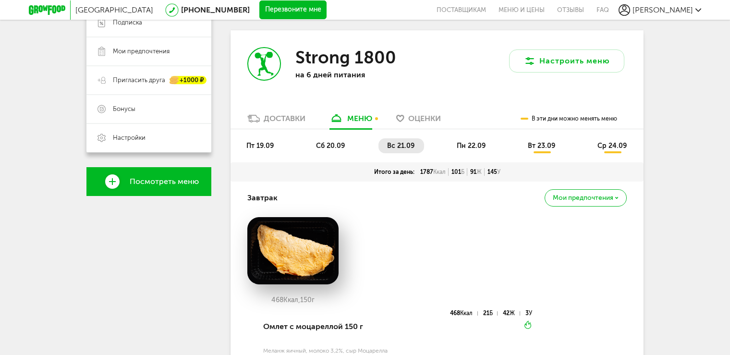
click at [463, 142] on span "пн 22.09" at bounding box center [471, 146] width 29 height 8
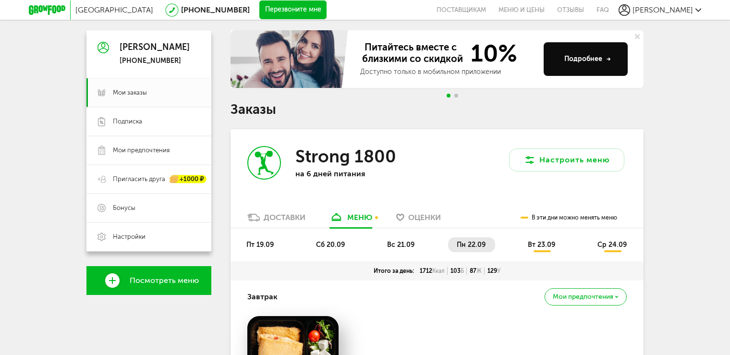
scroll to position [144, 0]
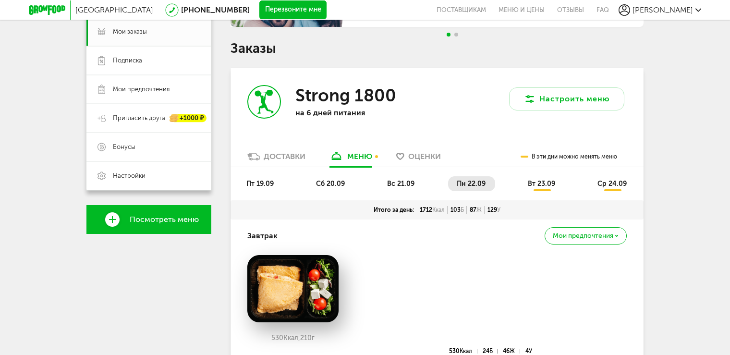
click at [537, 181] on span "вт 23.09" at bounding box center [541, 184] width 27 height 8
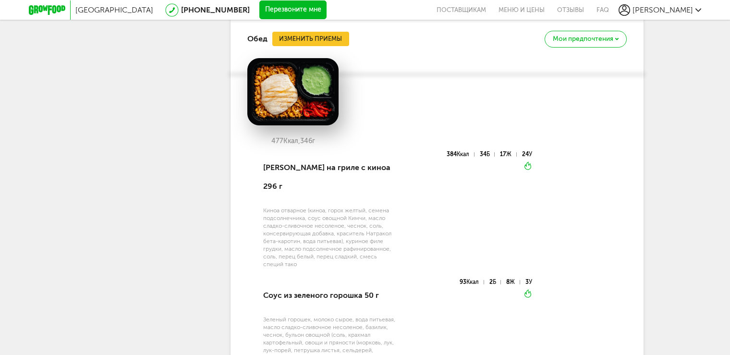
scroll to position [1009, 0]
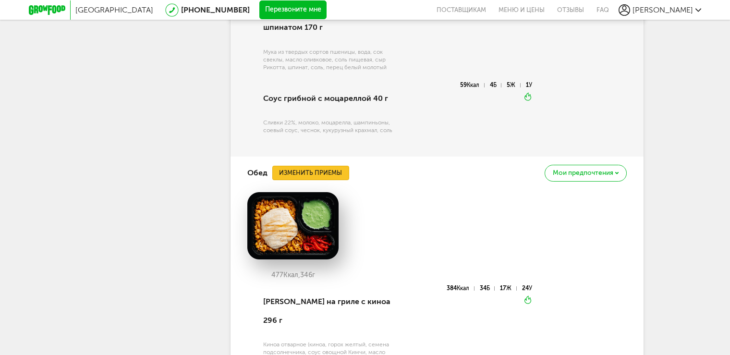
click at [324, 171] on button "Изменить приемы" at bounding box center [310, 173] width 77 height 14
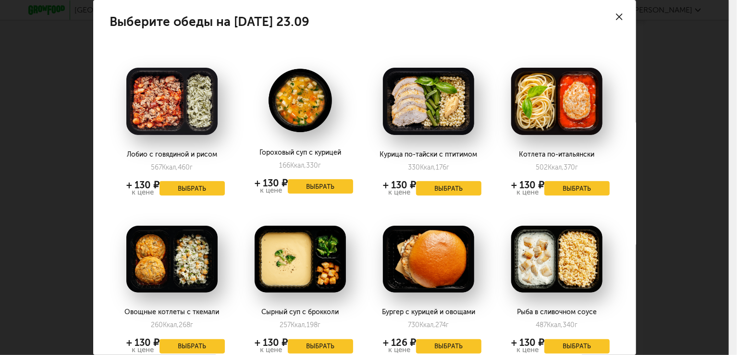
click at [616, 16] on icon at bounding box center [619, 16] width 7 height 7
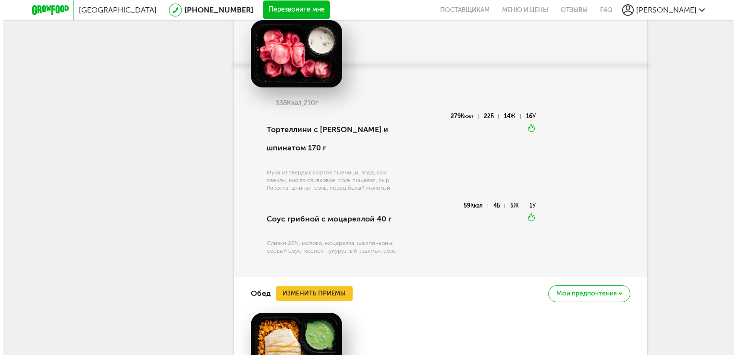
scroll to position [721, 0]
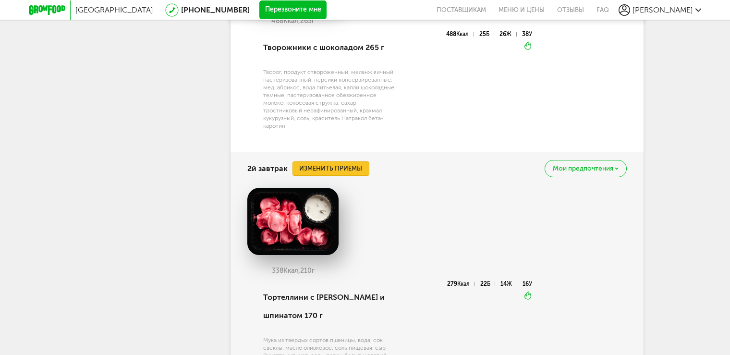
click at [328, 166] on button "Изменить приемы" at bounding box center [331, 168] width 77 height 14
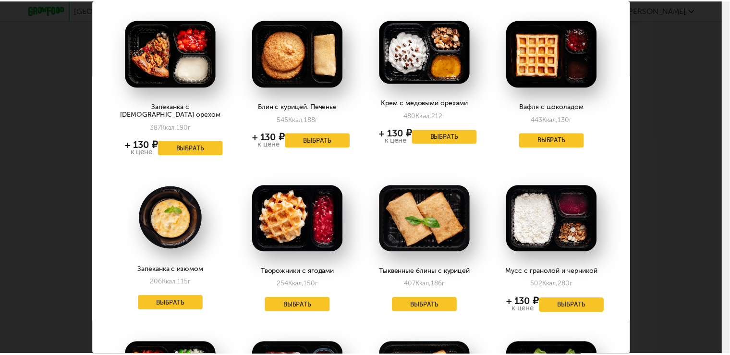
scroll to position [0, 0]
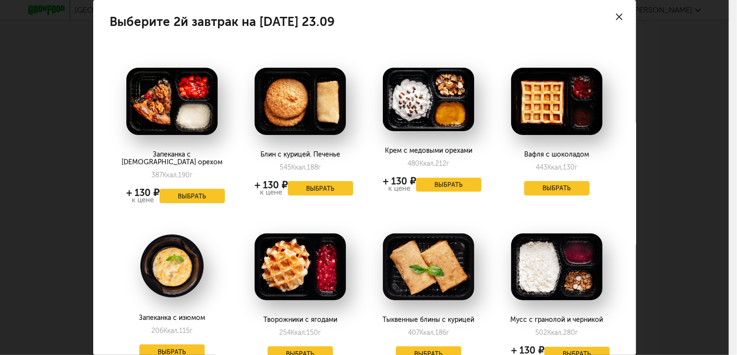
click at [616, 15] on use at bounding box center [619, 16] width 7 height 7
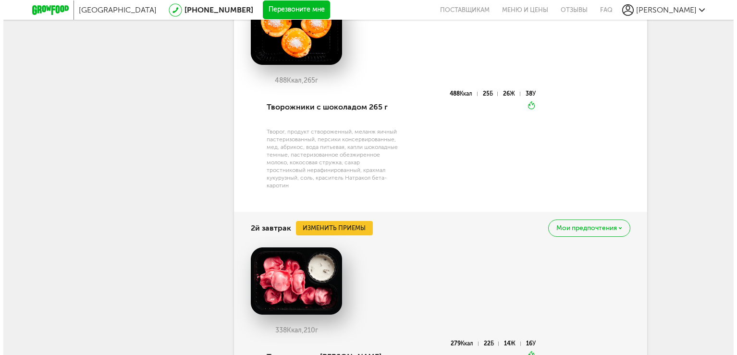
scroll to position [529, 0]
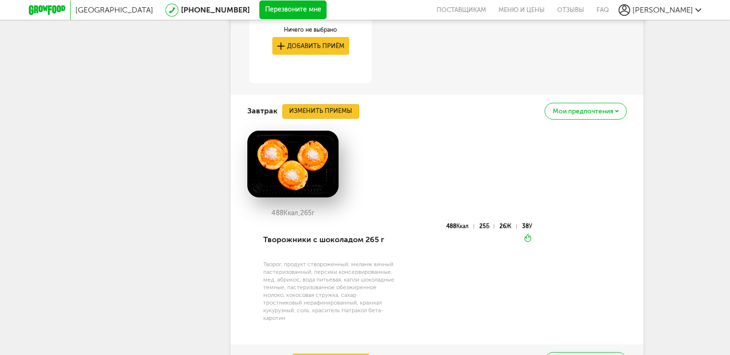
click at [324, 111] on button "Изменить приемы" at bounding box center [321, 111] width 77 height 14
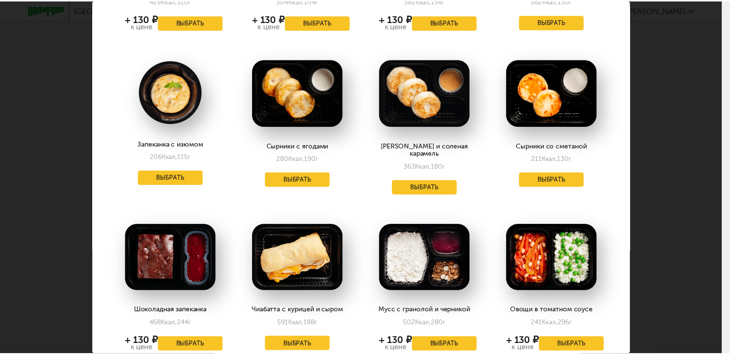
scroll to position [625, 0]
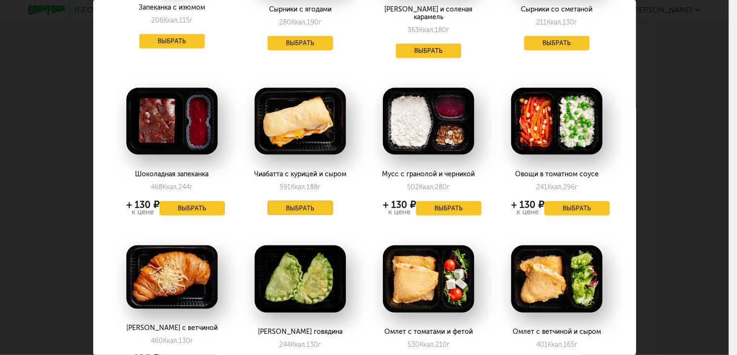
click at [300, 201] on button "Выбрать" at bounding box center [300, 208] width 65 height 14
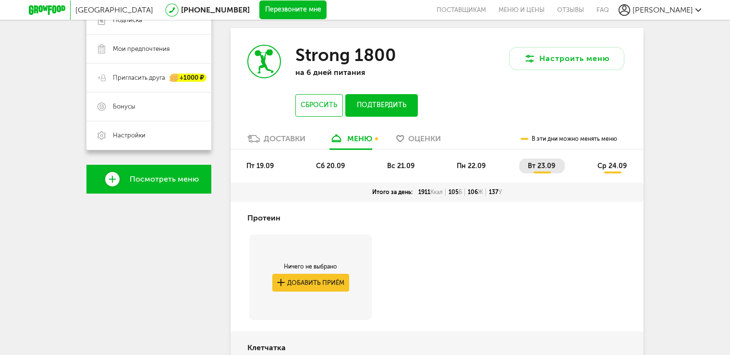
scroll to position [85, 0]
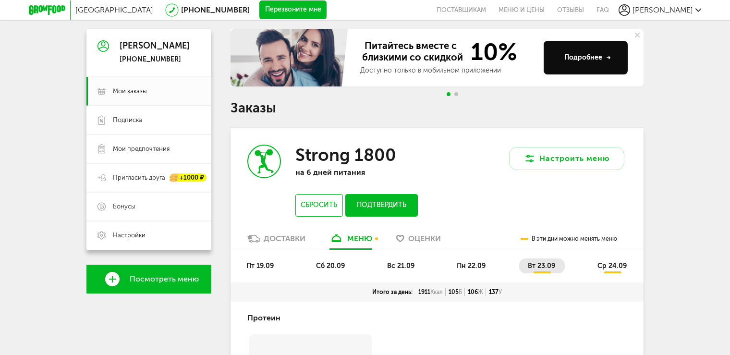
click at [611, 266] on span "ср 24.09" at bounding box center [612, 266] width 29 height 8
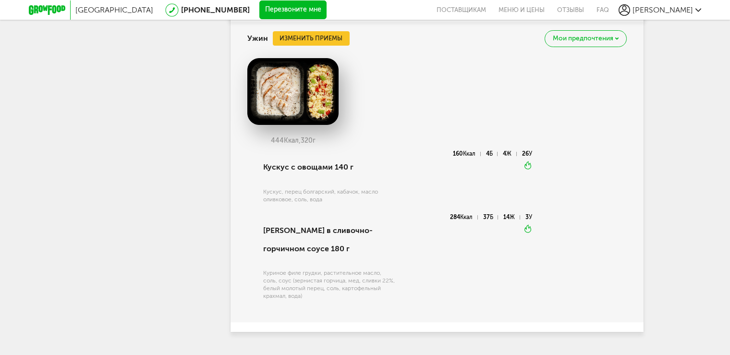
scroll to position [1439, 0]
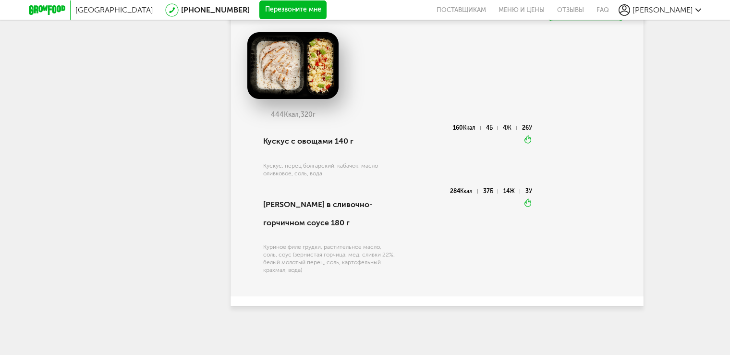
click at [670, 11] on span "[PERSON_NAME]" at bounding box center [663, 9] width 61 height 9
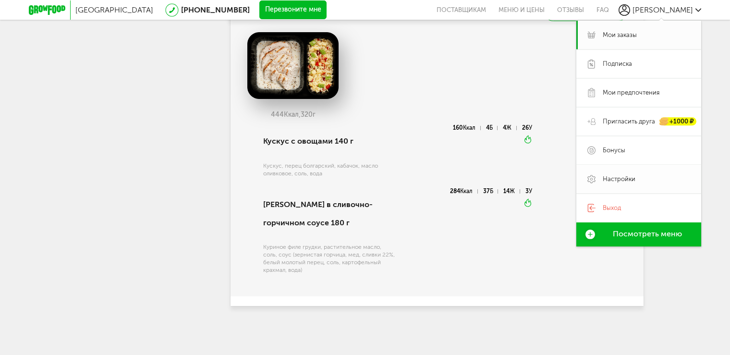
click at [620, 181] on span "Настройки" at bounding box center [619, 179] width 33 height 9
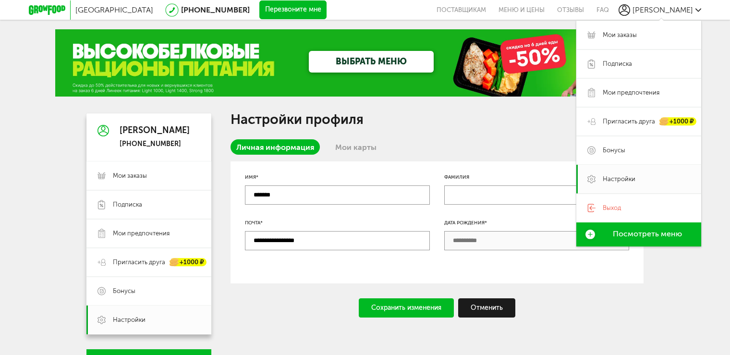
click at [680, 6] on span "[PERSON_NAME]" at bounding box center [663, 9] width 61 height 9
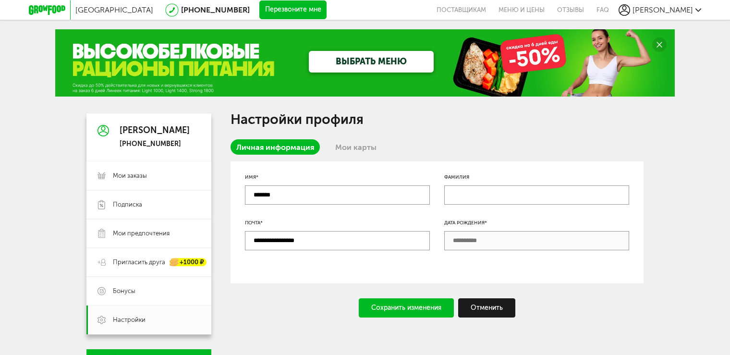
click at [153, 143] on div "[PHONE_NUMBER]" at bounding box center [155, 144] width 70 height 9
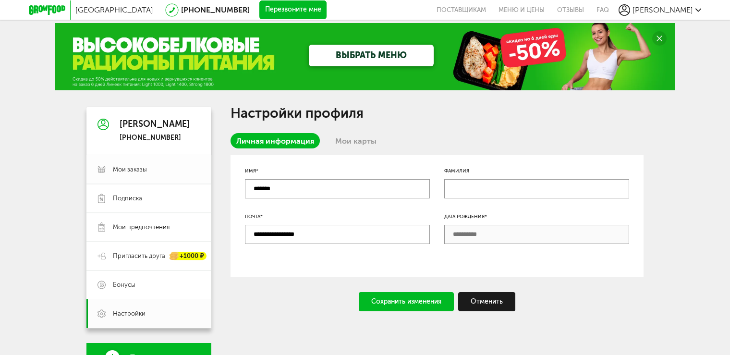
scroll to position [96, 0]
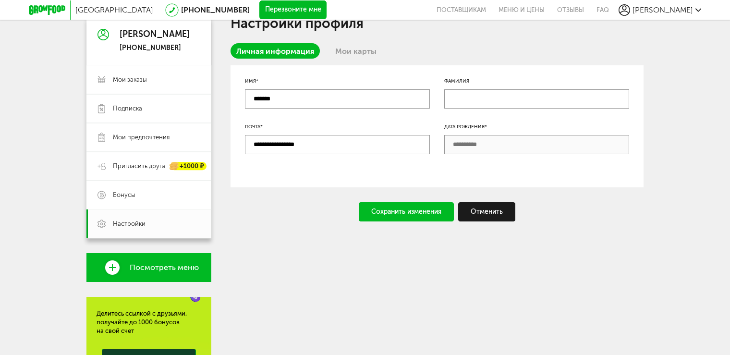
click at [348, 52] on link "Мои карты" at bounding box center [356, 50] width 53 height 15
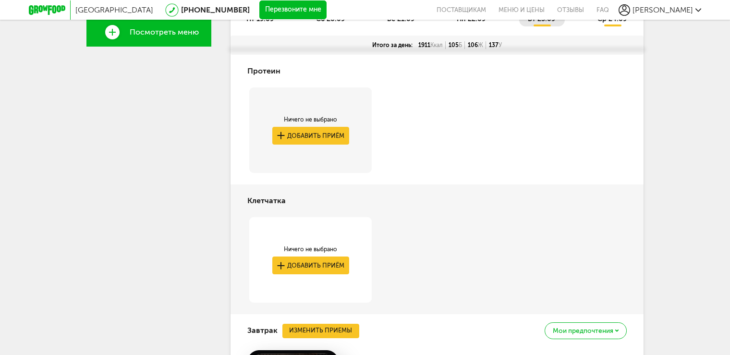
scroll to position [188, 0]
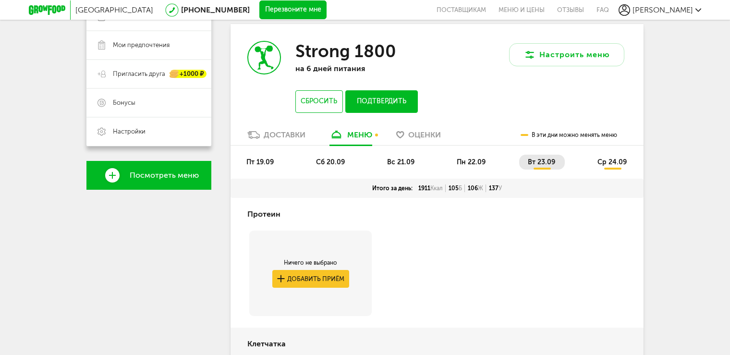
click at [382, 94] on button "Подтвердить" at bounding box center [381, 101] width 73 height 23
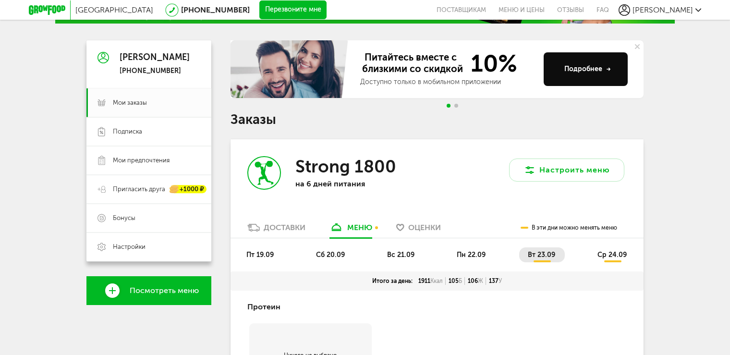
scroll to position [0, 0]
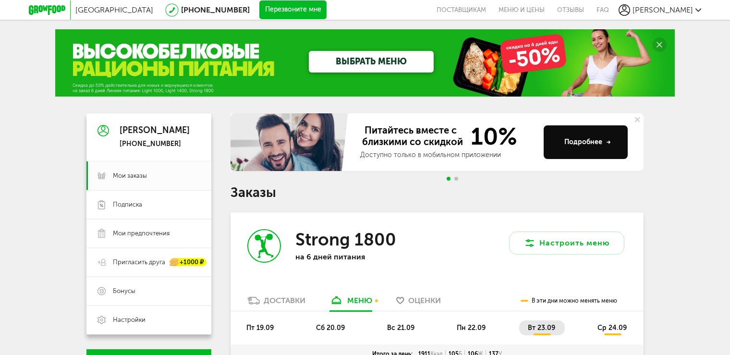
click at [684, 12] on span "[PERSON_NAME]" at bounding box center [663, 9] width 61 height 9
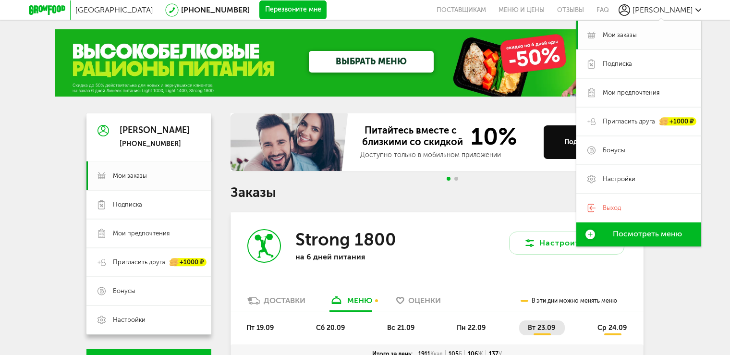
click at [619, 34] on span "Мои заказы" at bounding box center [620, 35] width 34 height 9
click at [155, 135] on div "[PERSON_NAME]" at bounding box center [155, 131] width 70 height 10
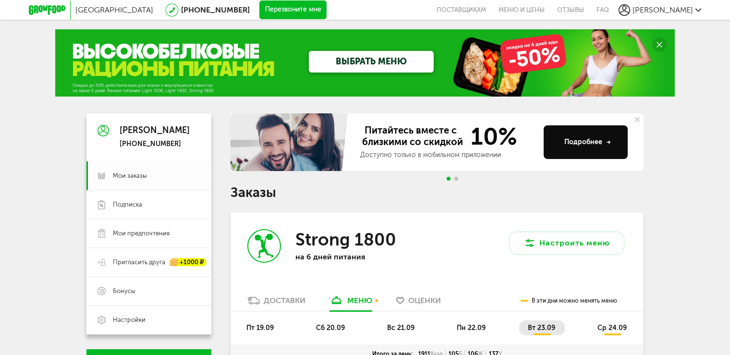
click at [139, 171] on link "Мои заказы" at bounding box center [148, 175] width 125 height 29
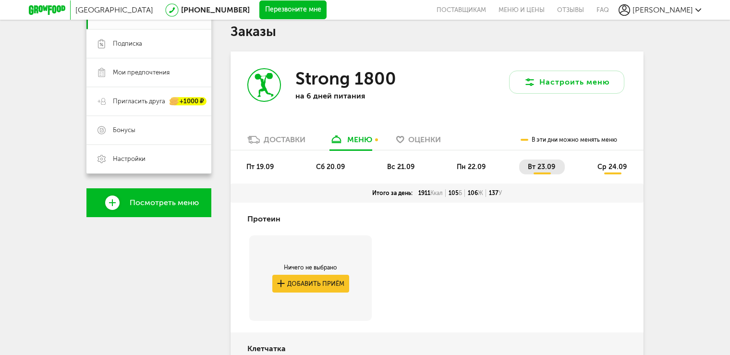
scroll to position [48, 0]
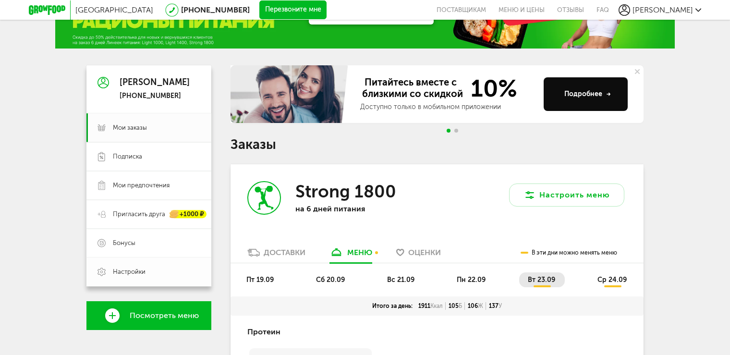
click at [136, 264] on link "Настройки" at bounding box center [148, 272] width 125 height 29
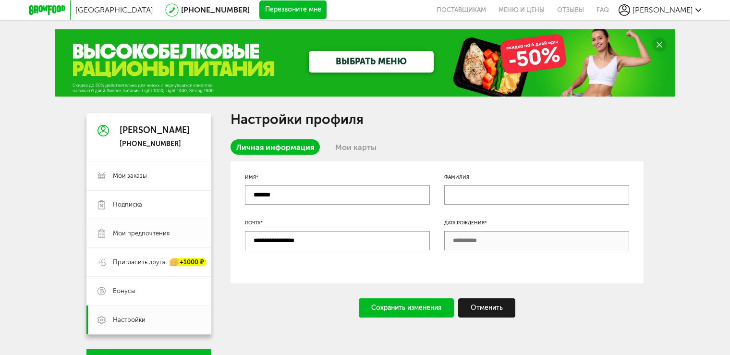
click at [137, 229] on span "Мои предпочтения" at bounding box center [141, 233] width 57 height 9
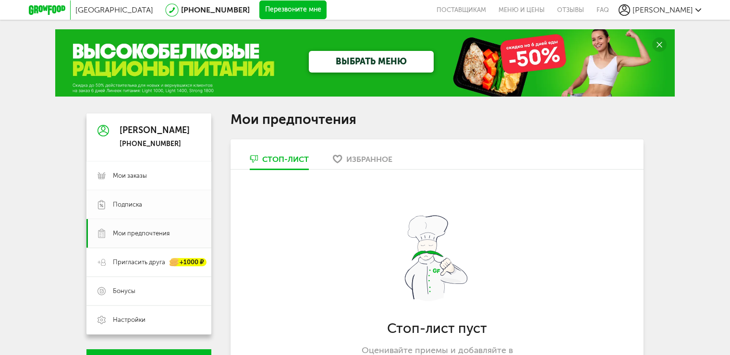
click at [136, 207] on span "Подписка" at bounding box center [127, 204] width 29 height 9
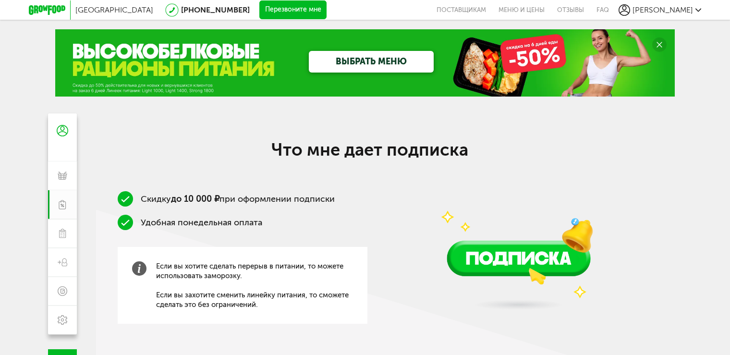
click at [663, 42] on circle at bounding box center [660, 44] width 14 height 14
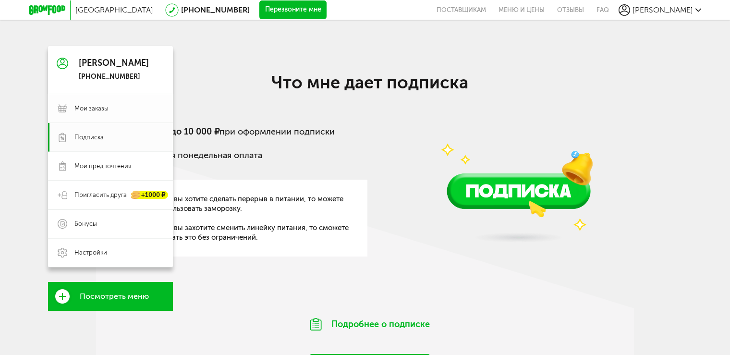
click at [104, 104] on span "Мои заказы" at bounding box center [91, 108] width 34 height 9
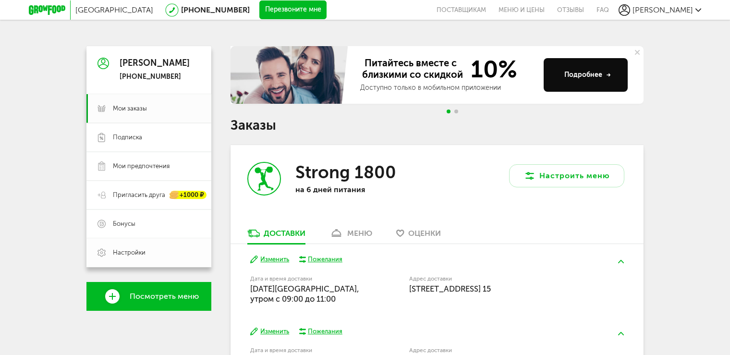
click at [132, 254] on span "Настройки" at bounding box center [129, 252] width 33 height 9
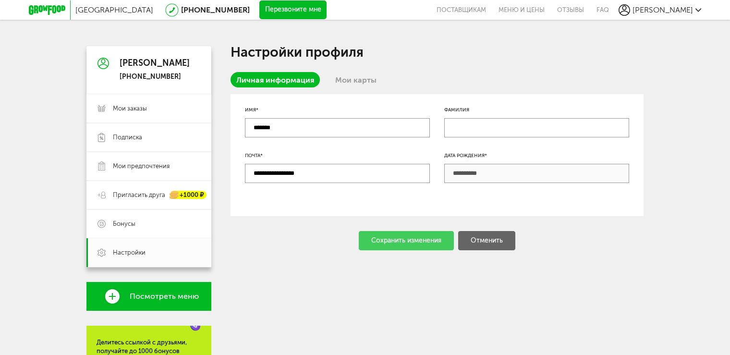
click at [349, 77] on link "Мои карты" at bounding box center [356, 79] width 53 height 15
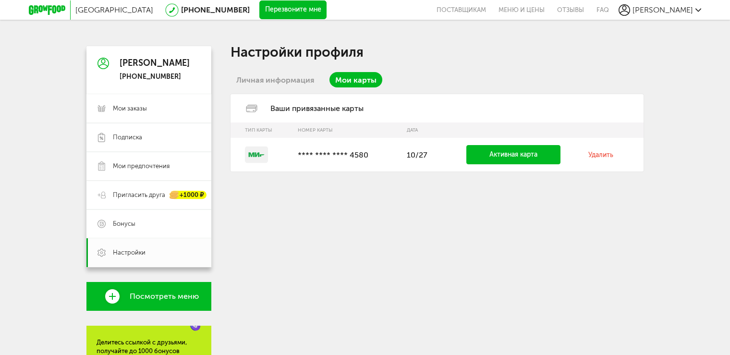
click at [595, 156] on link "Удалить" at bounding box center [601, 155] width 25 height 8
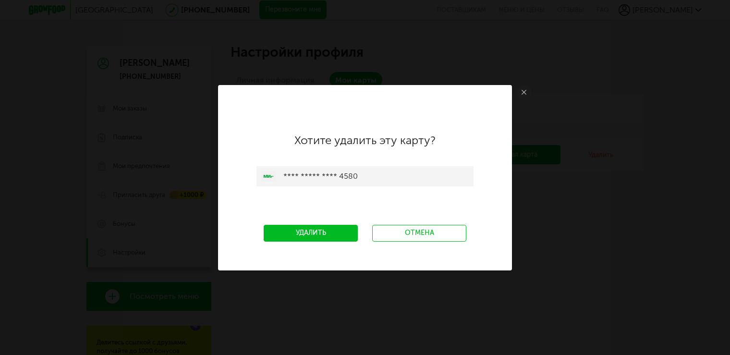
click at [317, 232] on link "Удалить" at bounding box center [311, 233] width 94 height 17
